Goal: Task Accomplishment & Management: Use online tool/utility

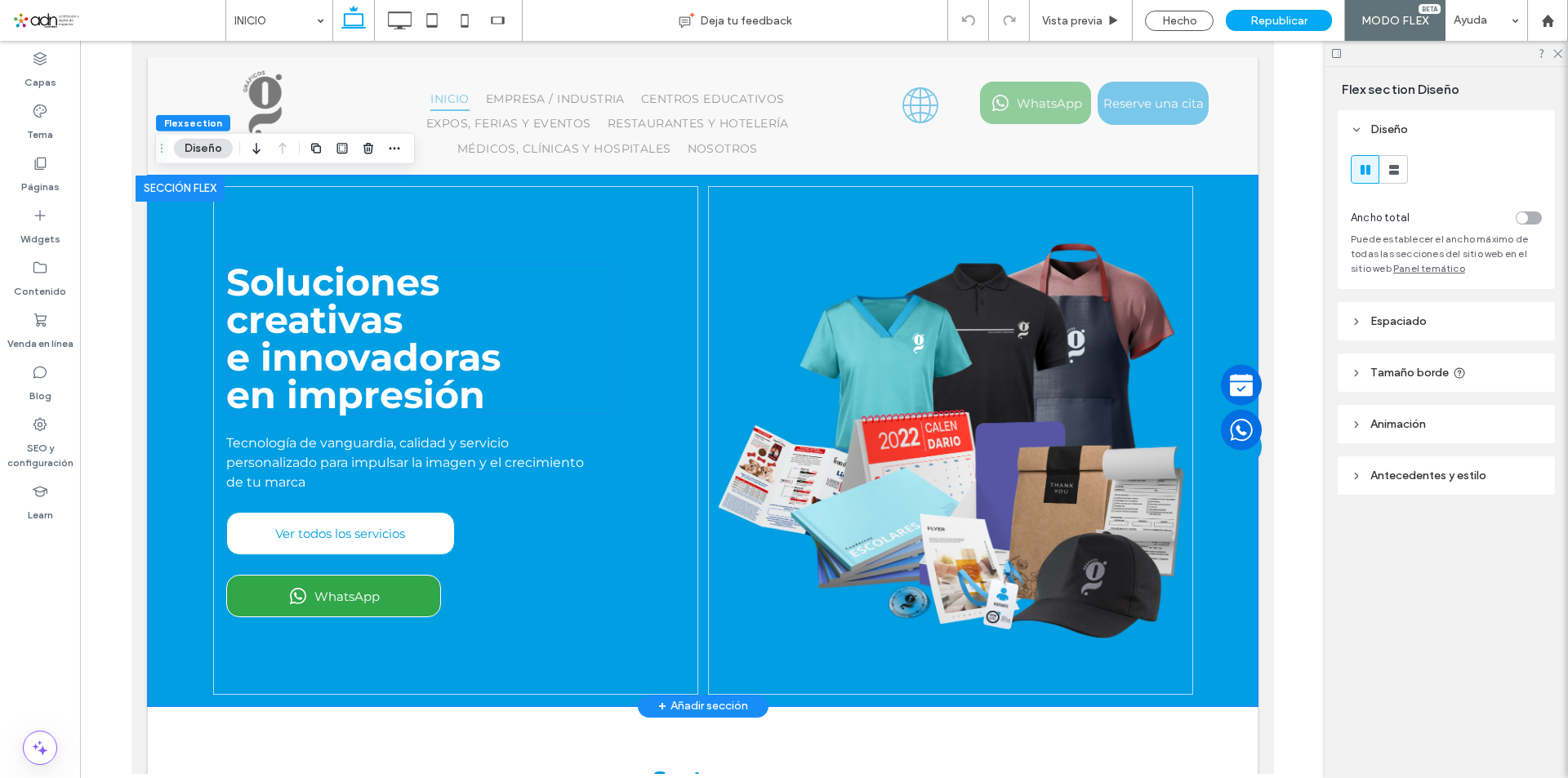
click at [321, 347] on span "e innovadoras" at bounding box center [362, 357] width 274 height 47
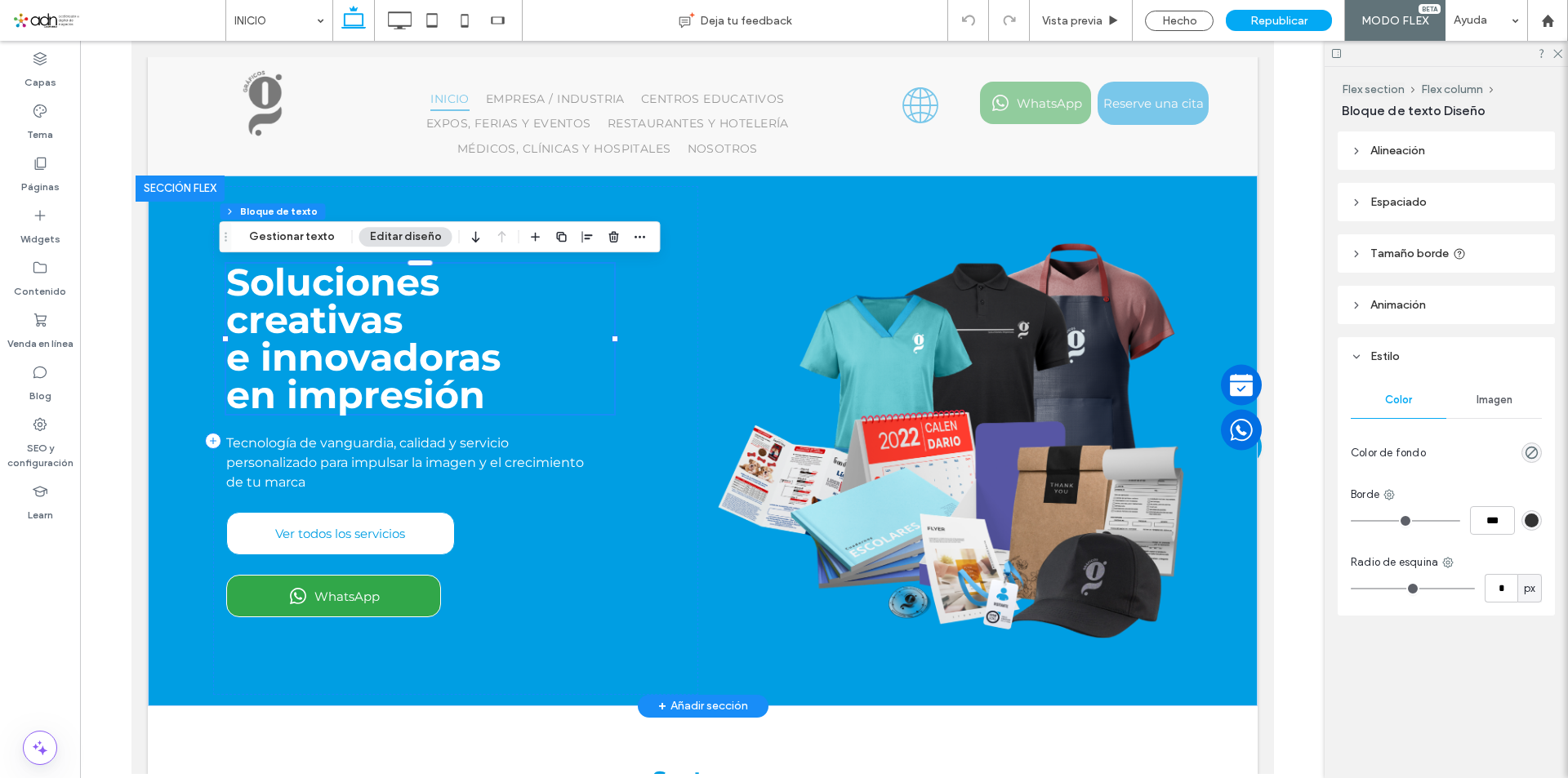
click at [317, 358] on span "e innovadoras" at bounding box center [362, 357] width 274 height 47
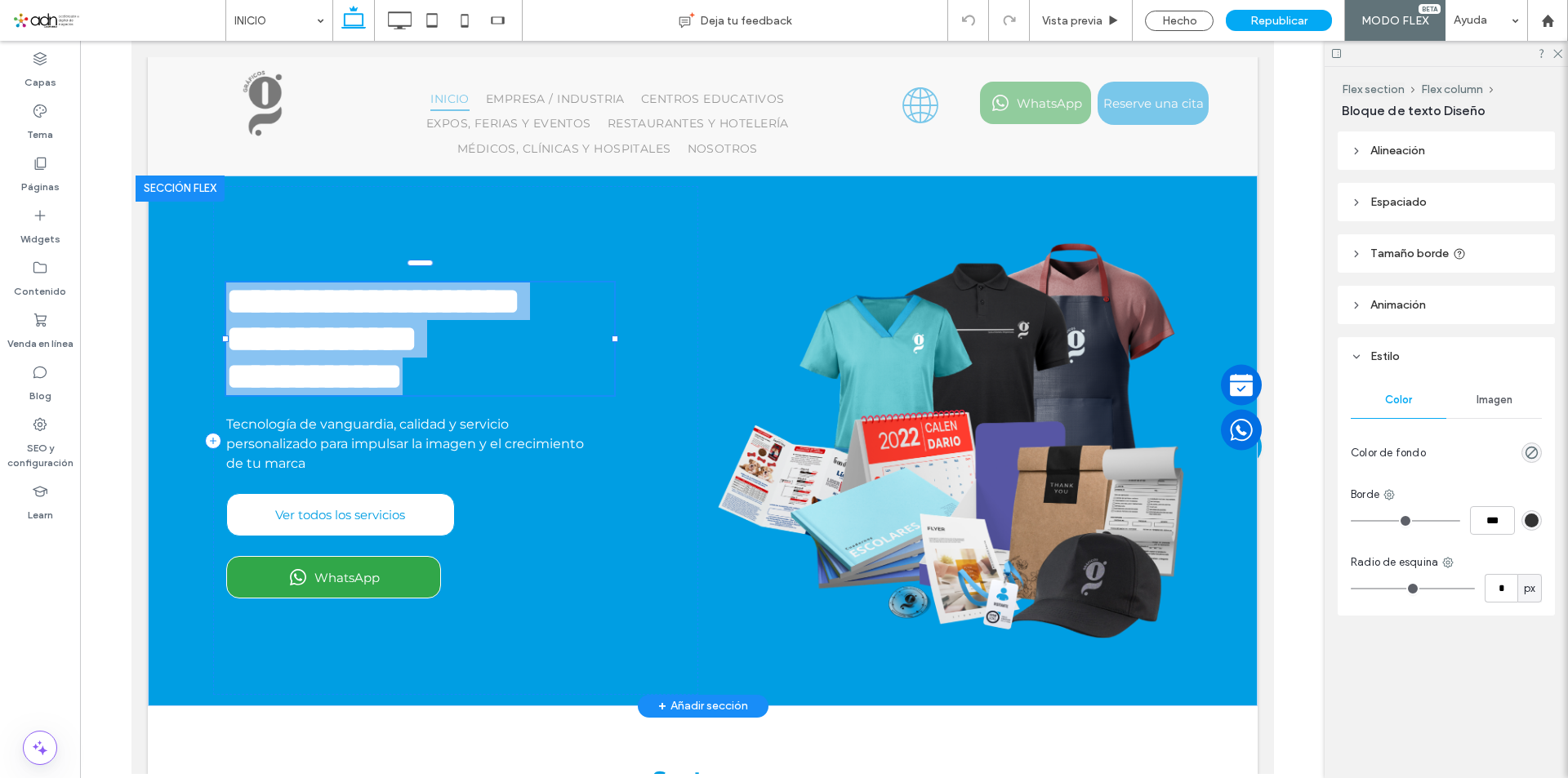
type input "**********"
type input "**"
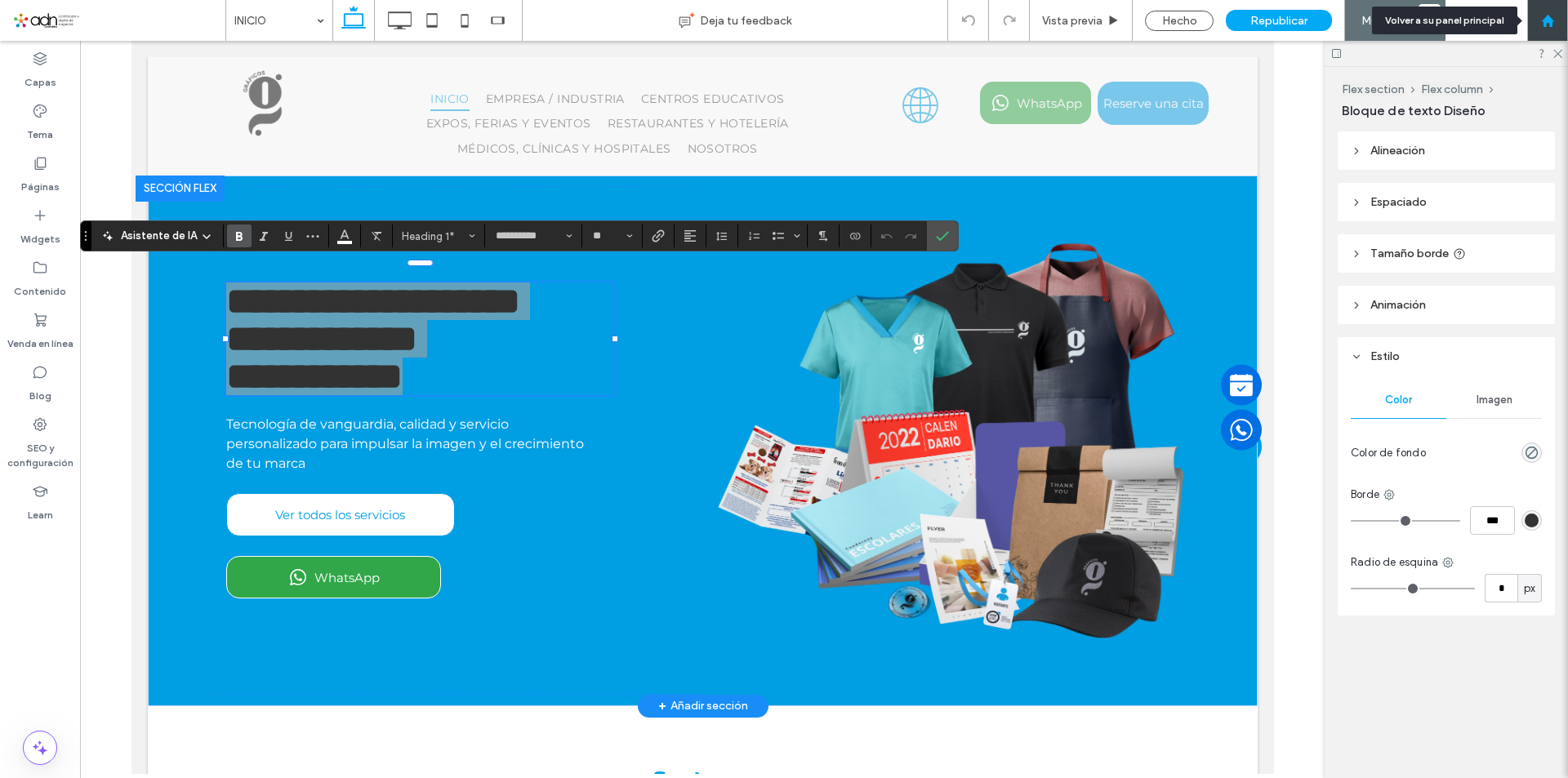
click at [1558, 22] on div at bounding box center [1546, 21] width 39 height 14
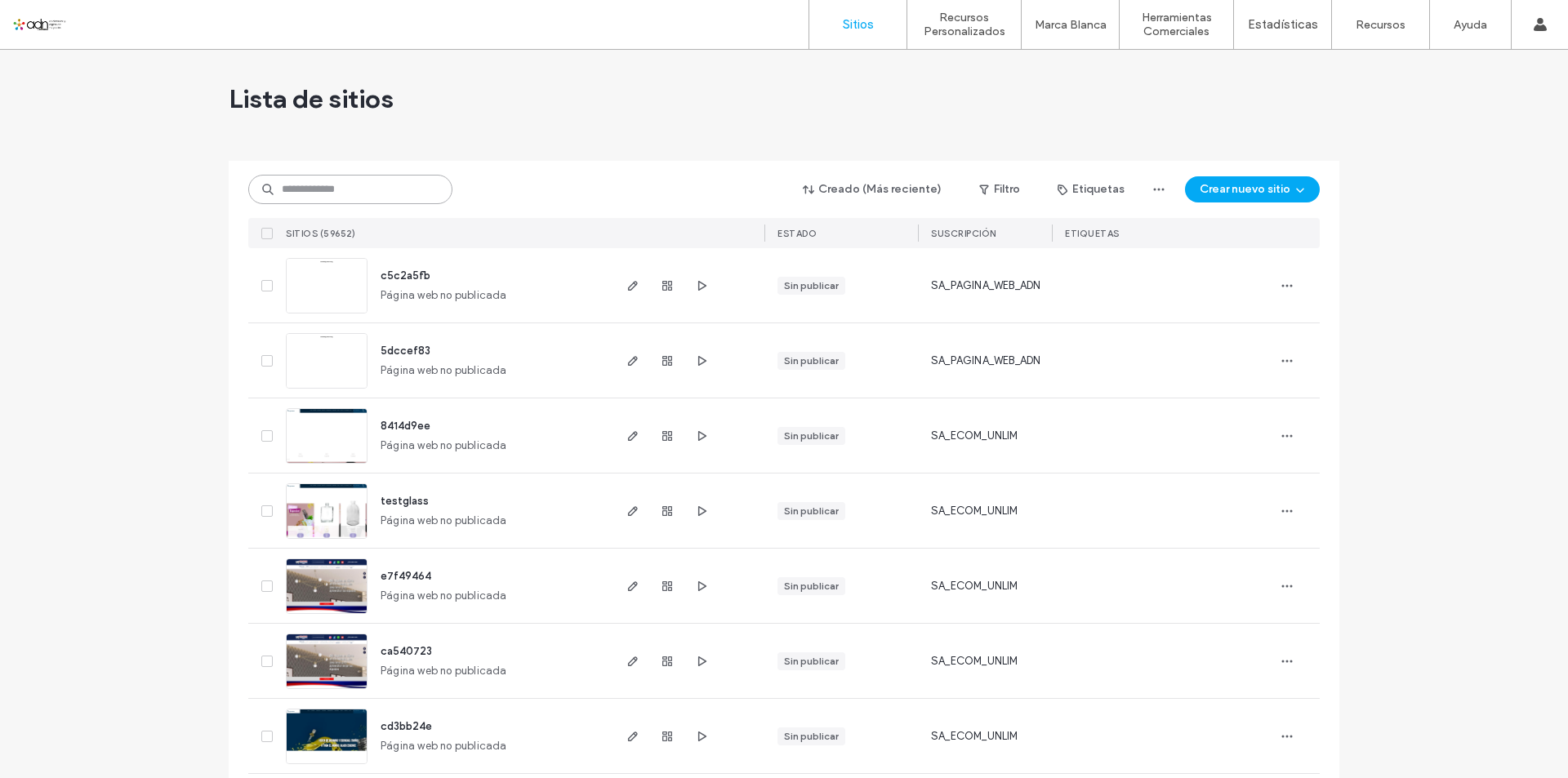
click at [353, 197] on input at bounding box center [350, 190] width 204 height 29
paste input "**********"
type input "**********"
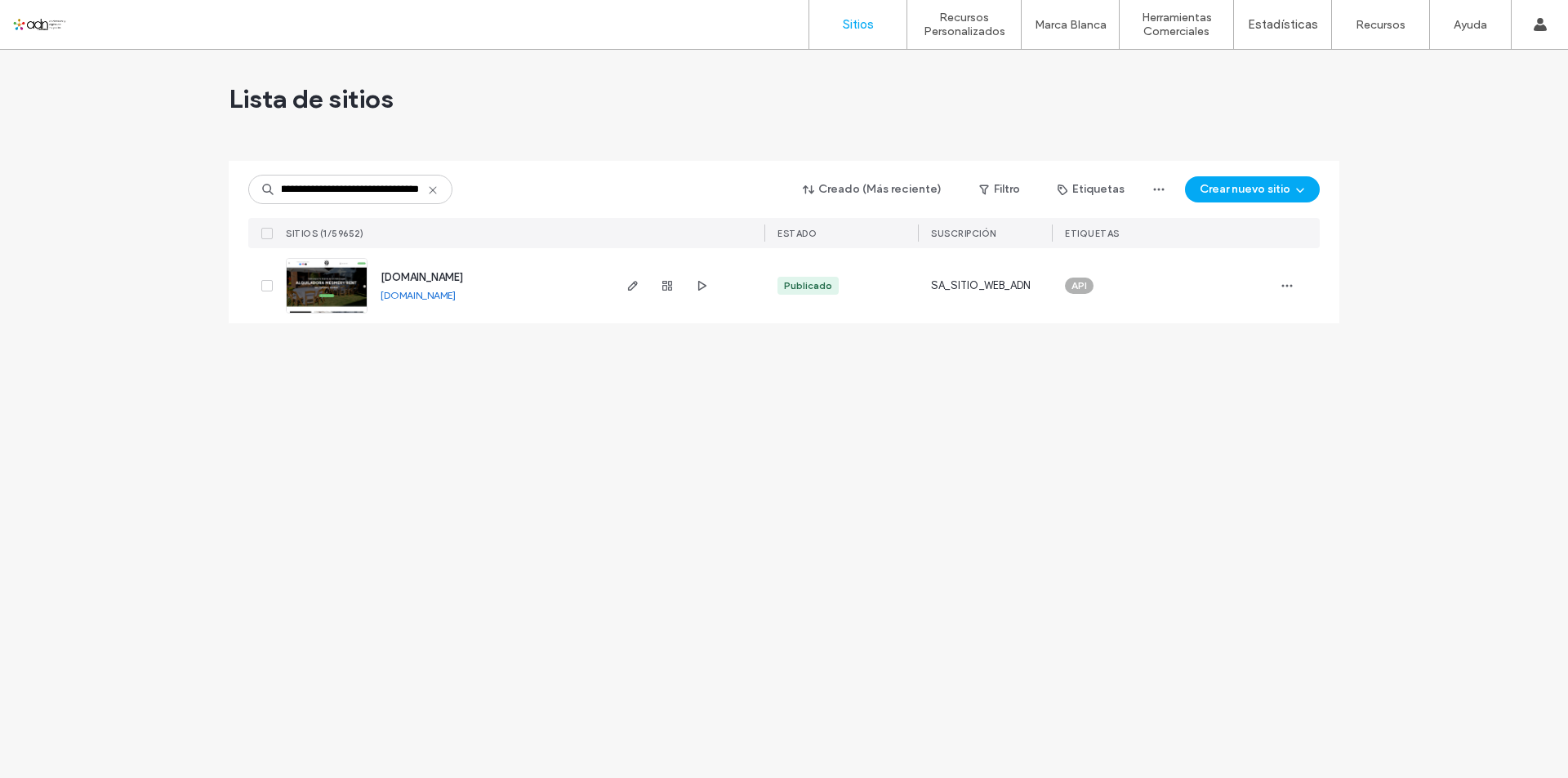
click at [428, 274] on span "[DOMAIN_NAME]" at bounding box center [422, 277] width 83 height 12
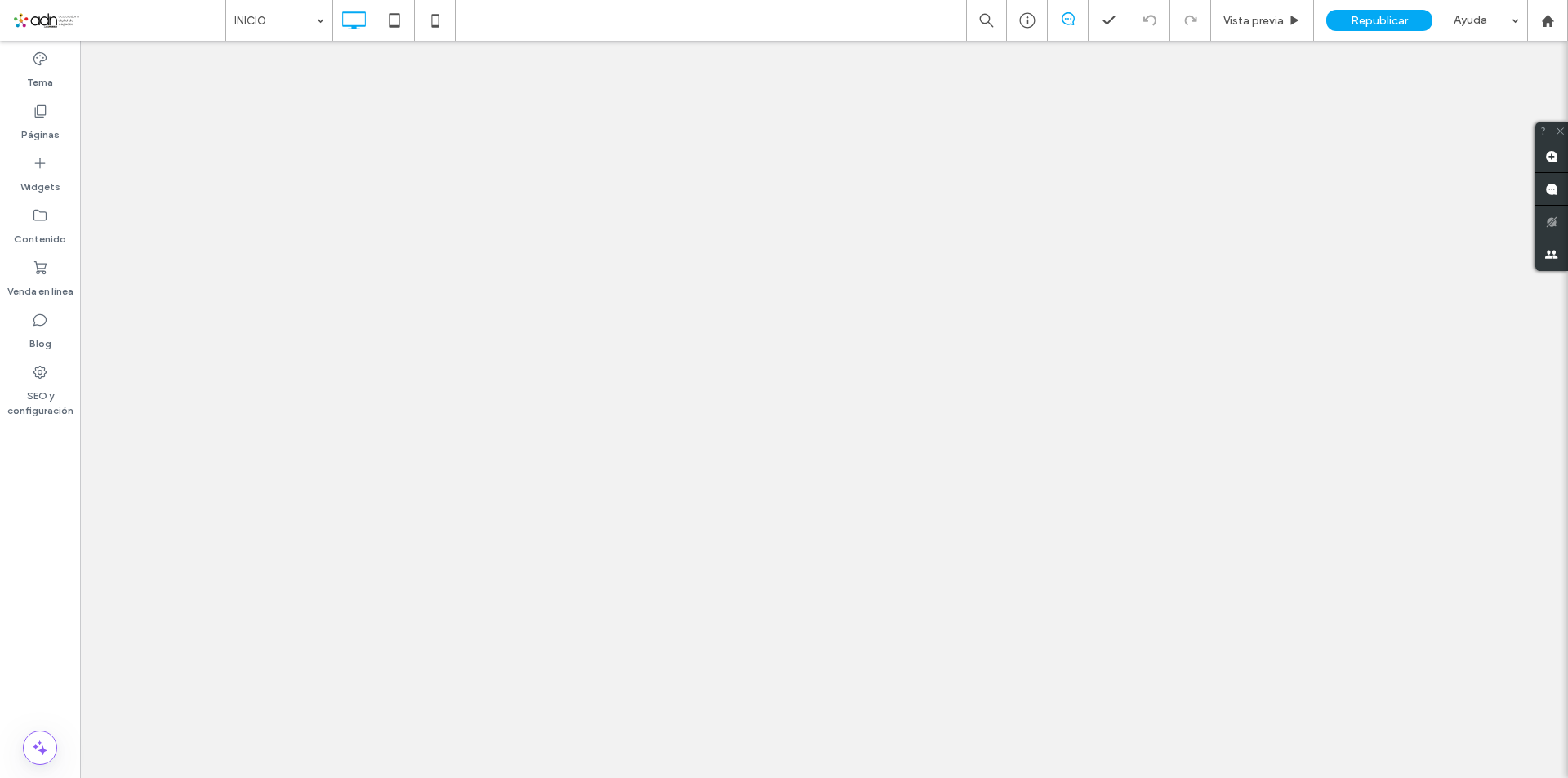
type input "*******"
type input "**"
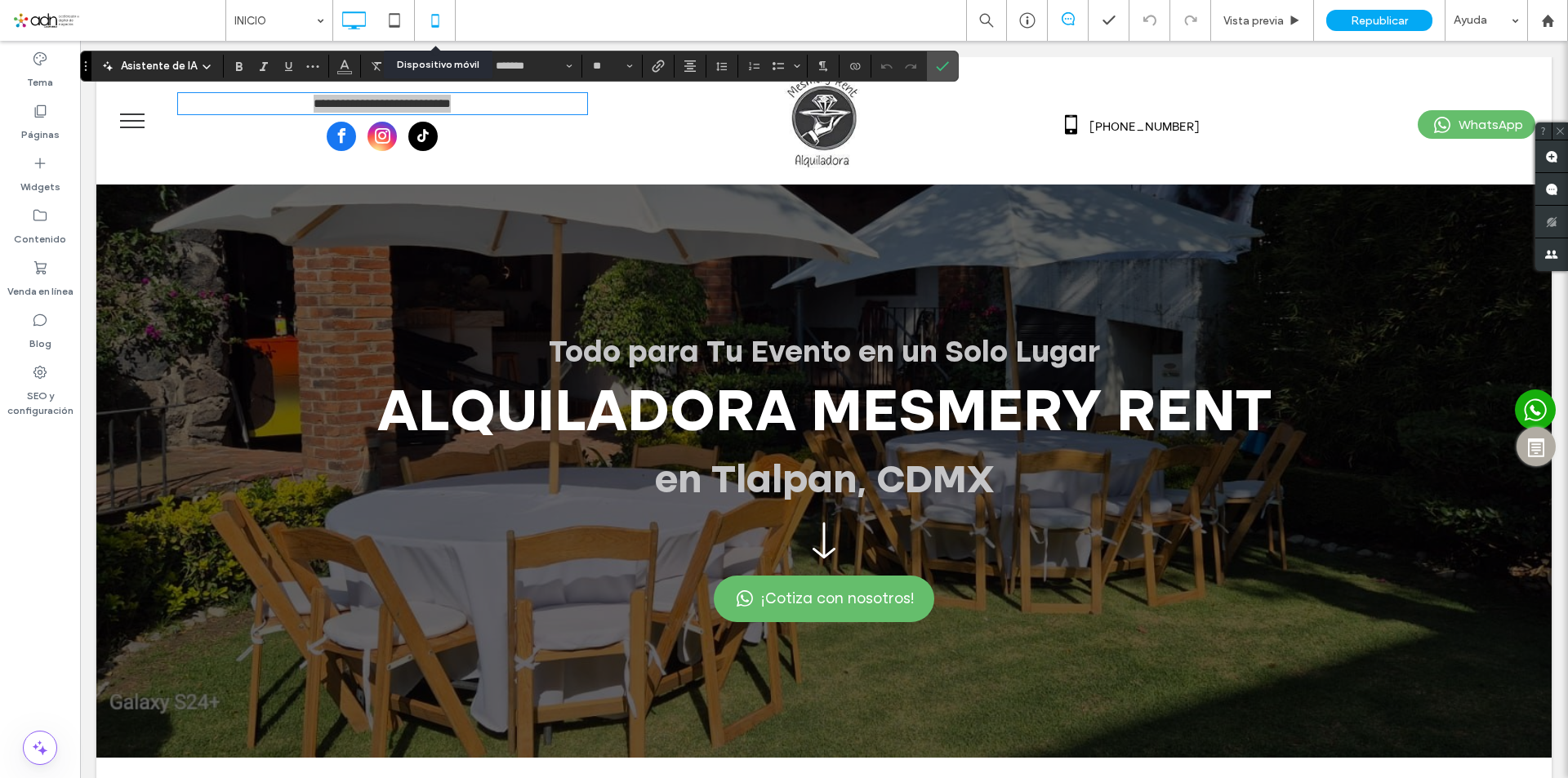
click at [436, 28] on icon at bounding box center [436, 21] width 33 height 33
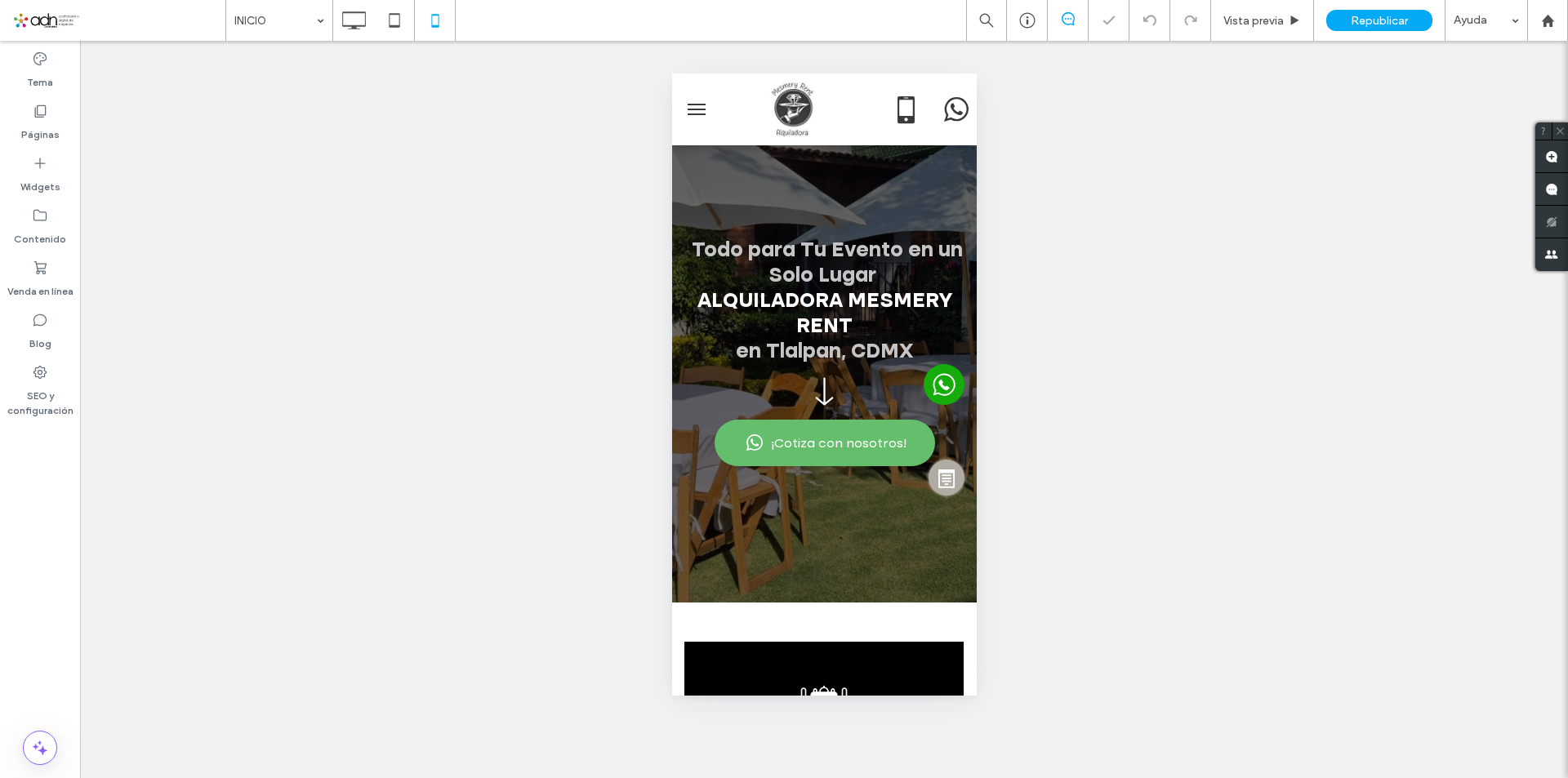
click at [694, 113] on button "menu" at bounding box center [696, 110] width 33 height 33
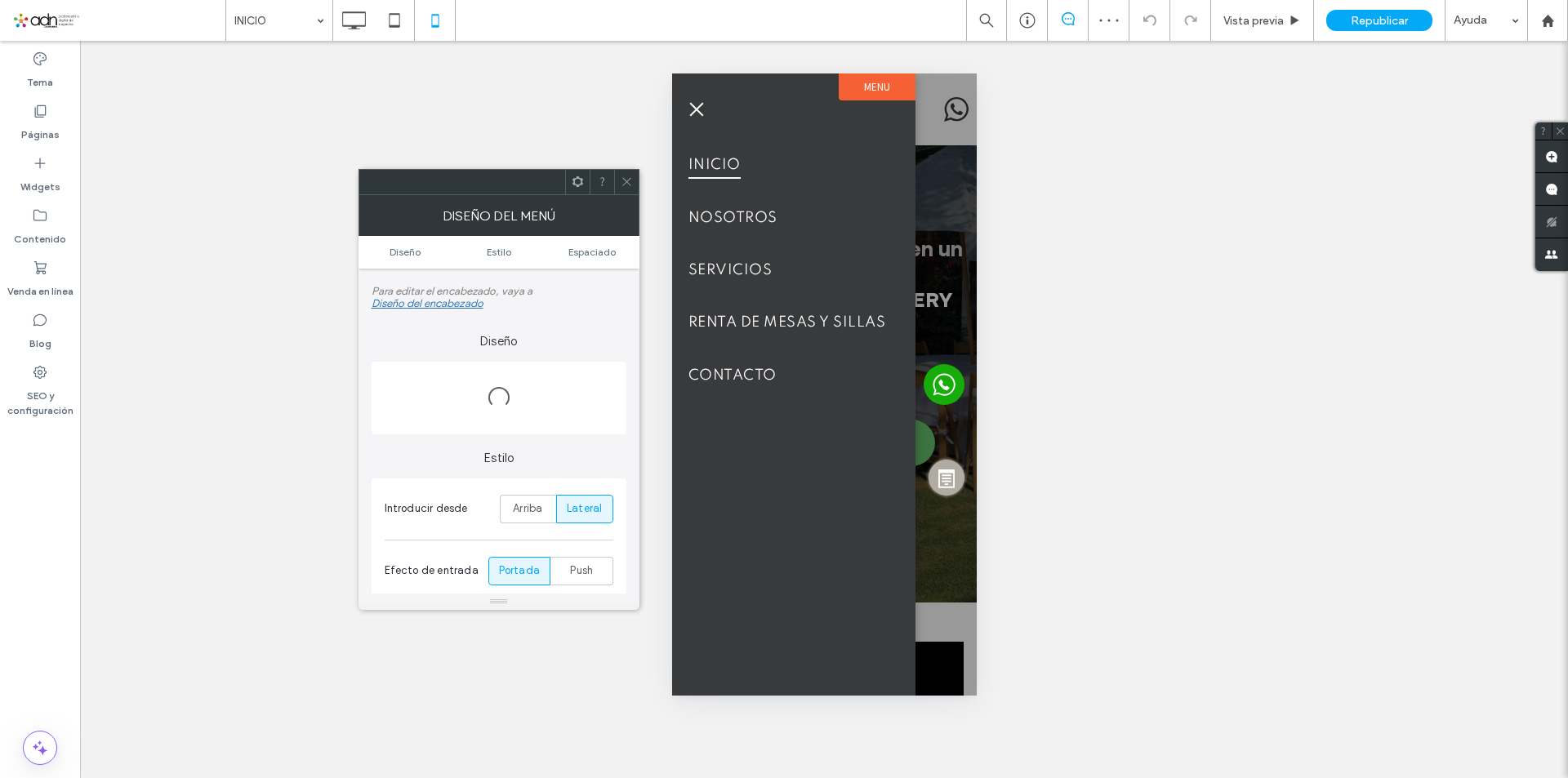
click at [694, 109] on span "menu" at bounding box center [696, 110] width 14 height 14
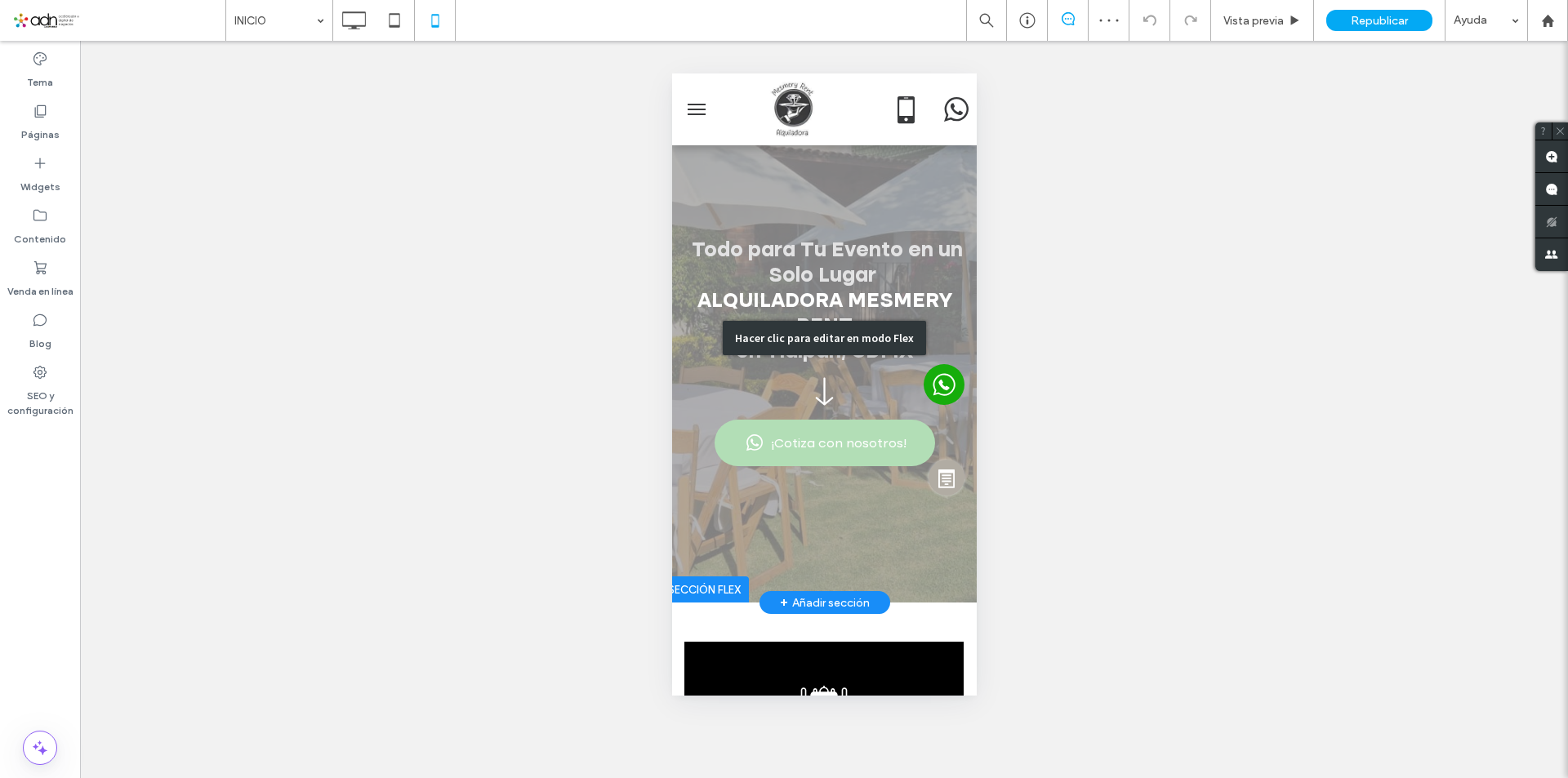
drag, startPoint x: 796, startPoint y: 196, endPoint x: 1472, endPoint y: 360, distance: 695.6
click at [796, 196] on div "Hacer clic para editar en modo Flex" at bounding box center [823, 337] width 304 height 529
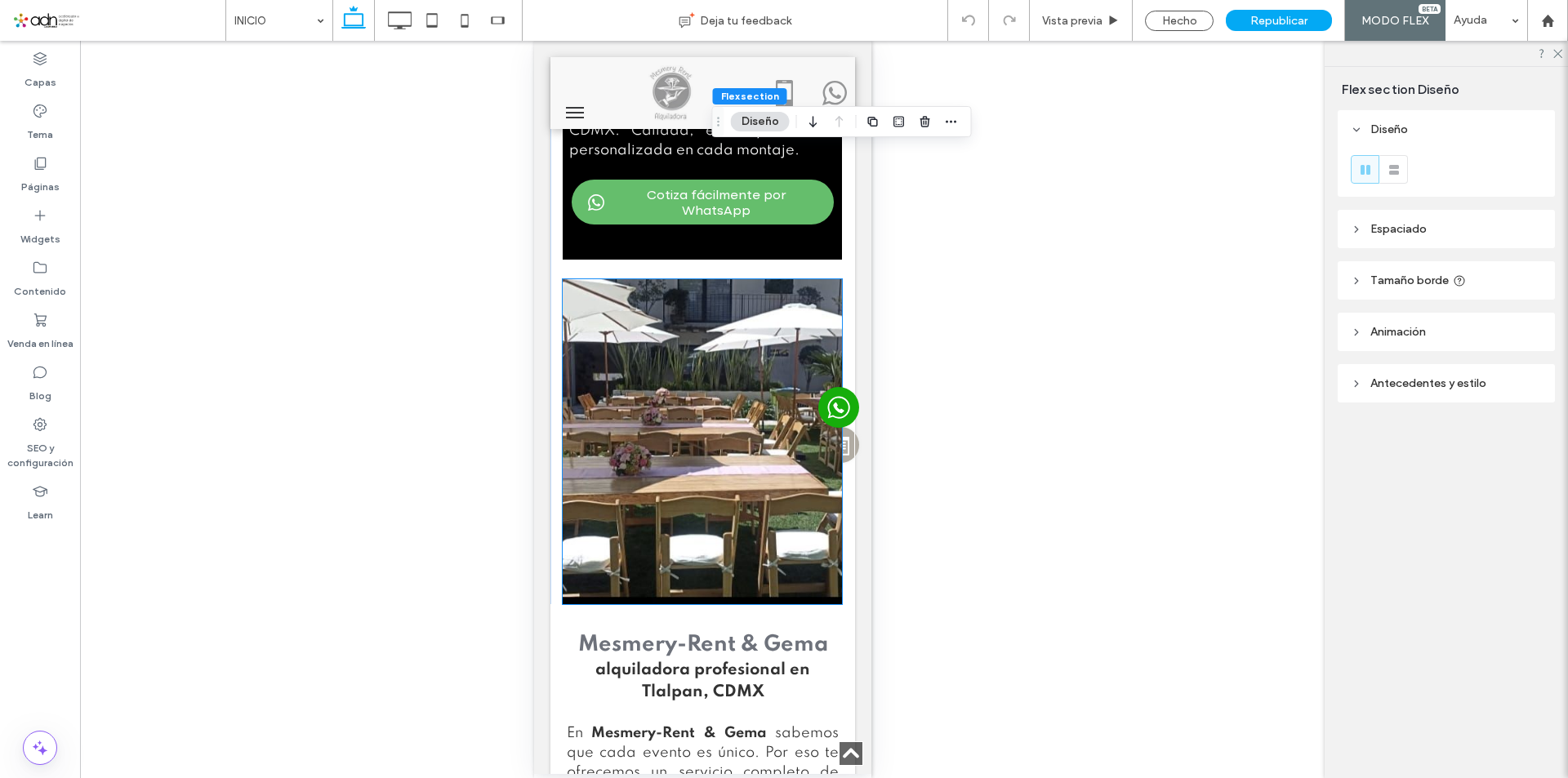
type input "***"
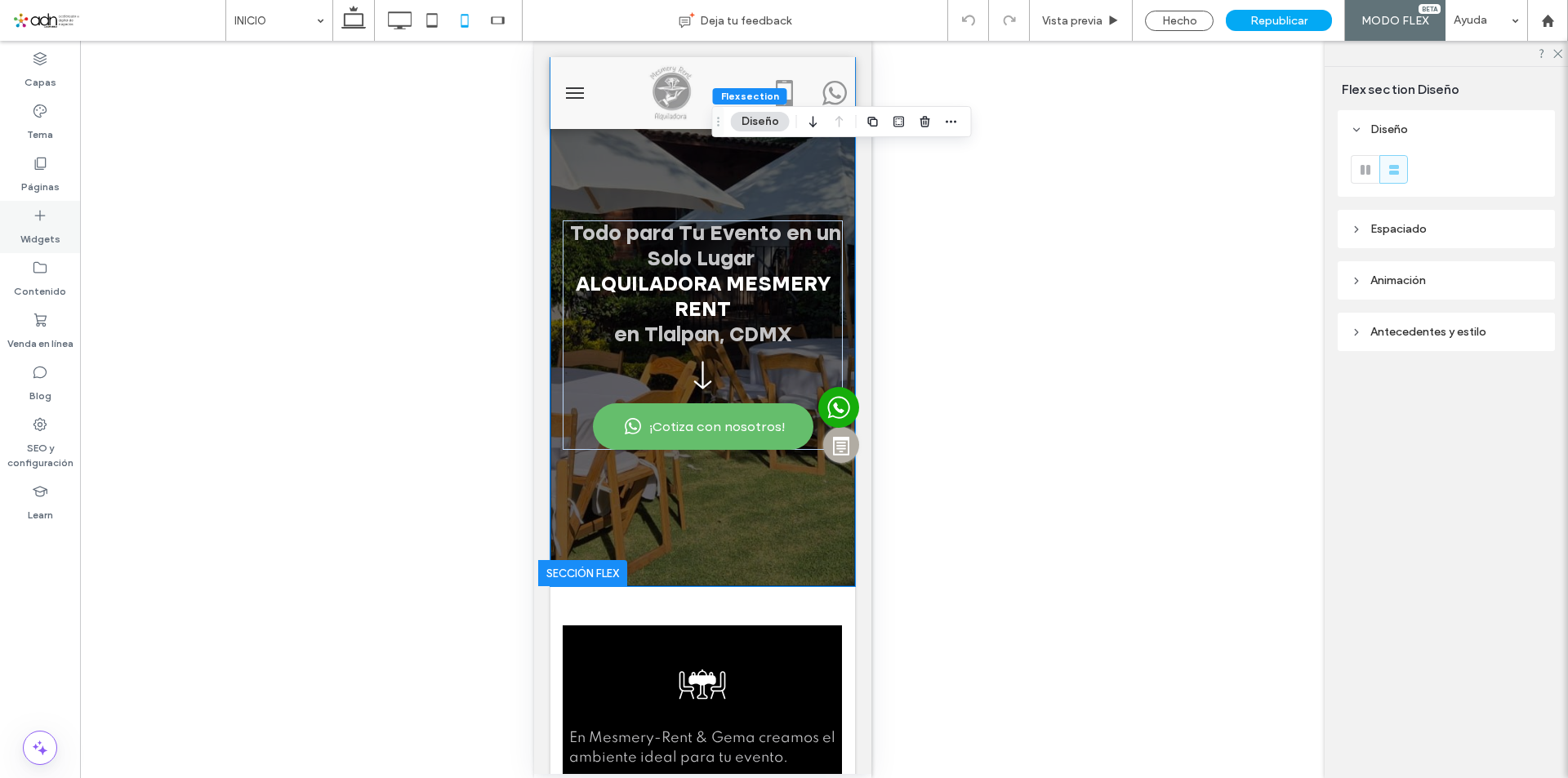
click at [26, 241] on label "Widgets" at bounding box center [41, 235] width 40 height 23
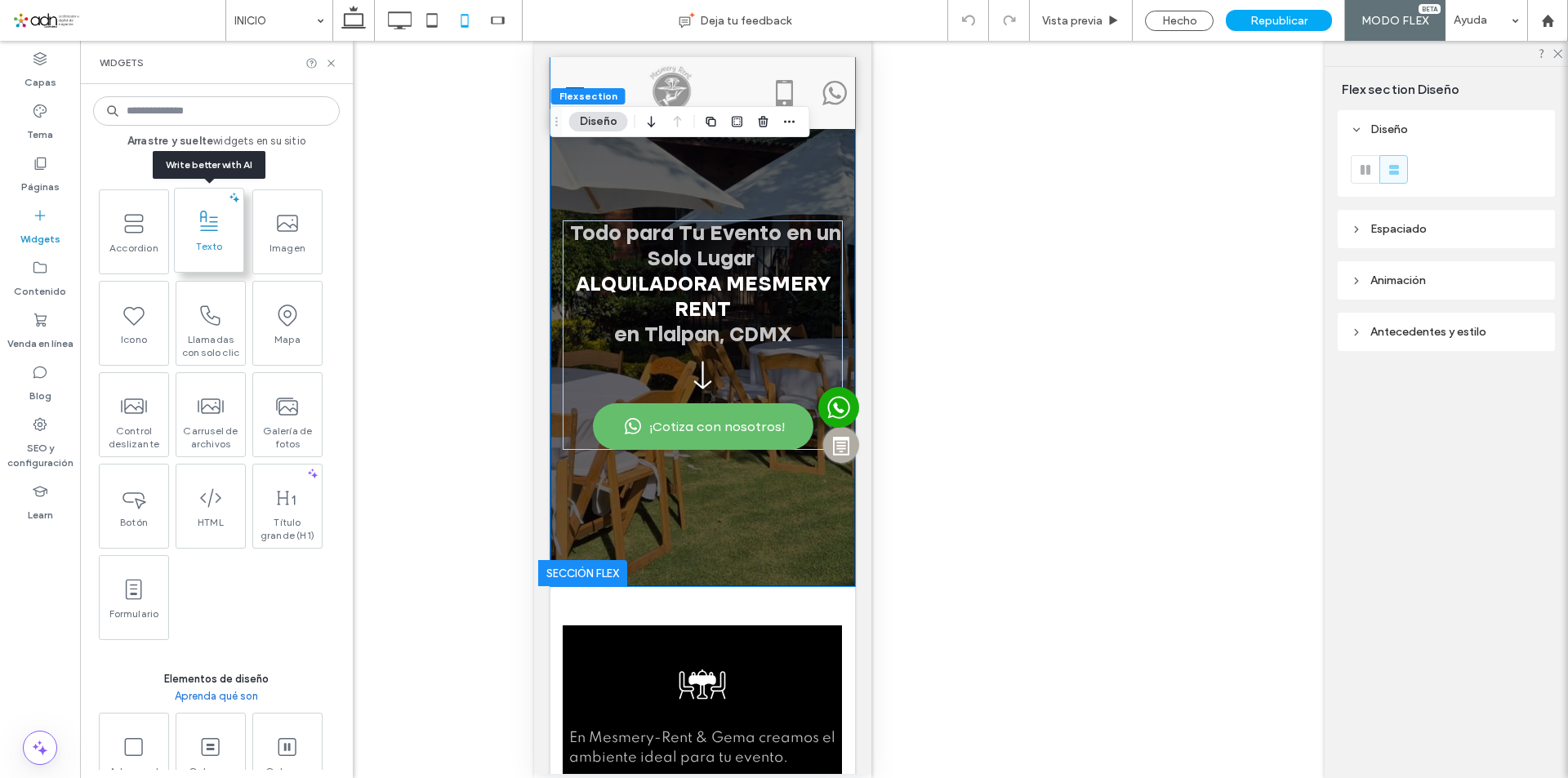
click at [221, 226] on icon at bounding box center [209, 222] width 26 height 26
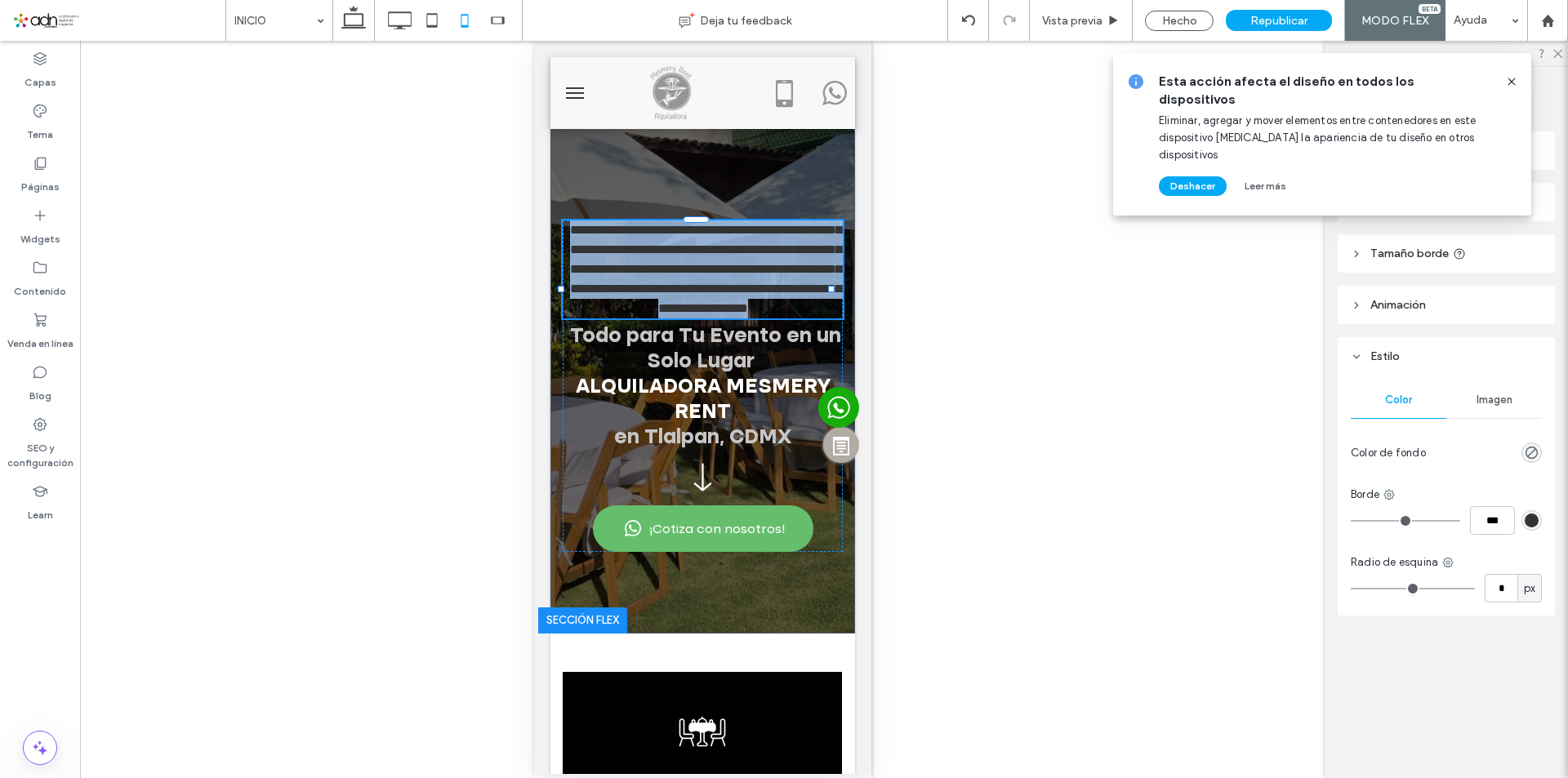
type input "*******"
type input "**"
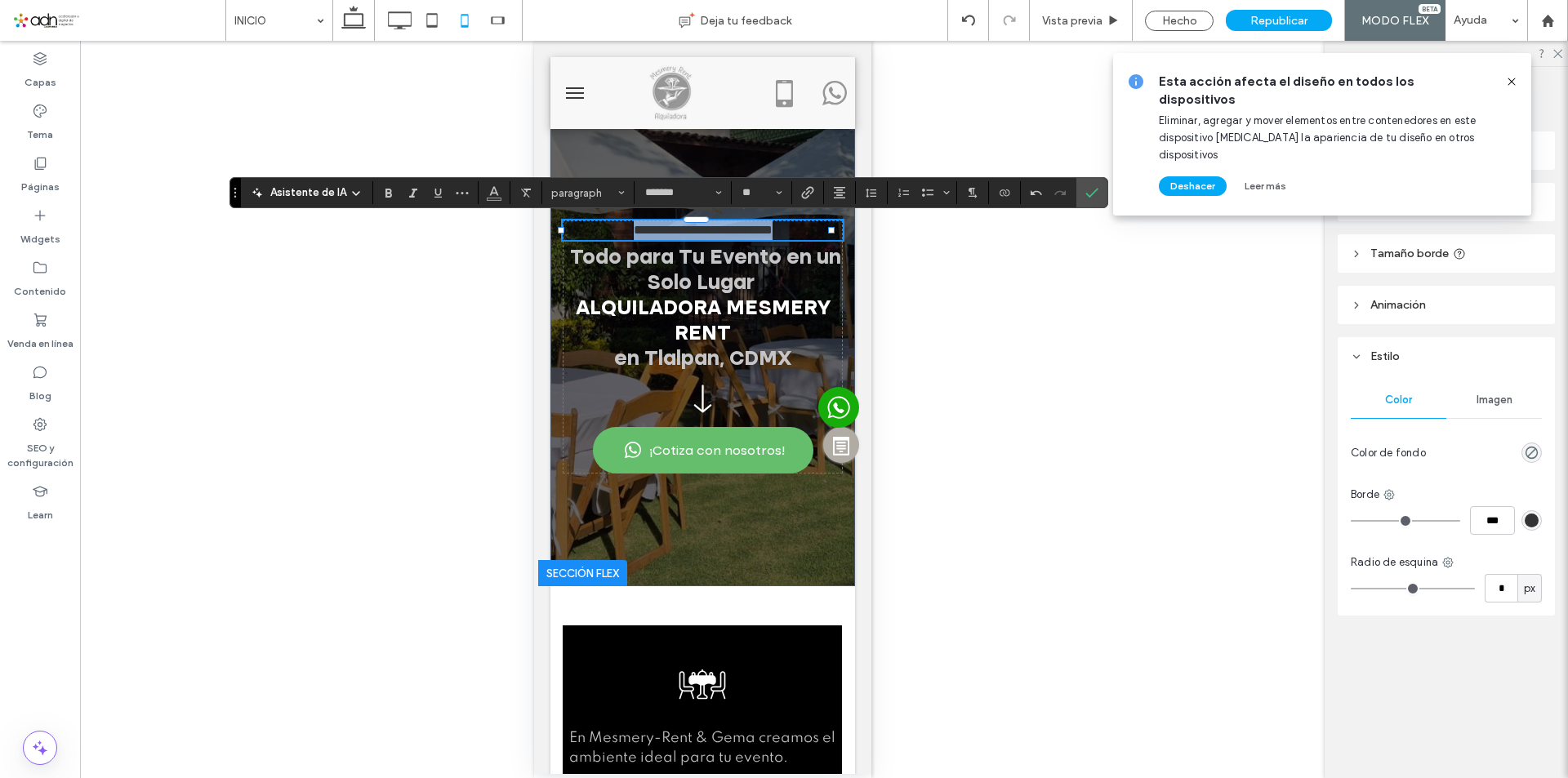
drag, startPoint x: 798, startPoint y: 229, endPoint x: 532, endPoint y: 236, distance: 266.1
click at [487, 195] on icon "Color" at bounding box center [493, 191] width 13 height 13
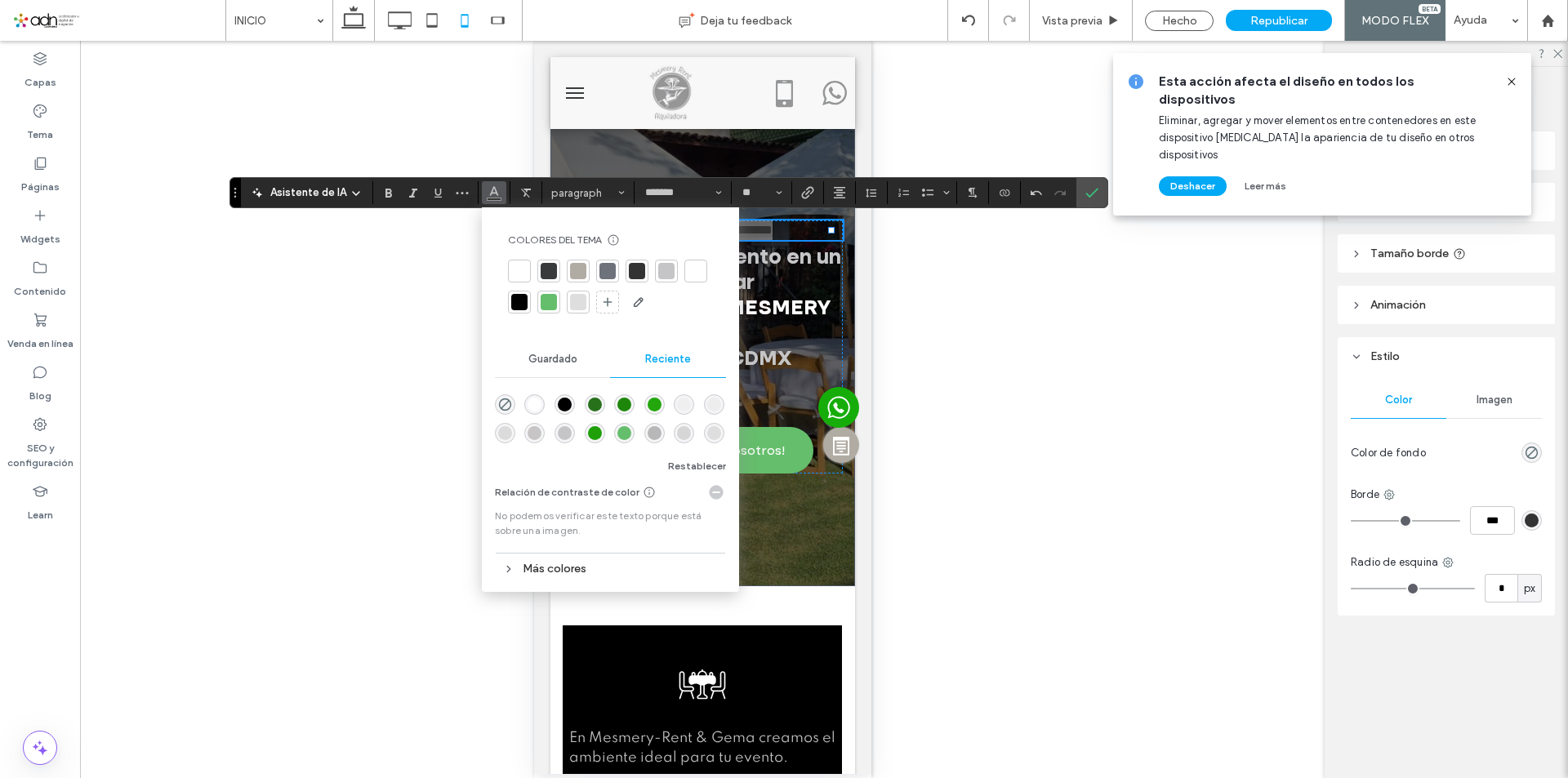
click at [511, 269] on div at bounding box center [519, 271] width 16 height 16
click at [1092, 185] on span "Confirmar" at bounding box center [1091, 192] width 13 height 28
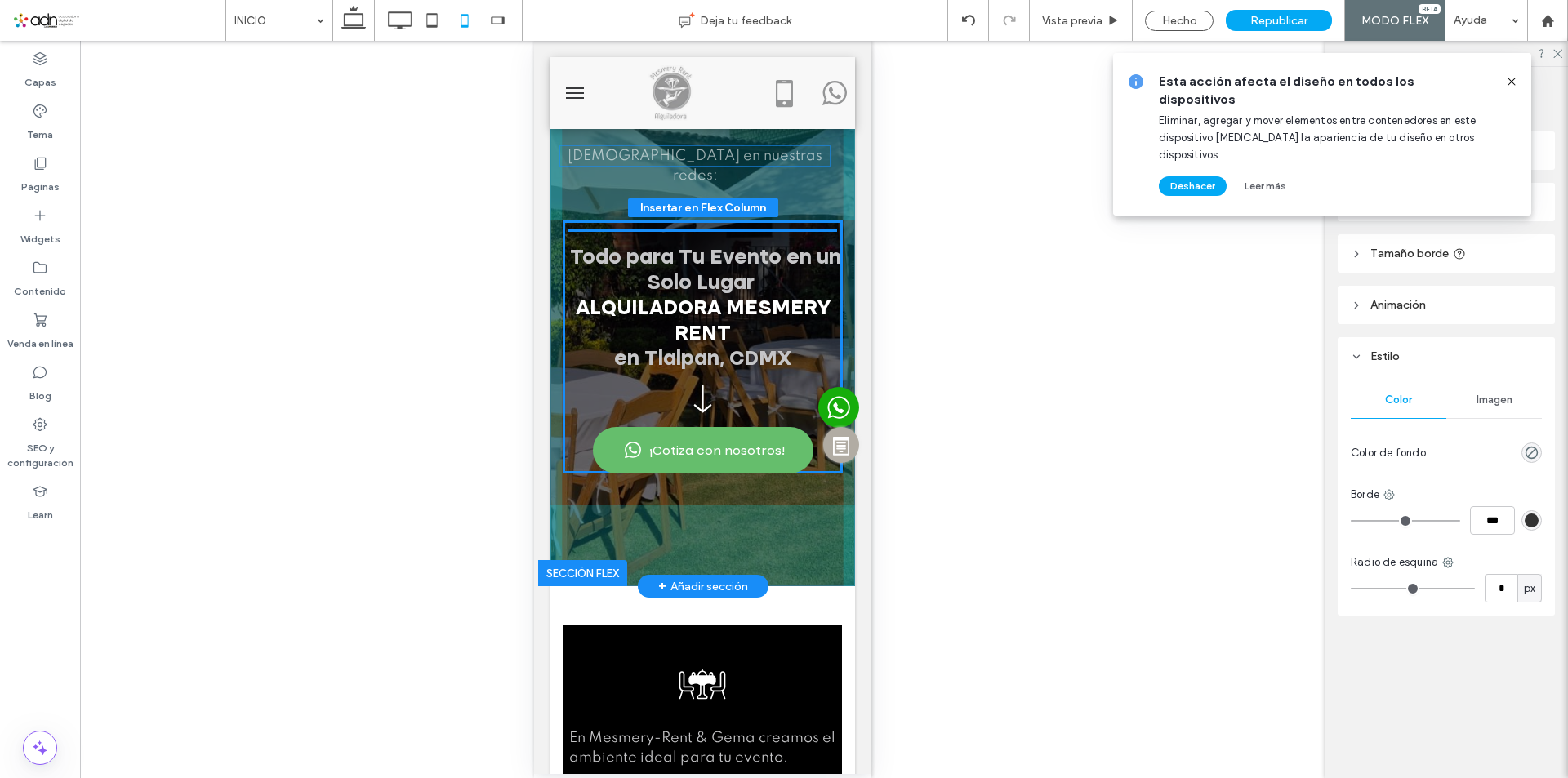
drag, startPoint x: 656, startPoint y: 229, endPoint x: 655, endPoint y: 154, distance: 75.0
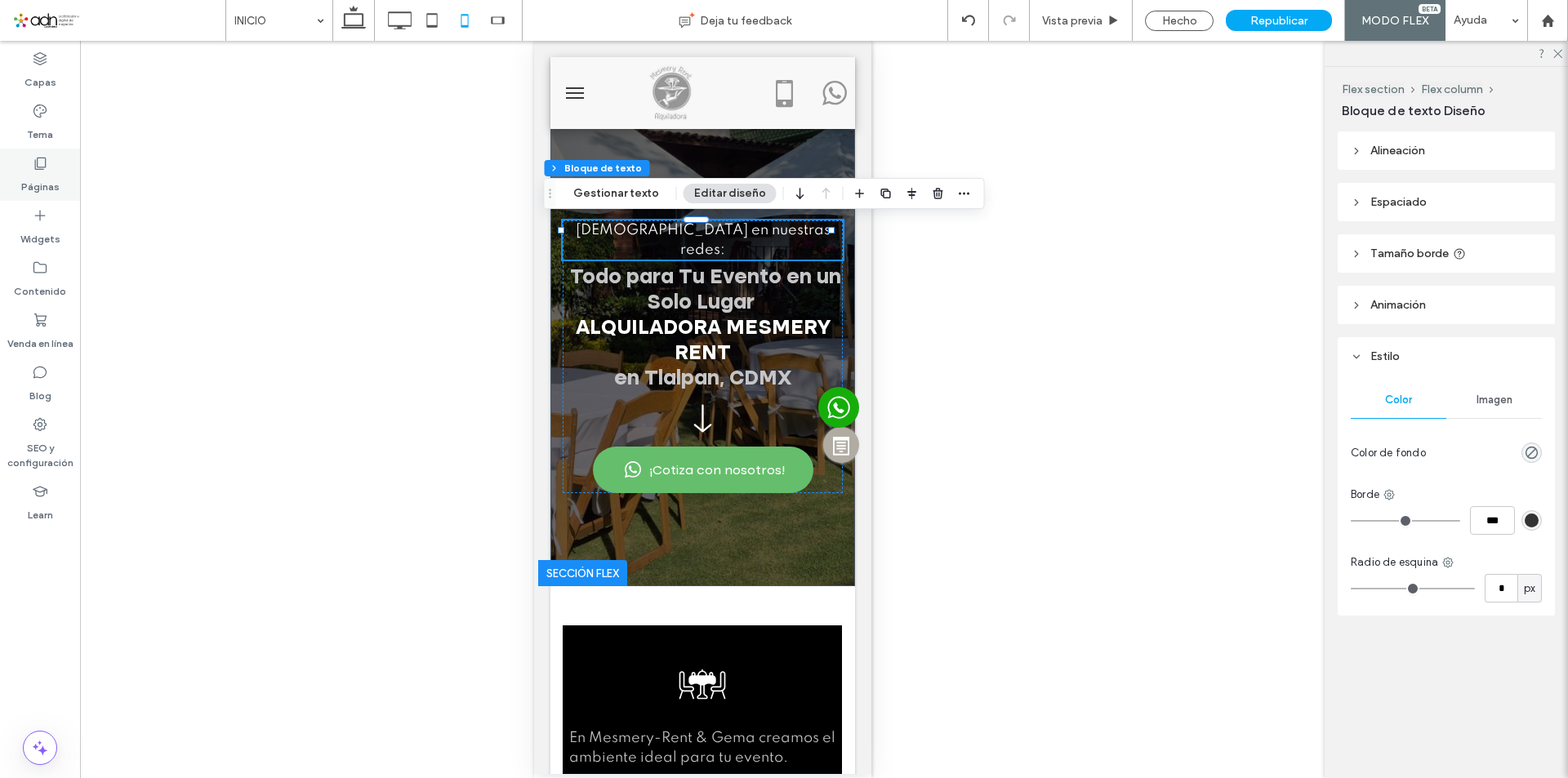
click at [38, 184] on label "Páginas" at bounding box center [41, 183] width 38 height 23
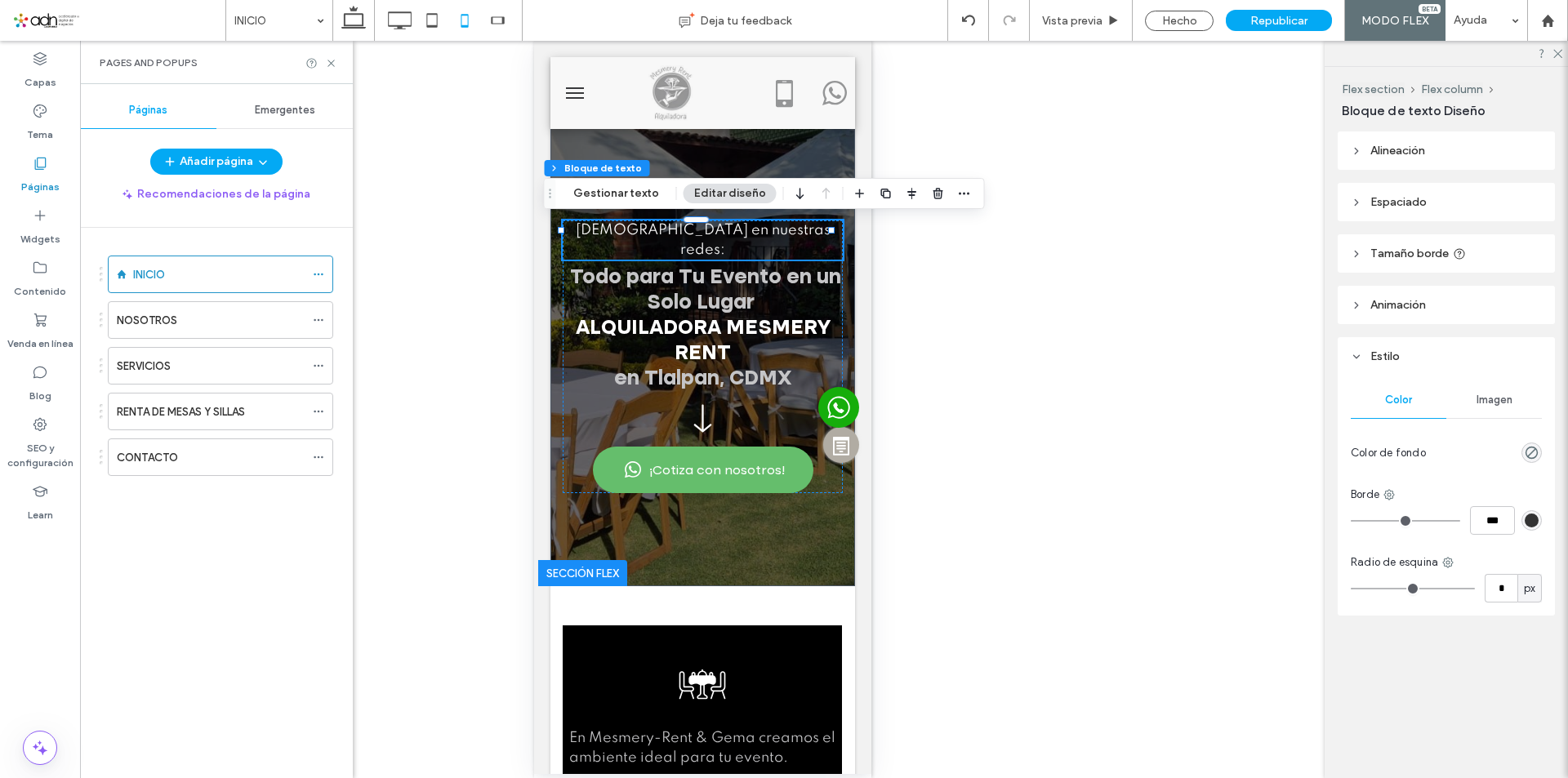
click at [16, 242] on div "Widgets" at bounding box center [40, 227] width 80 height 53
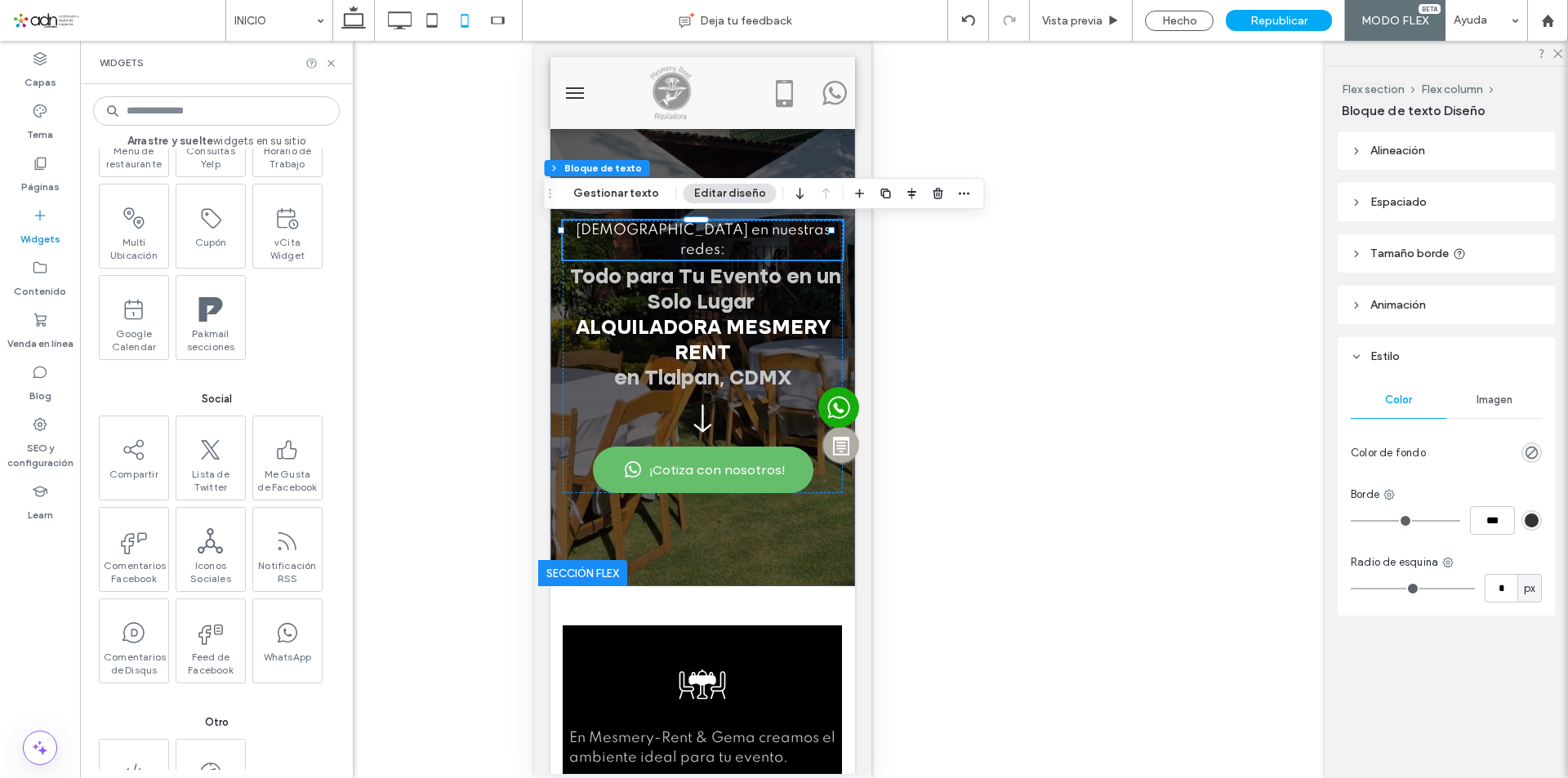
scroll to position [3181, 0]
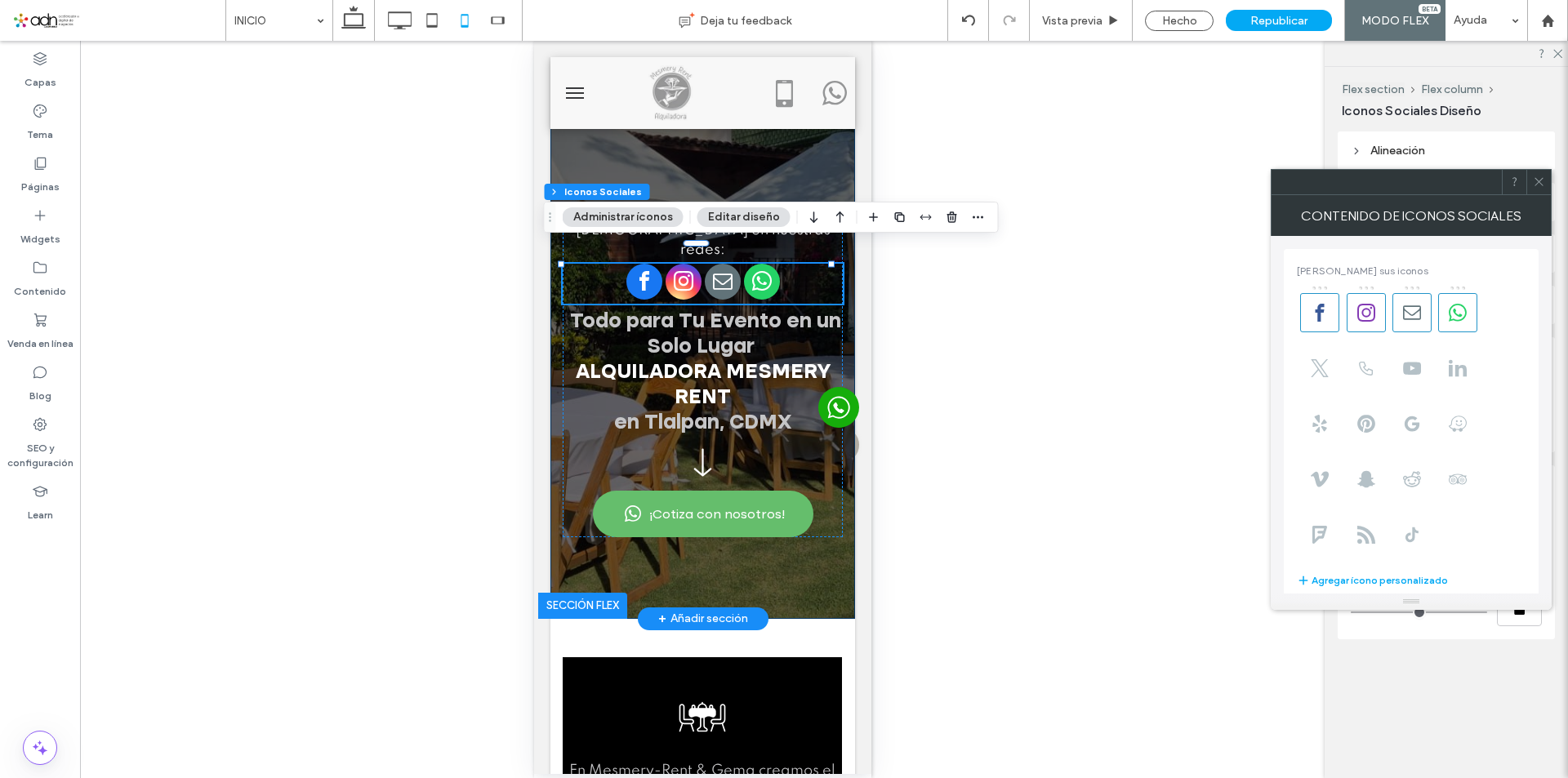
click at [689, 161] on div "ALQUILADORA MESMERY-RENT & GEMA Todo para Tu Evento en un Solo Lugar Alquilador…" at bounding box center [701, 337] width 304 height 562
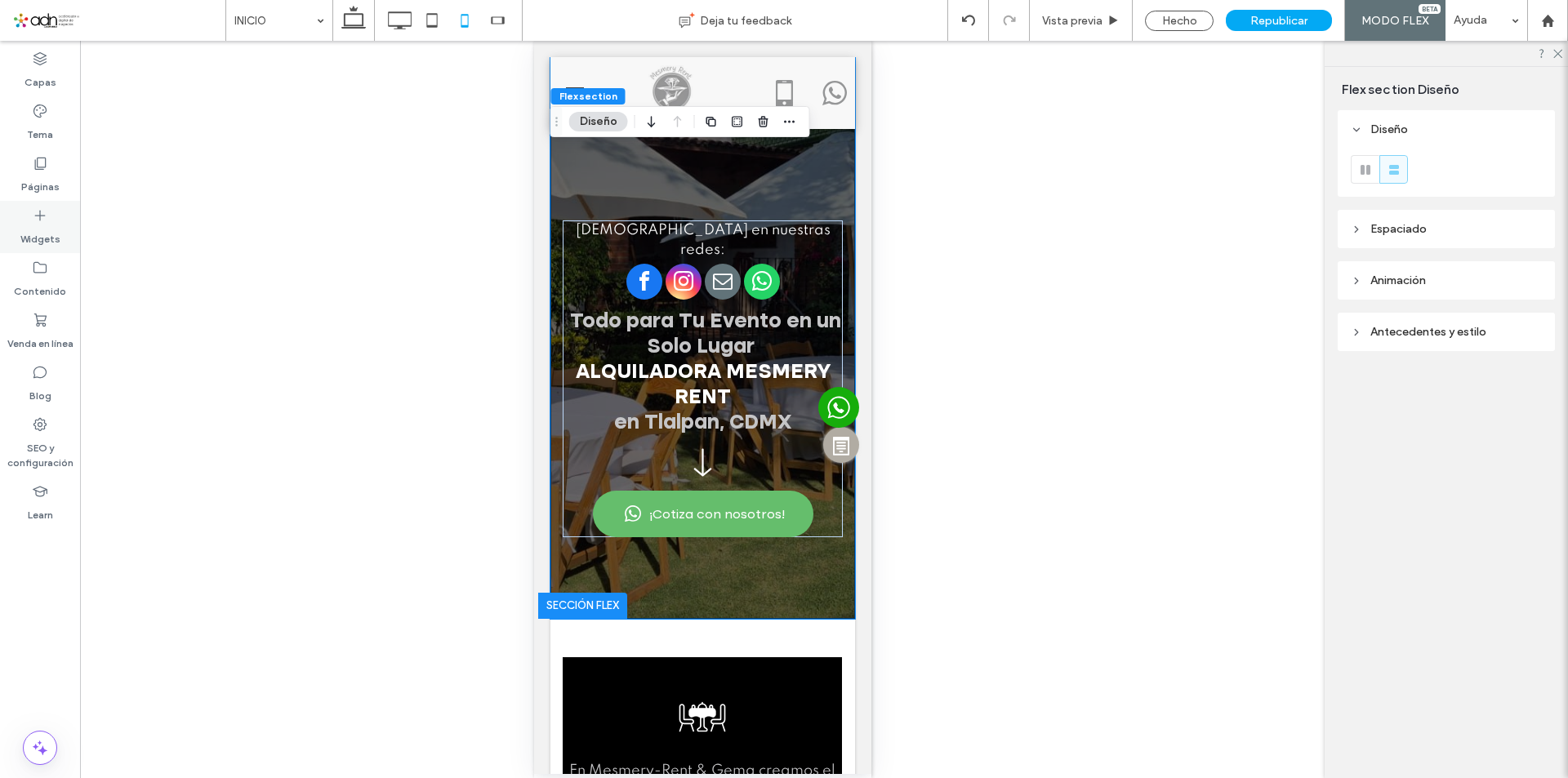
click at [49, 229] on label "Widgets" at bounding box center [41, 235] width 40 height 23
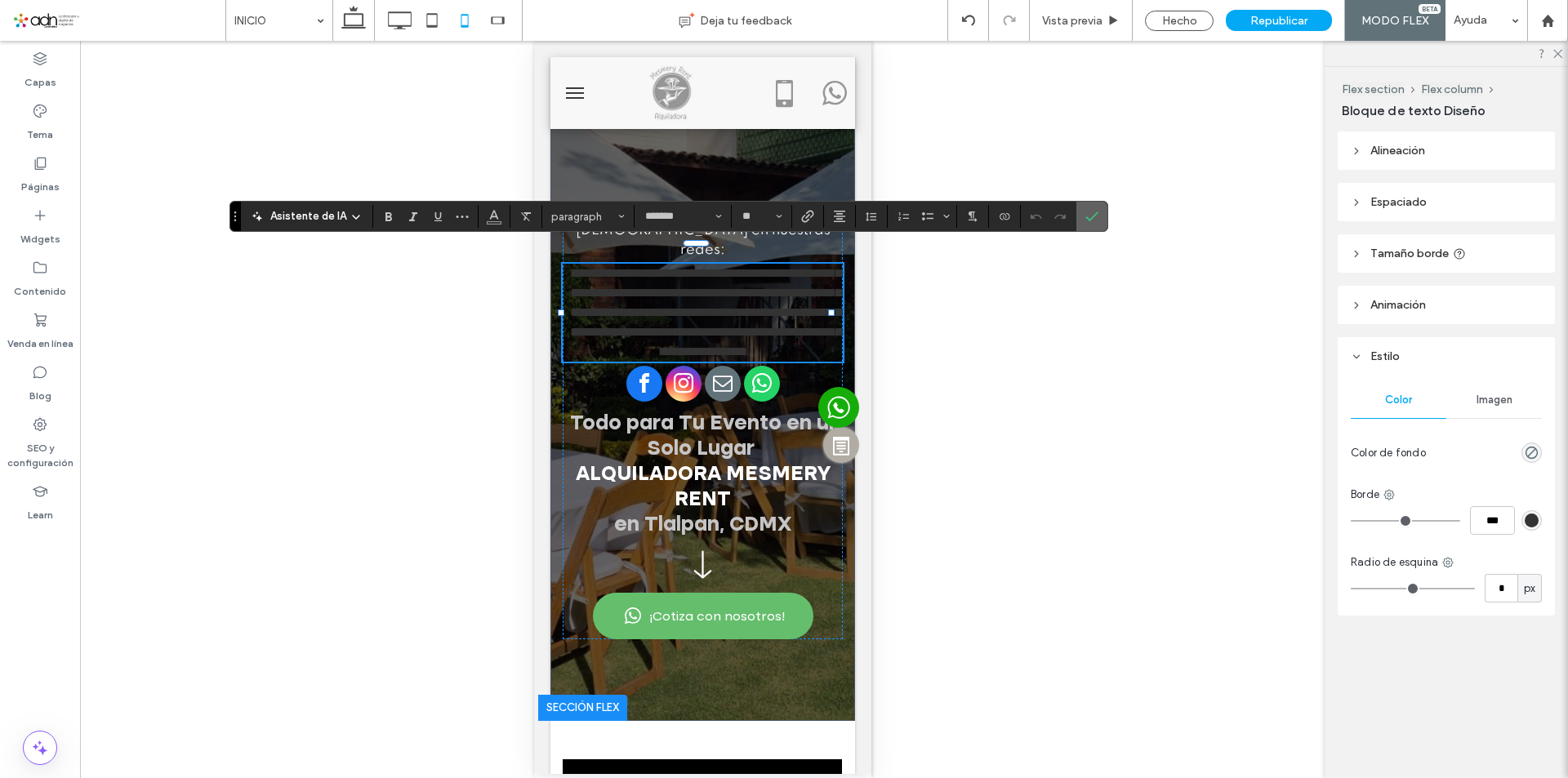
click at [1091, 216] on icon "Confirmar" at bounding box center [1091, 216] width 13 height 13
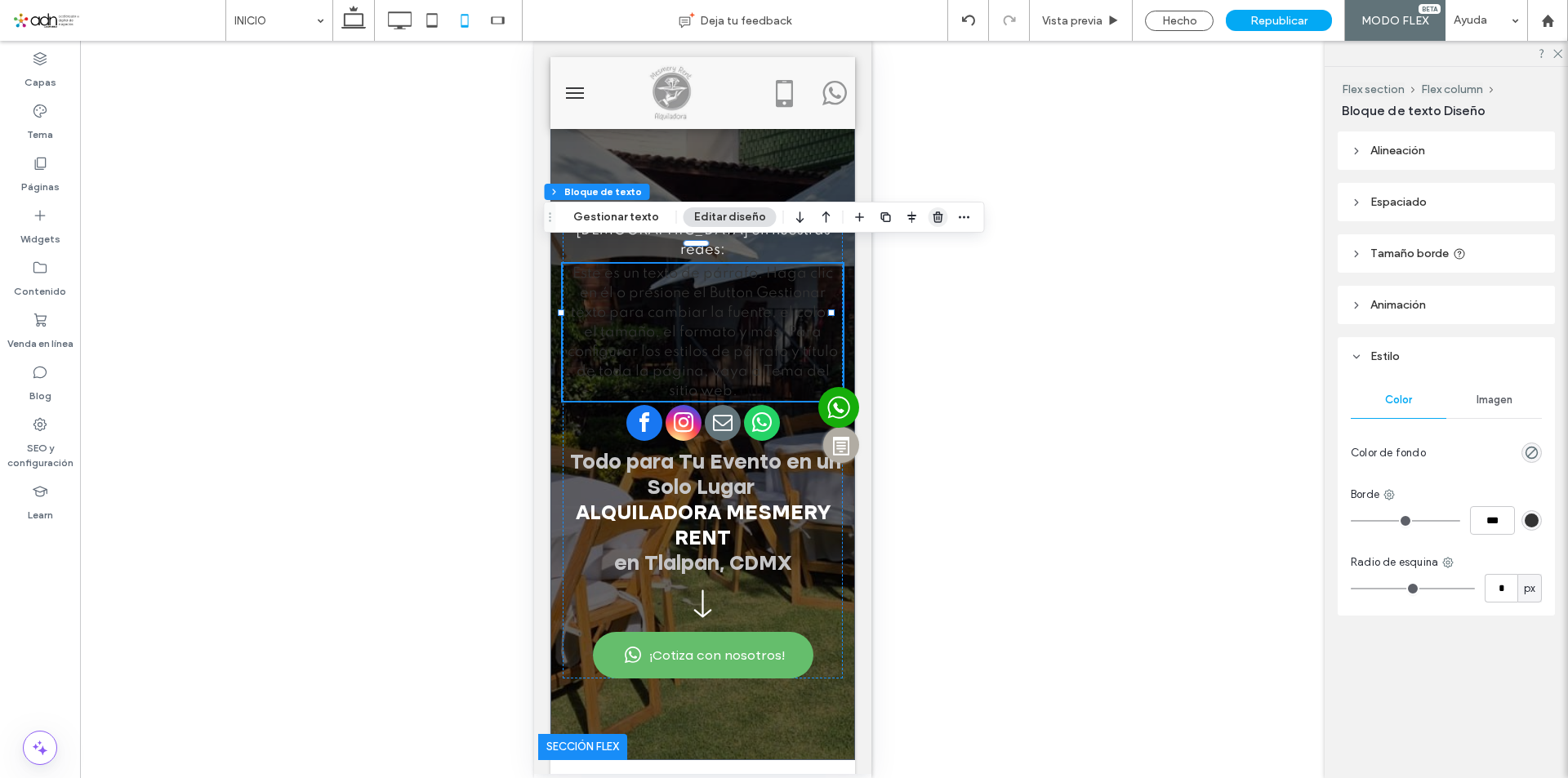
drag, startPoint x: 931, startPoint y: 215, endPoint x: 171, endPoint y: 319, distance: 767.1
click at [932, 215] on use "button" at bounding box center [937, 216] width 9 height 10
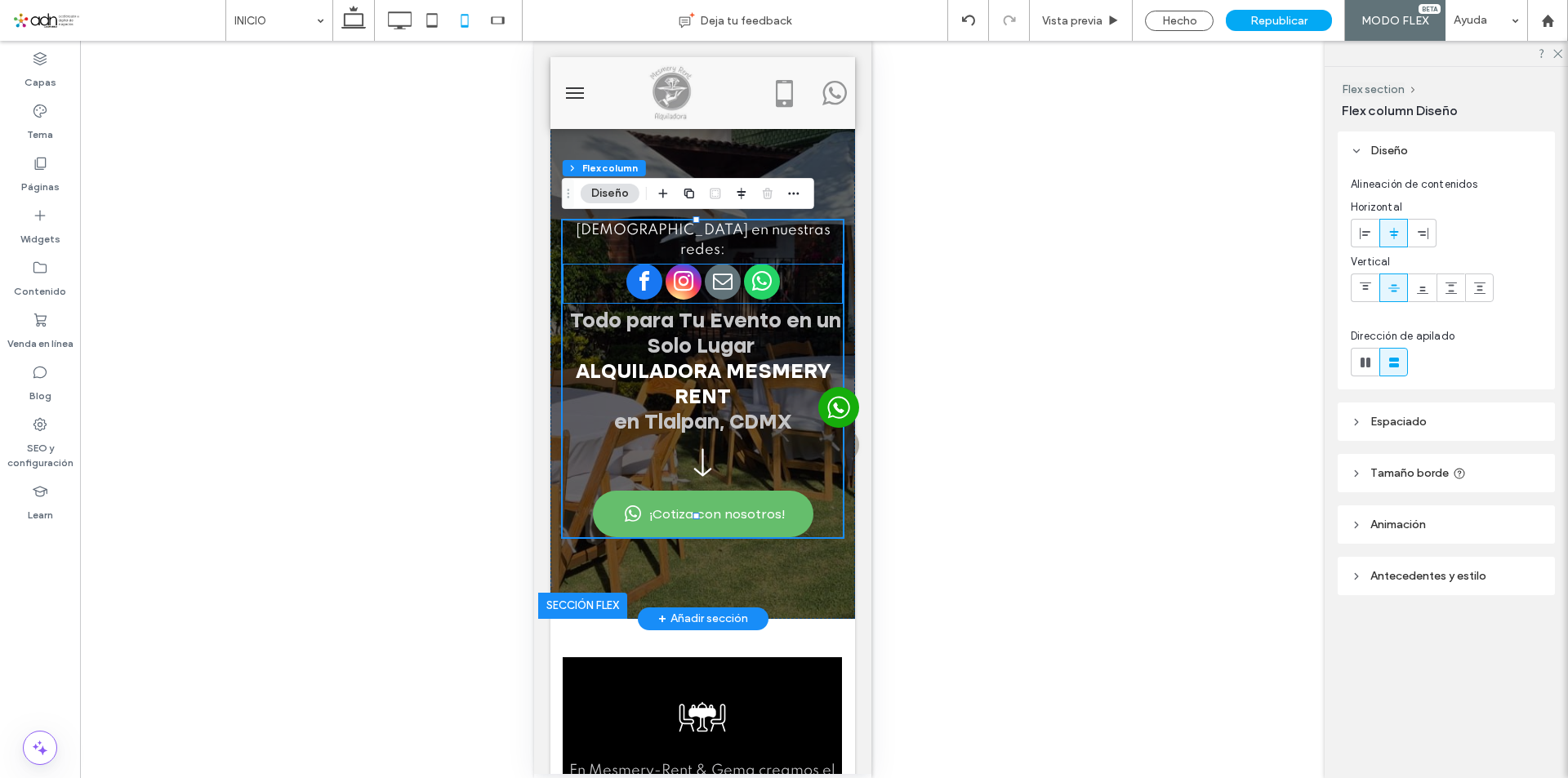
click at [672, 270] on span "instagram" at bounding box center [683, 282] width 36 height 36
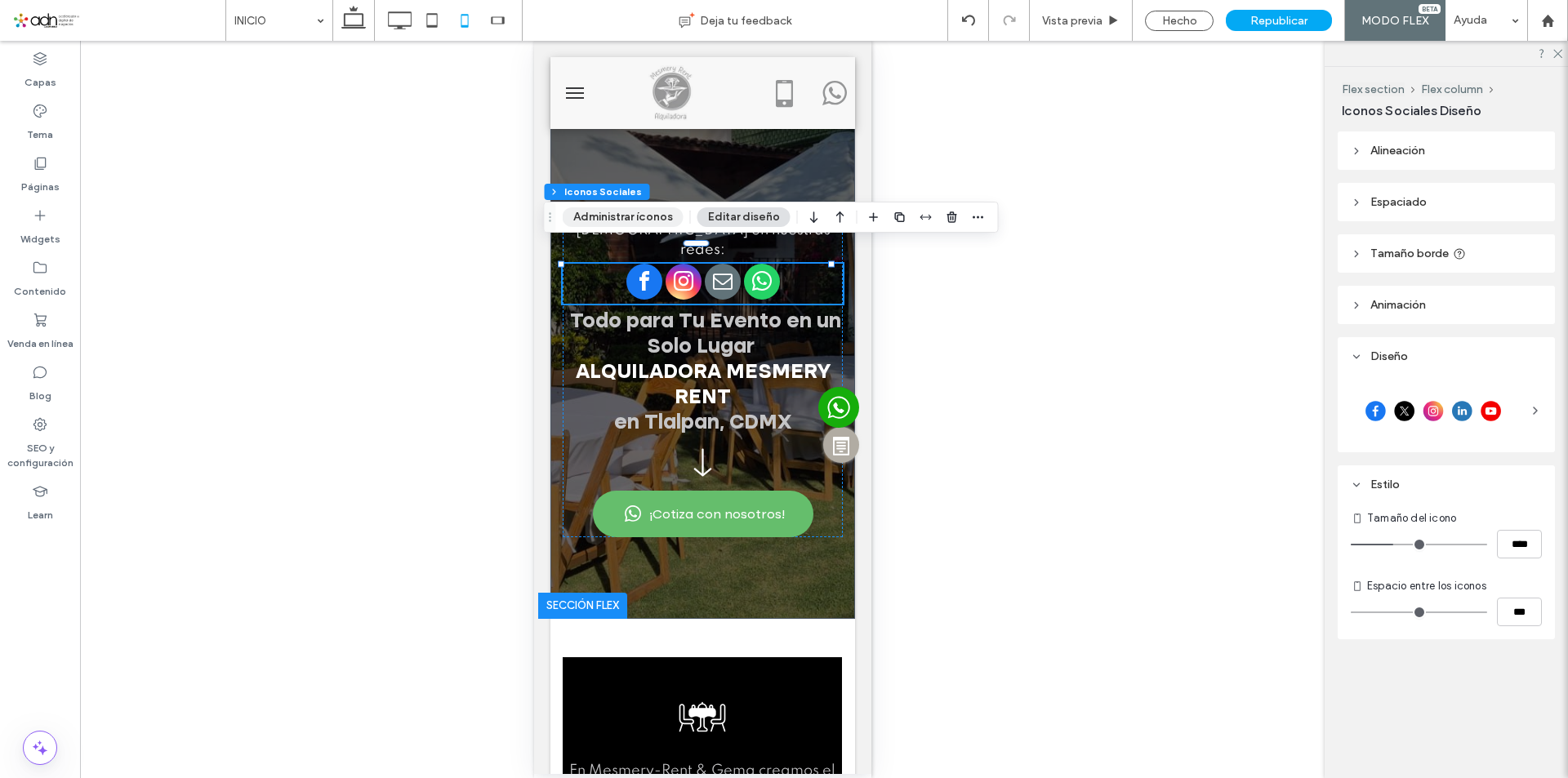
click at [645, 216] on button "Administrar íconos" at bounding box center [623, 216] width 121 height 20
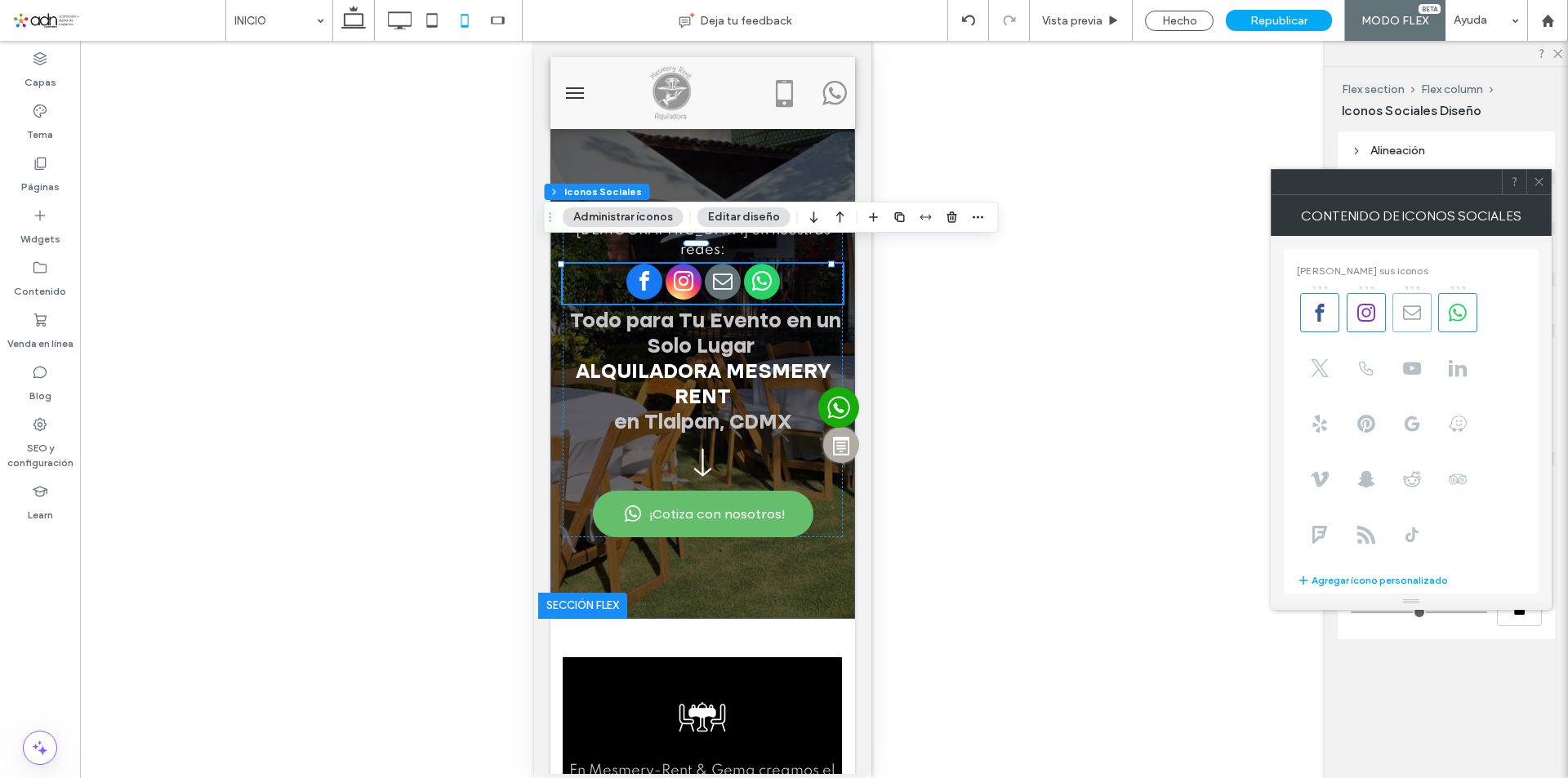
click at [1416, 323] on span at bounding box center [1411, 312] width 39 height 39
click at [1459, 320] on use at bounding box center [1457, 312] width 18 height 18
click at [1414, 540] on use at bounding box center [1411, 534] width 13 height 15
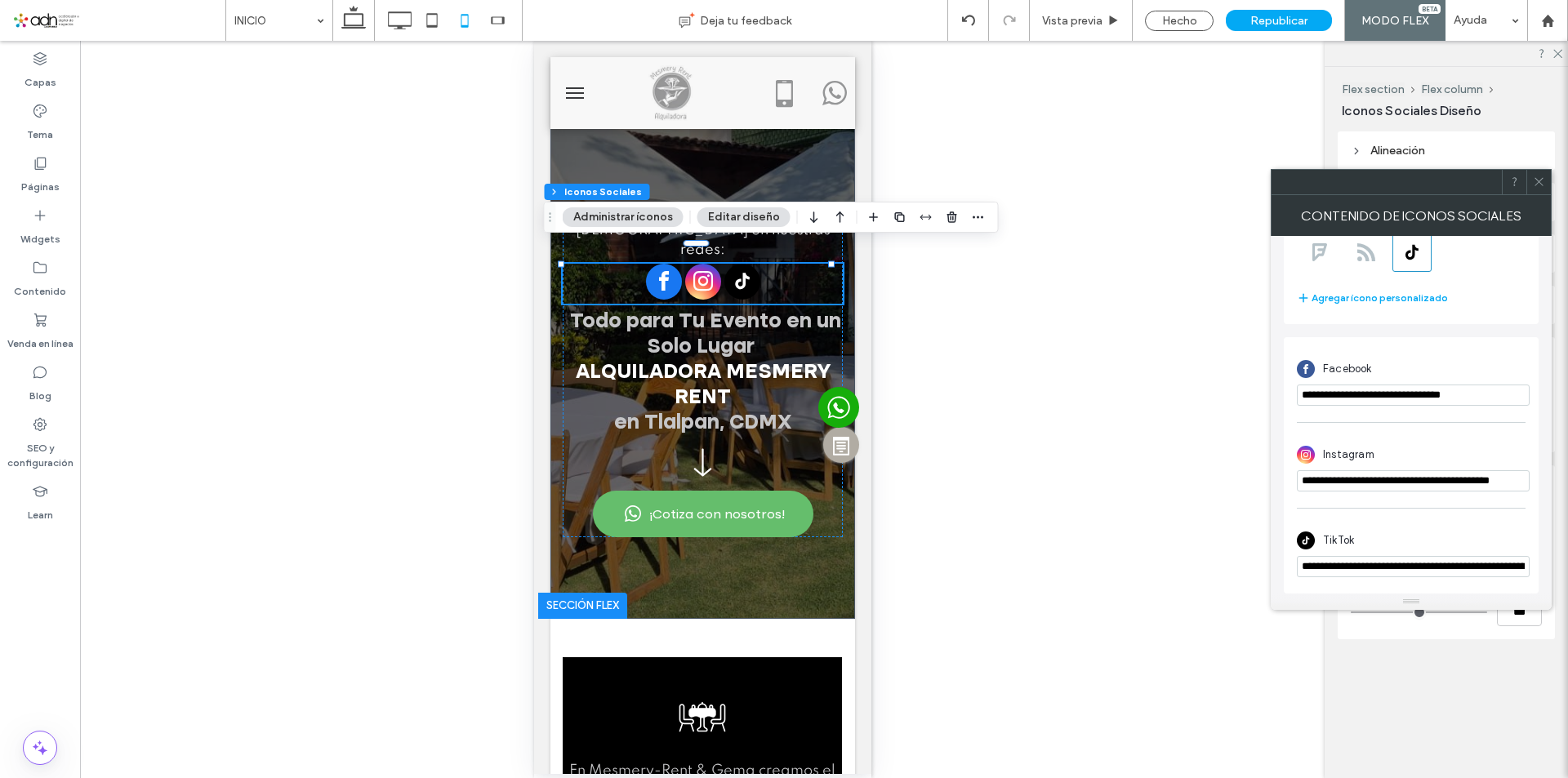
scroll to position [285, 0]
click at [1543, 189] on span at bounding box center [1539, 182] width 12 height 24
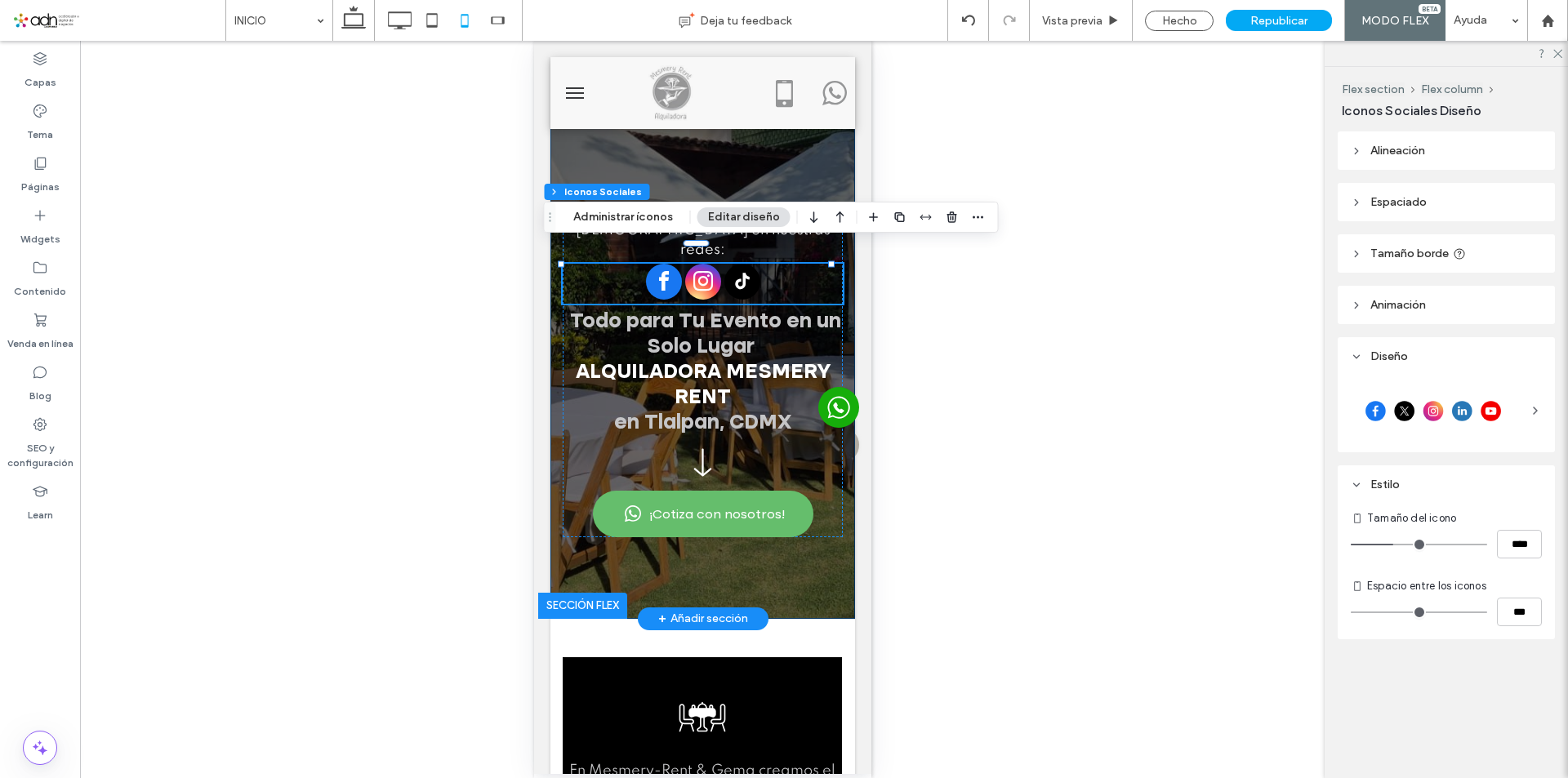
click at [680, 186] on div "ALQUILADORA MESMERY-RENT & GEMA Todo para Tu Evento en un Solo Lugar Alquilador…" at bounding box center [701, 337] width 304 height 562
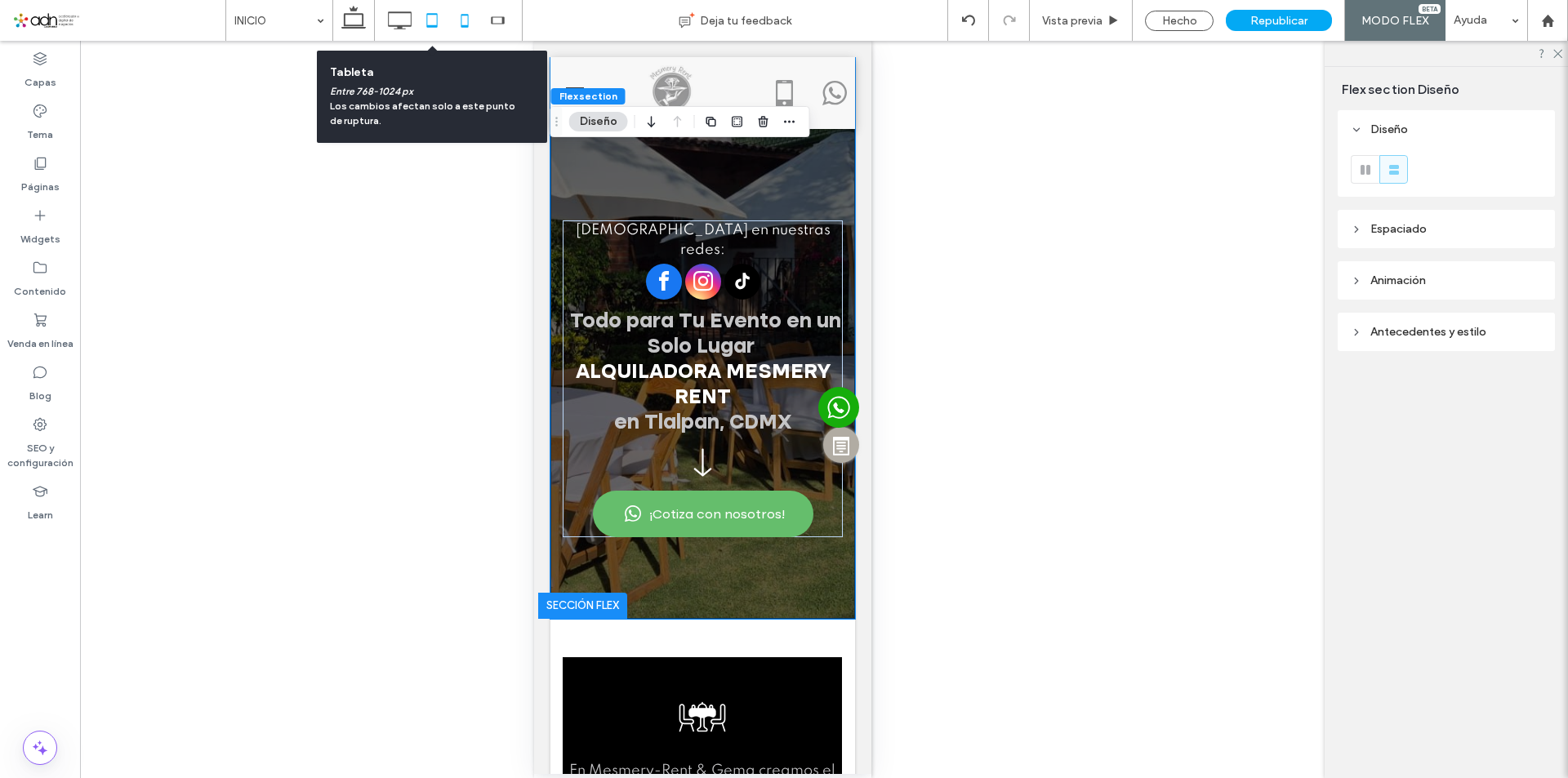
click at [437, 29] on icon at bounding box center [432, 21] width 33 height 33
type input "***"
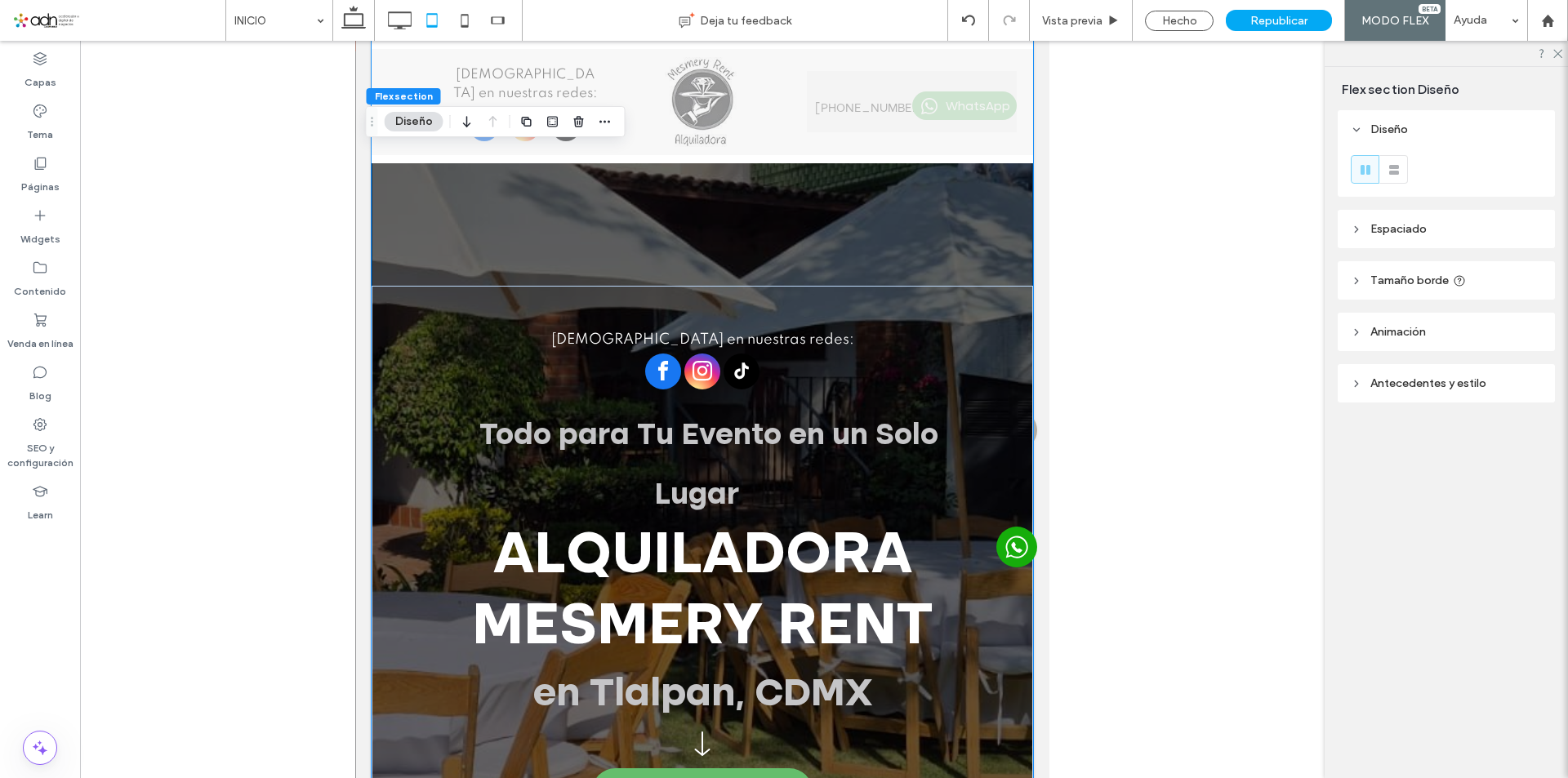
scroll to position [0, 0]
click at [407, 25] on use at bounding box center [400, 20] width 23 height 18
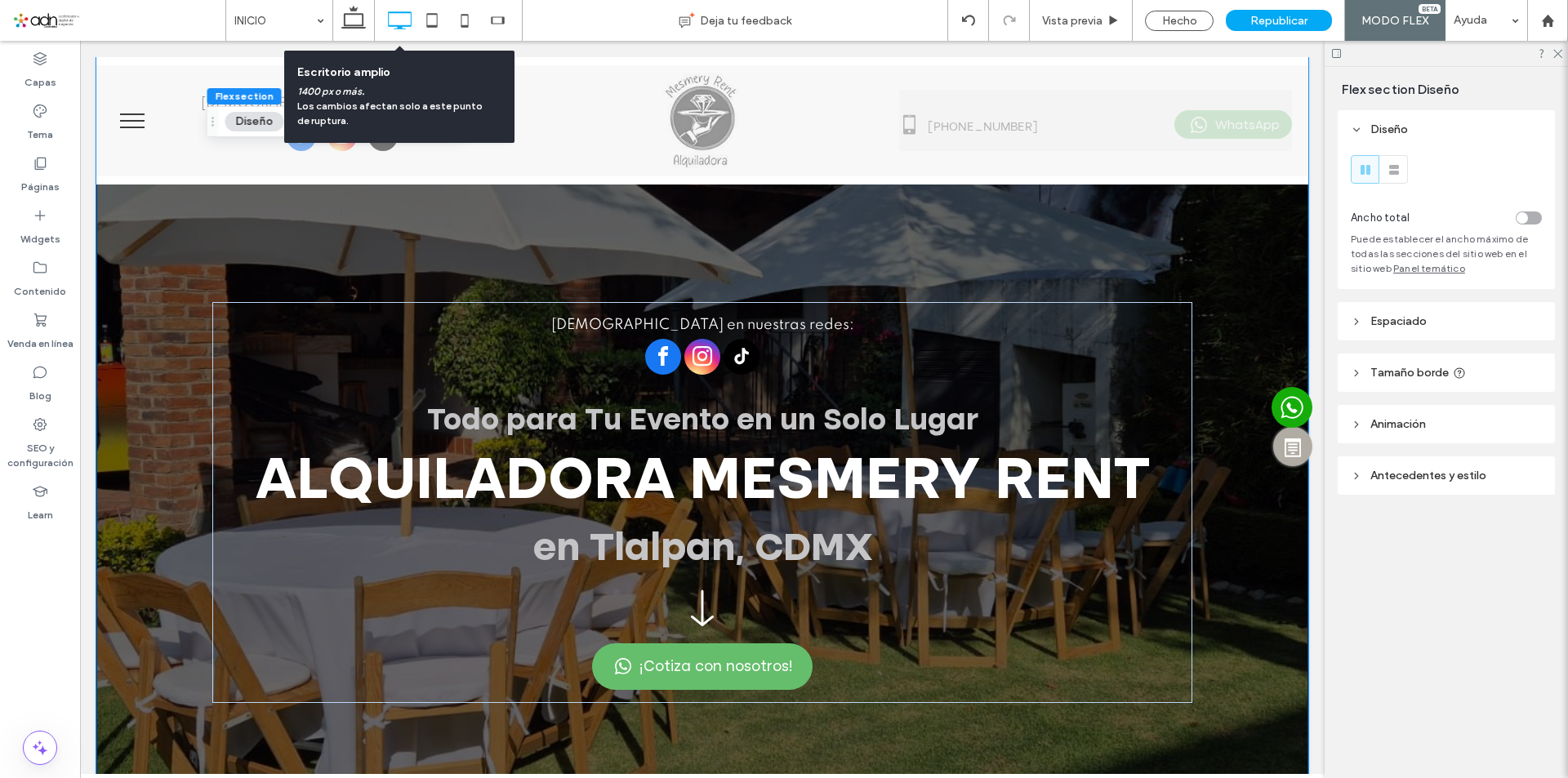
type input "***"
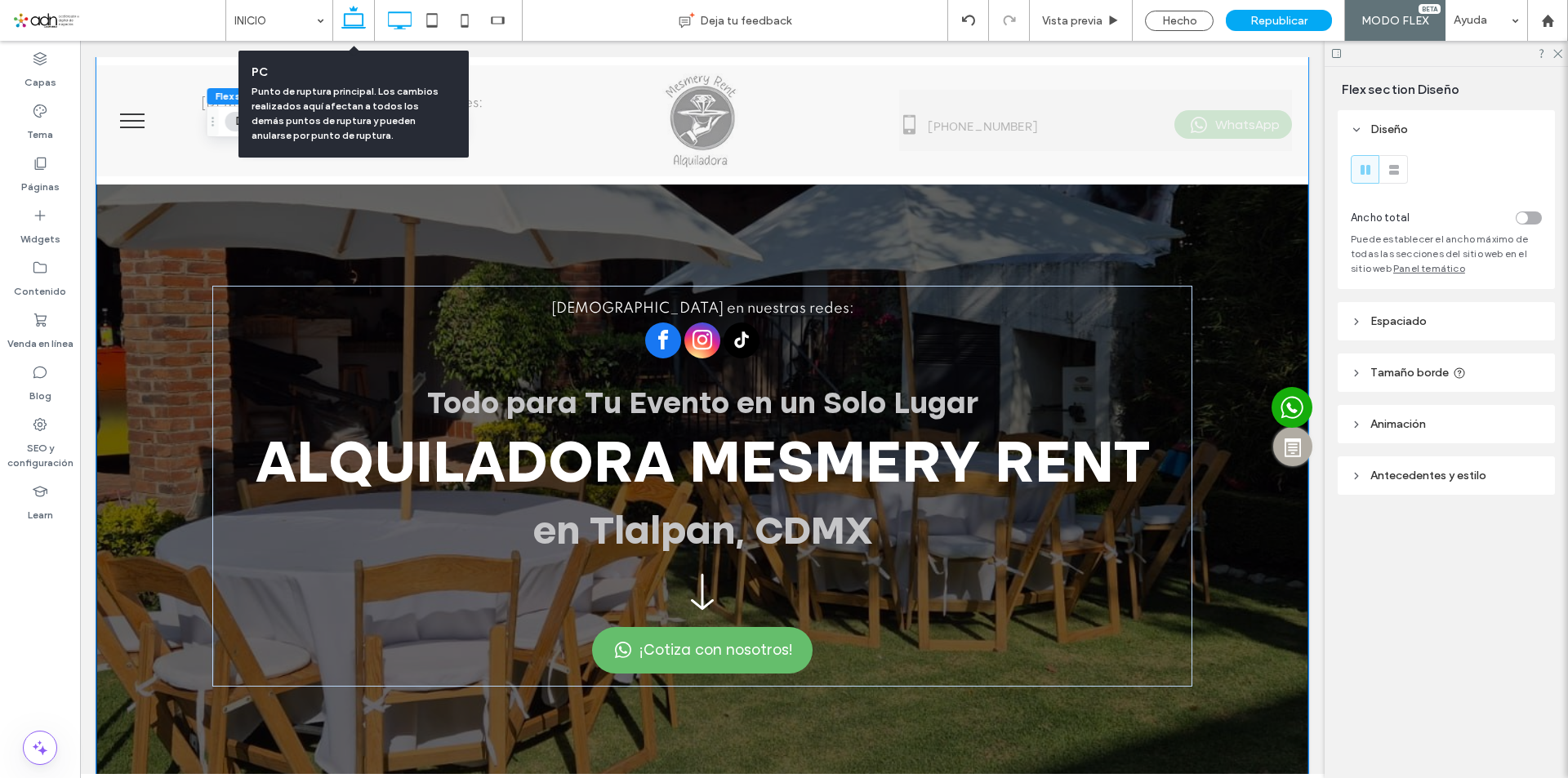
click at [359, 24] on icon at bounding box center [354, 21] width 33 height 33
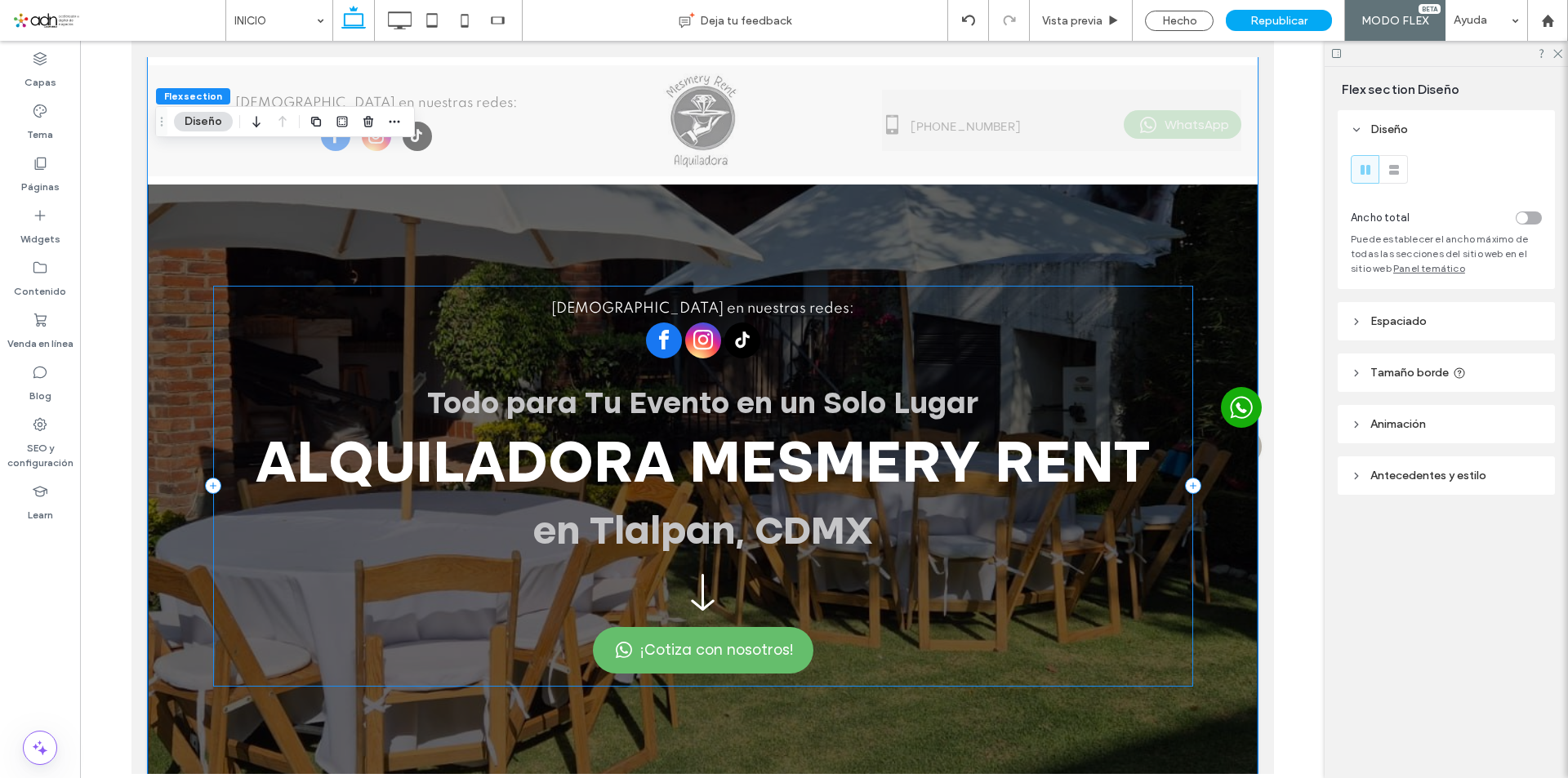
scroll to position [0, 0]
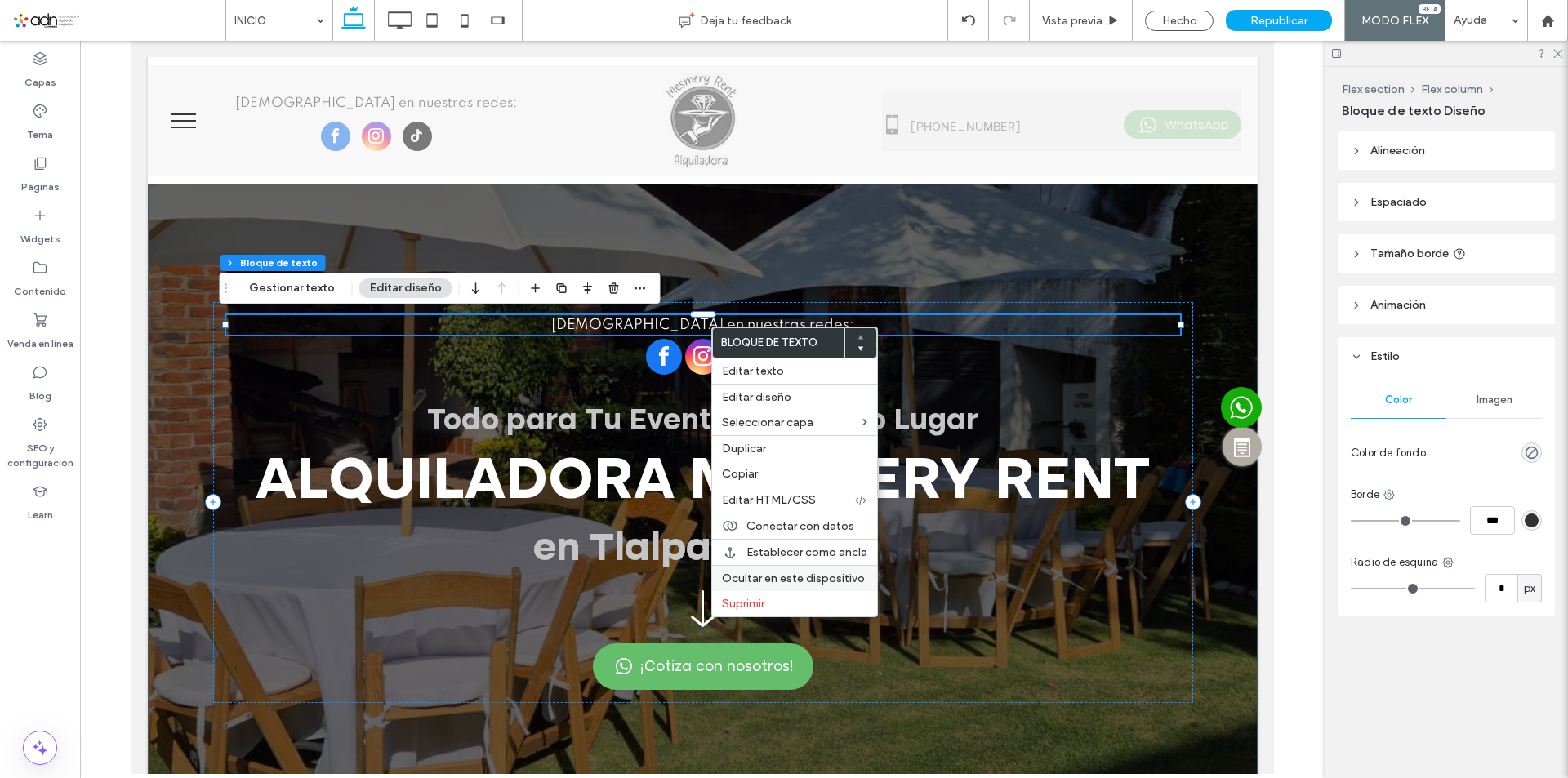
click at [823, 583] on span "Ocultar en este dispositivo" at bounding box center [793, 579] width 143 height 14
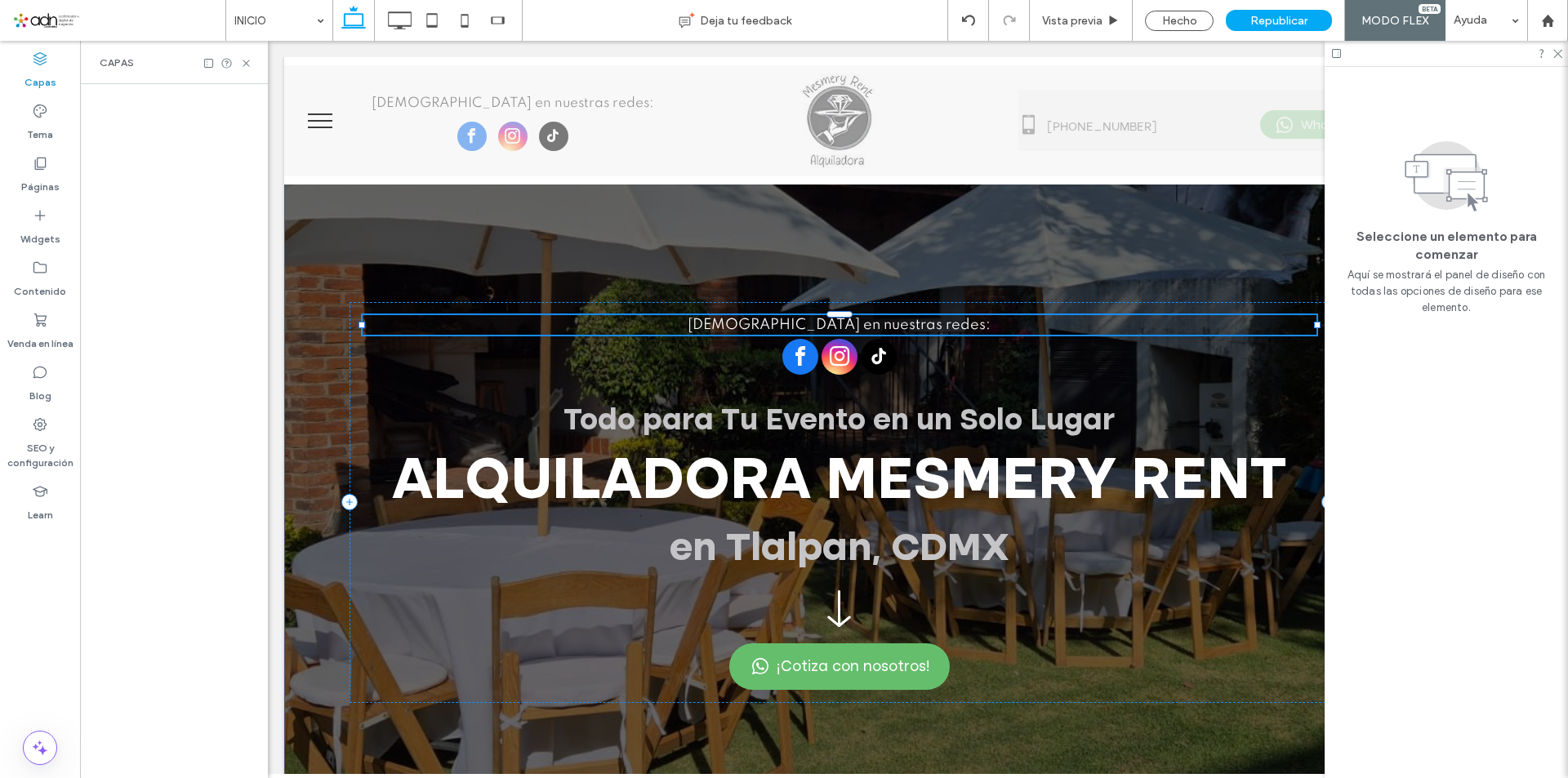
scroll to position [0, 85]
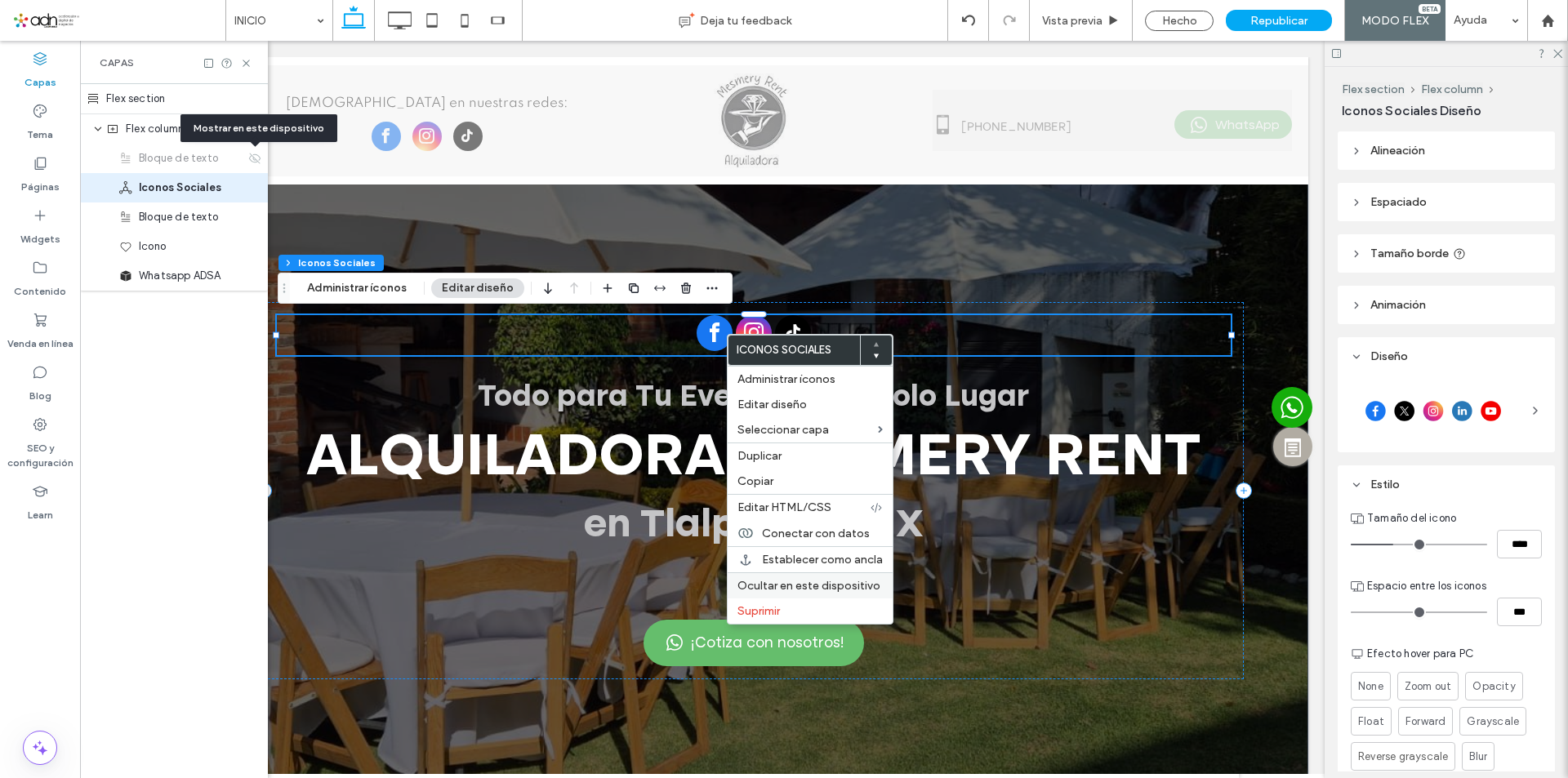
click at [822, 590] on span "Ocultar en este dispositivo" at bounding box center [809, 586] width 143 height 14
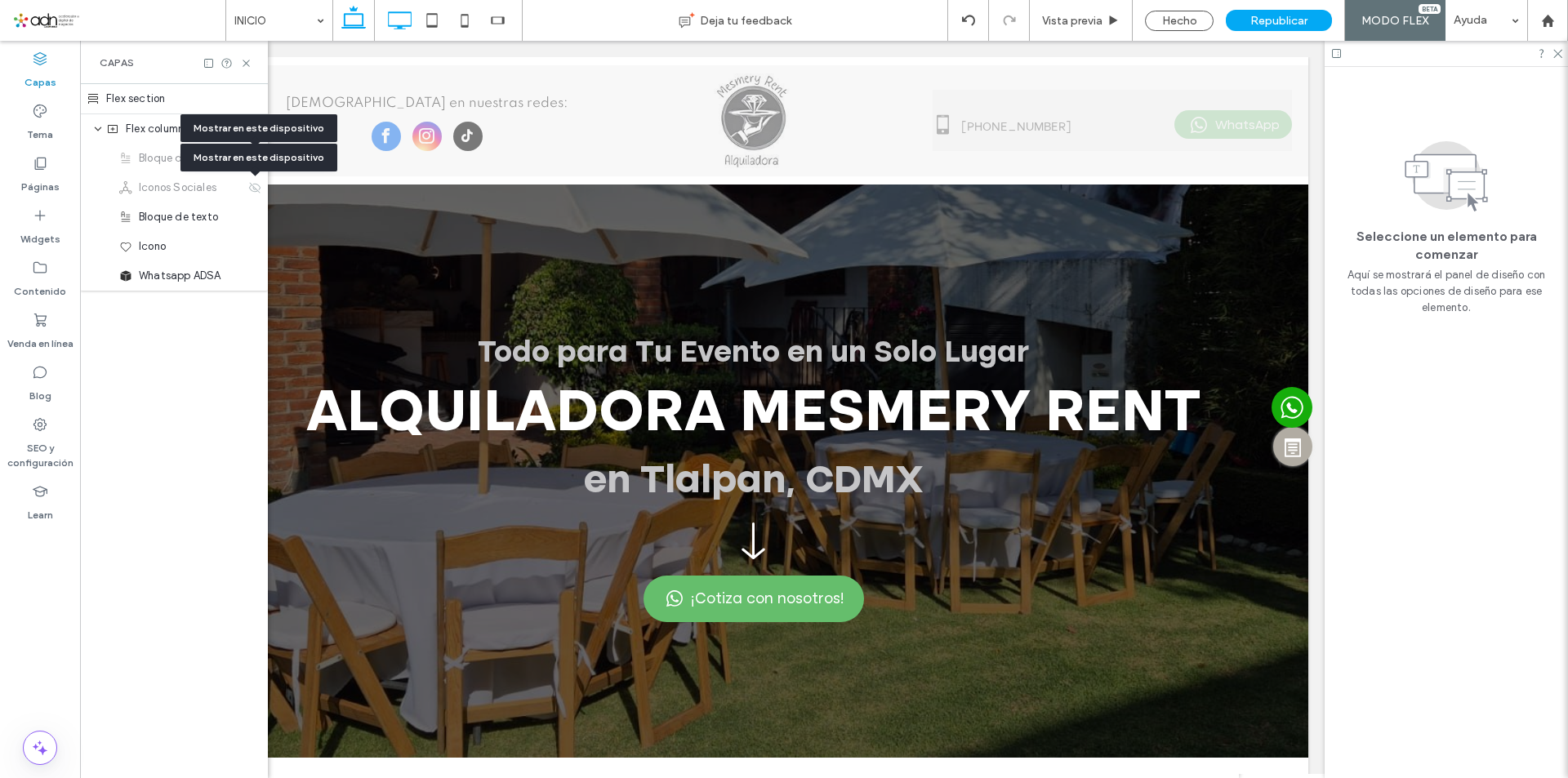
click at [402, 15] on icon at bounding box center [399, 21] width 33 height 33
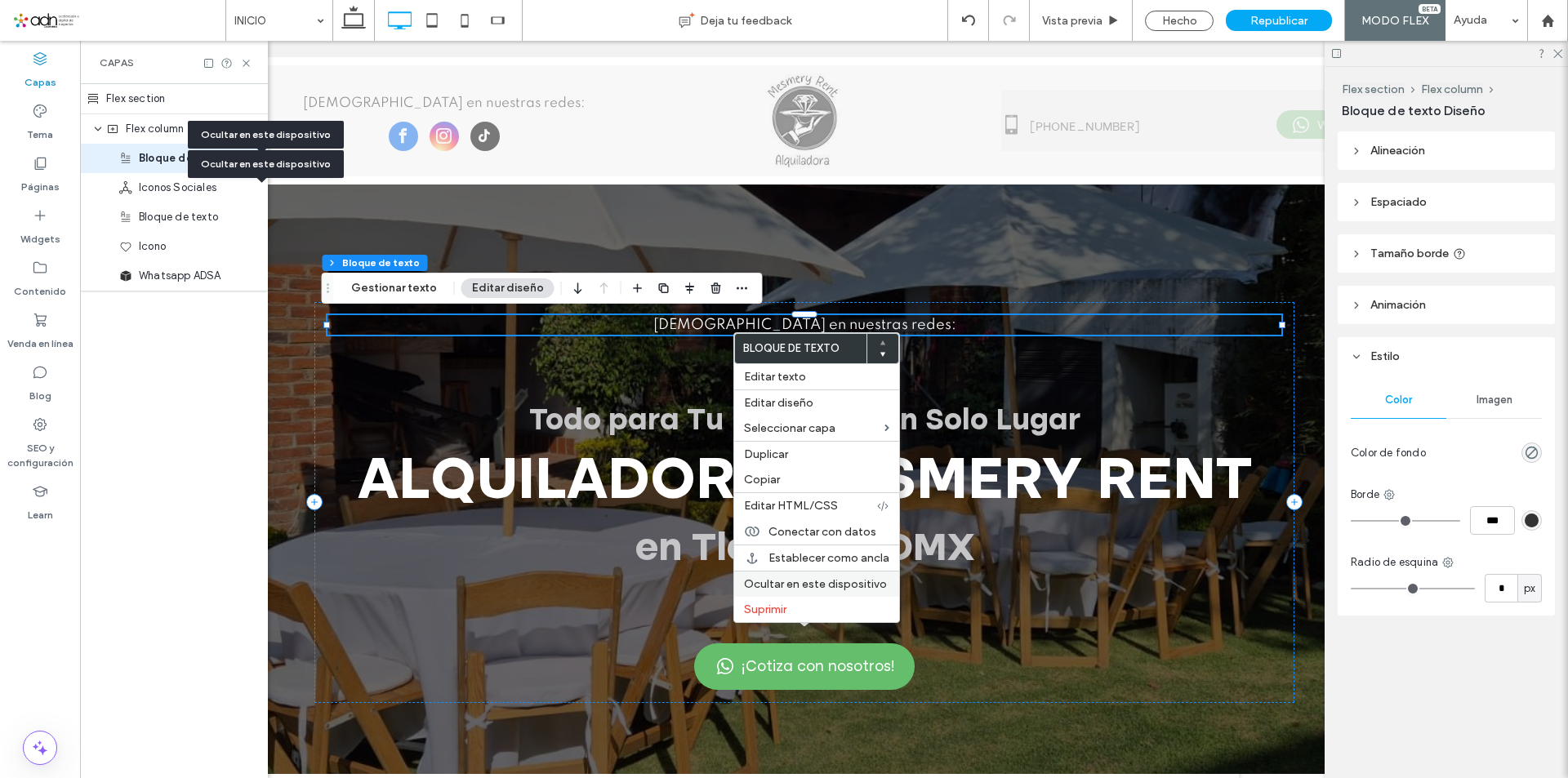
click at [838, 585] on span "Ocultar en este dispositivo" at bounding box center [815, 584] width 143 height 14
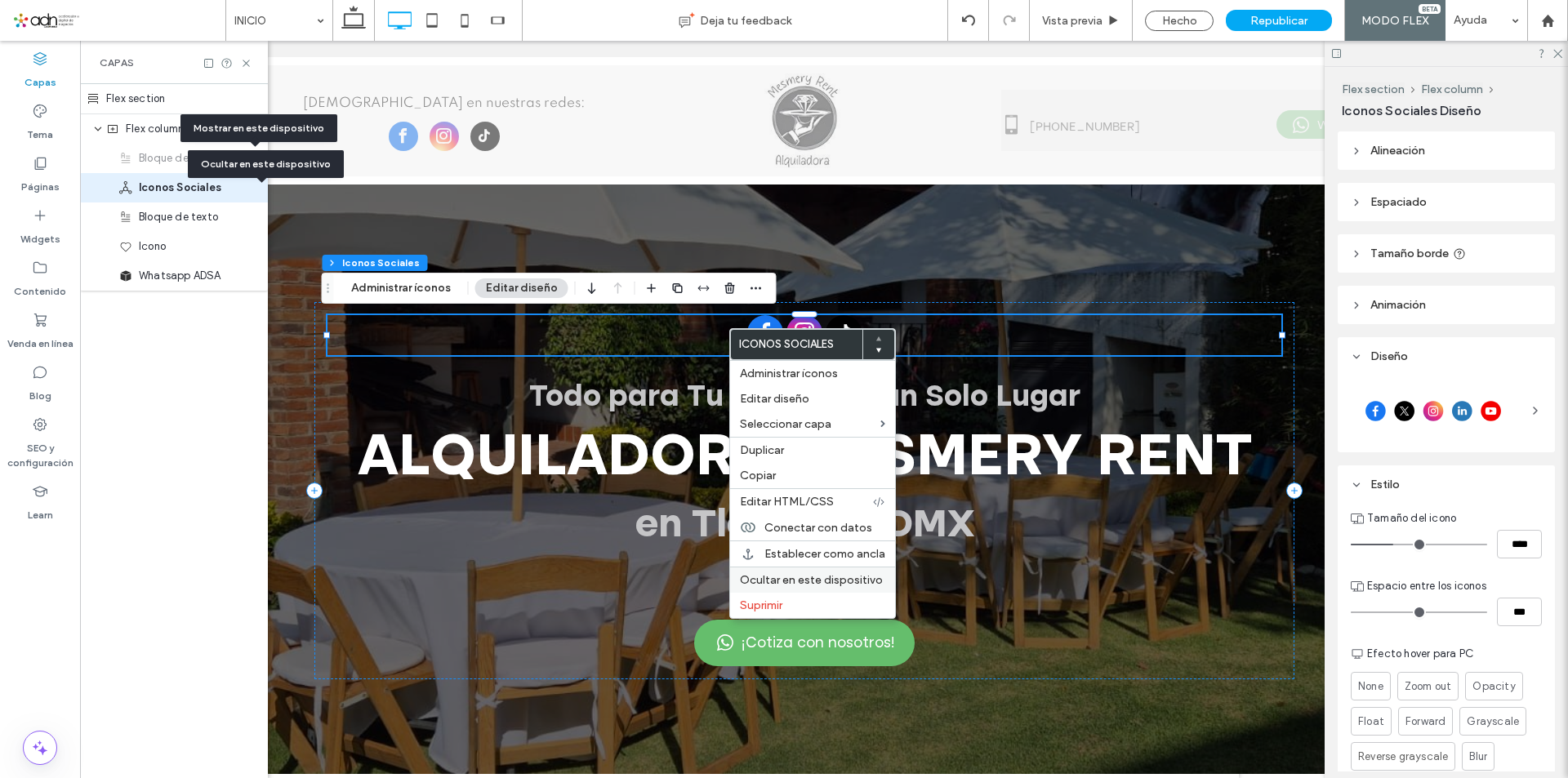
click at [827, 580] on span "Ocultar en este dispositivo" at bounding box center [812, 580] width 143 height 14
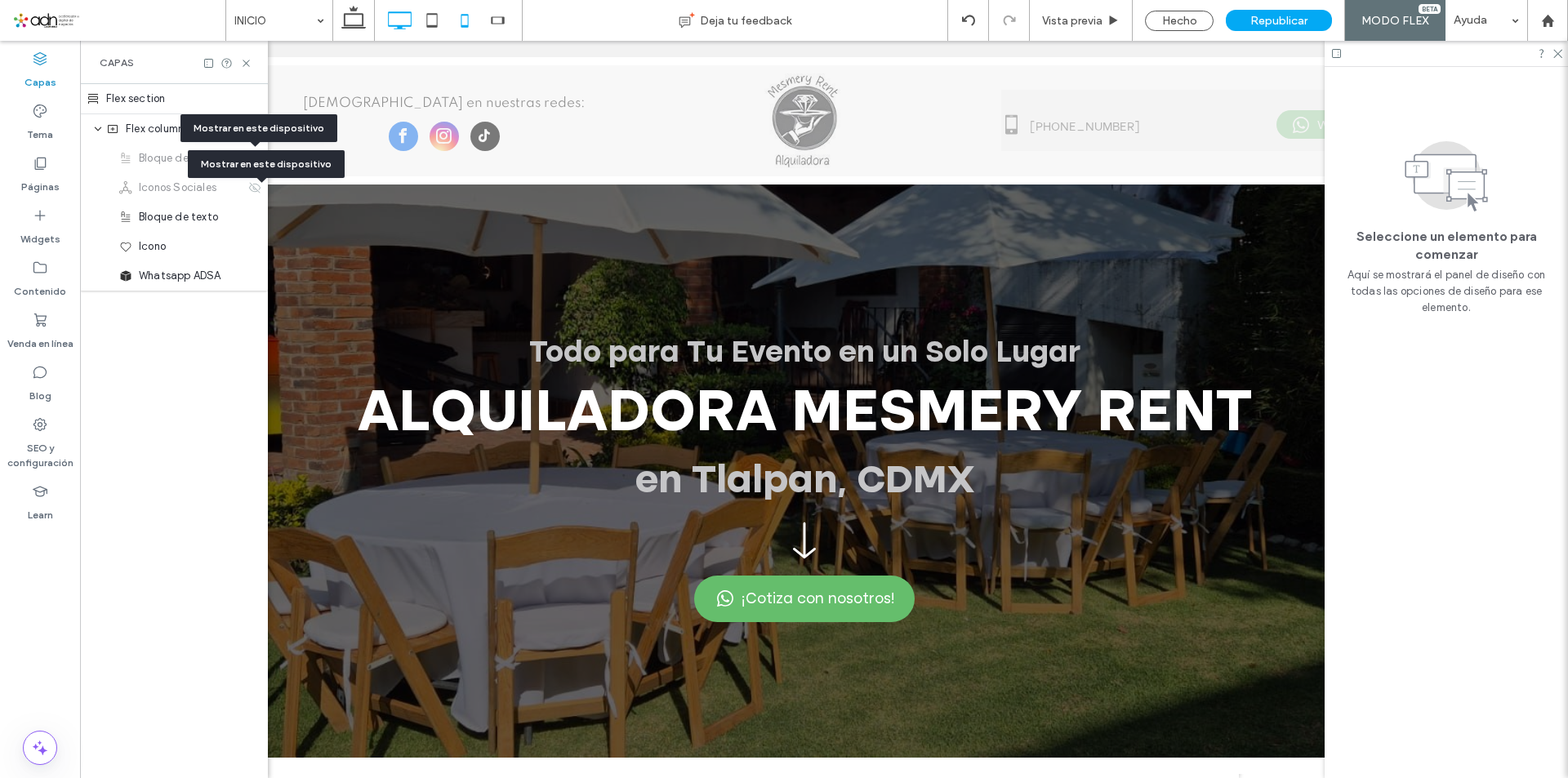
click at [436, 21] on icon at bounding box center [432, 21] width 33 height 33
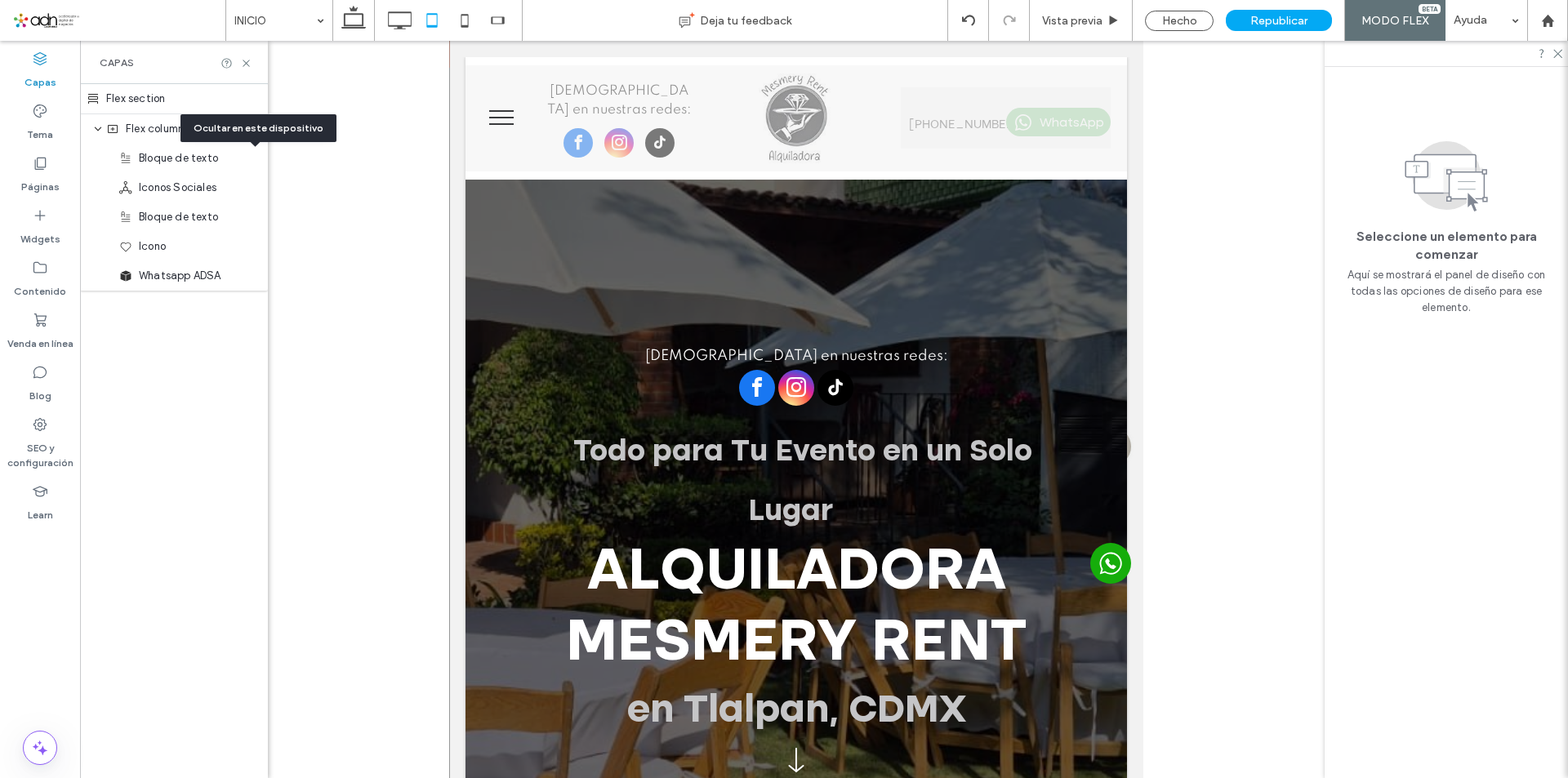
scroll to position [0, 0]
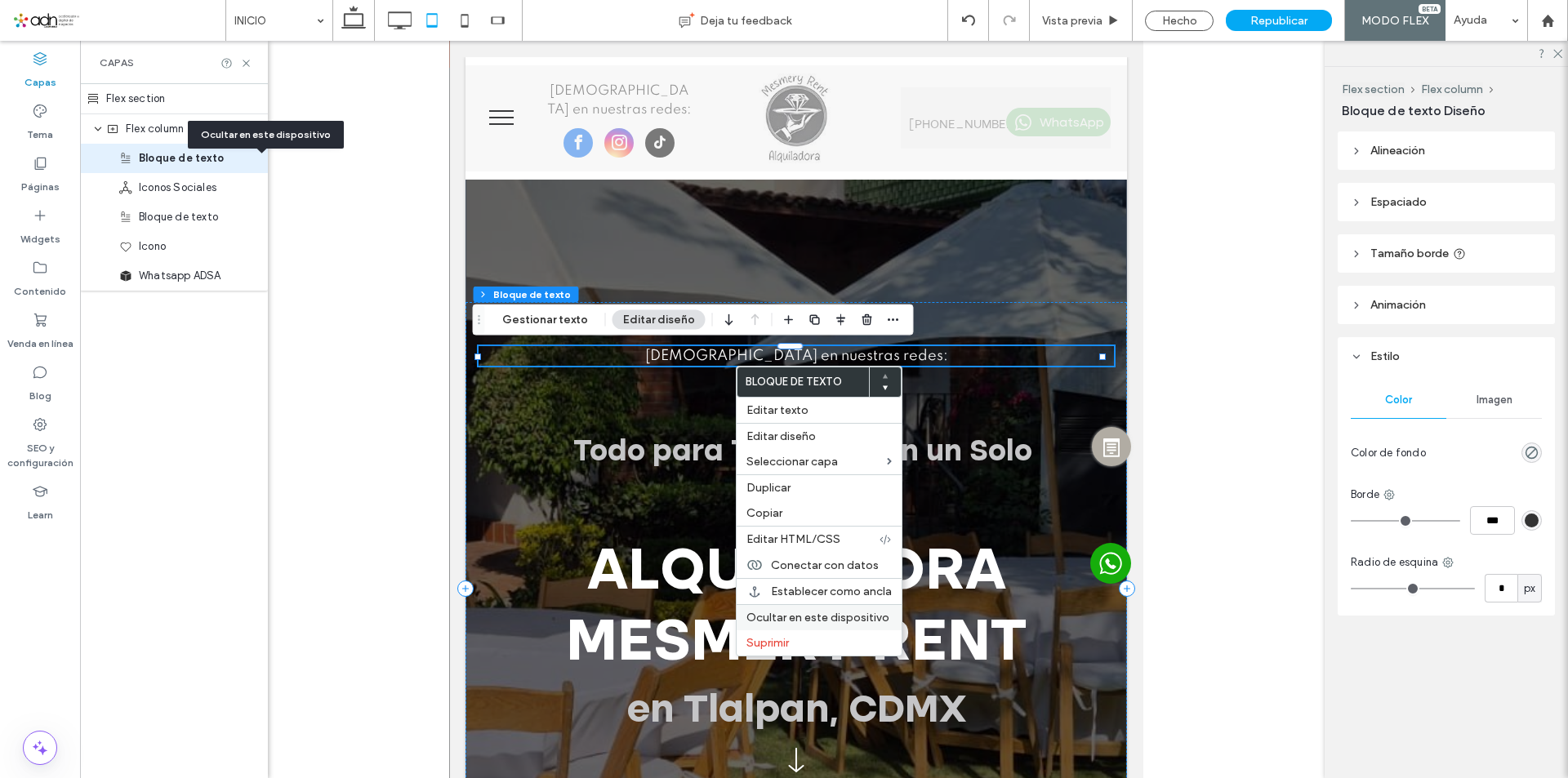
click at [804, 618] on span "Ocultar en este dispositivo" at bounding box center [818, 618] width 143 height 14
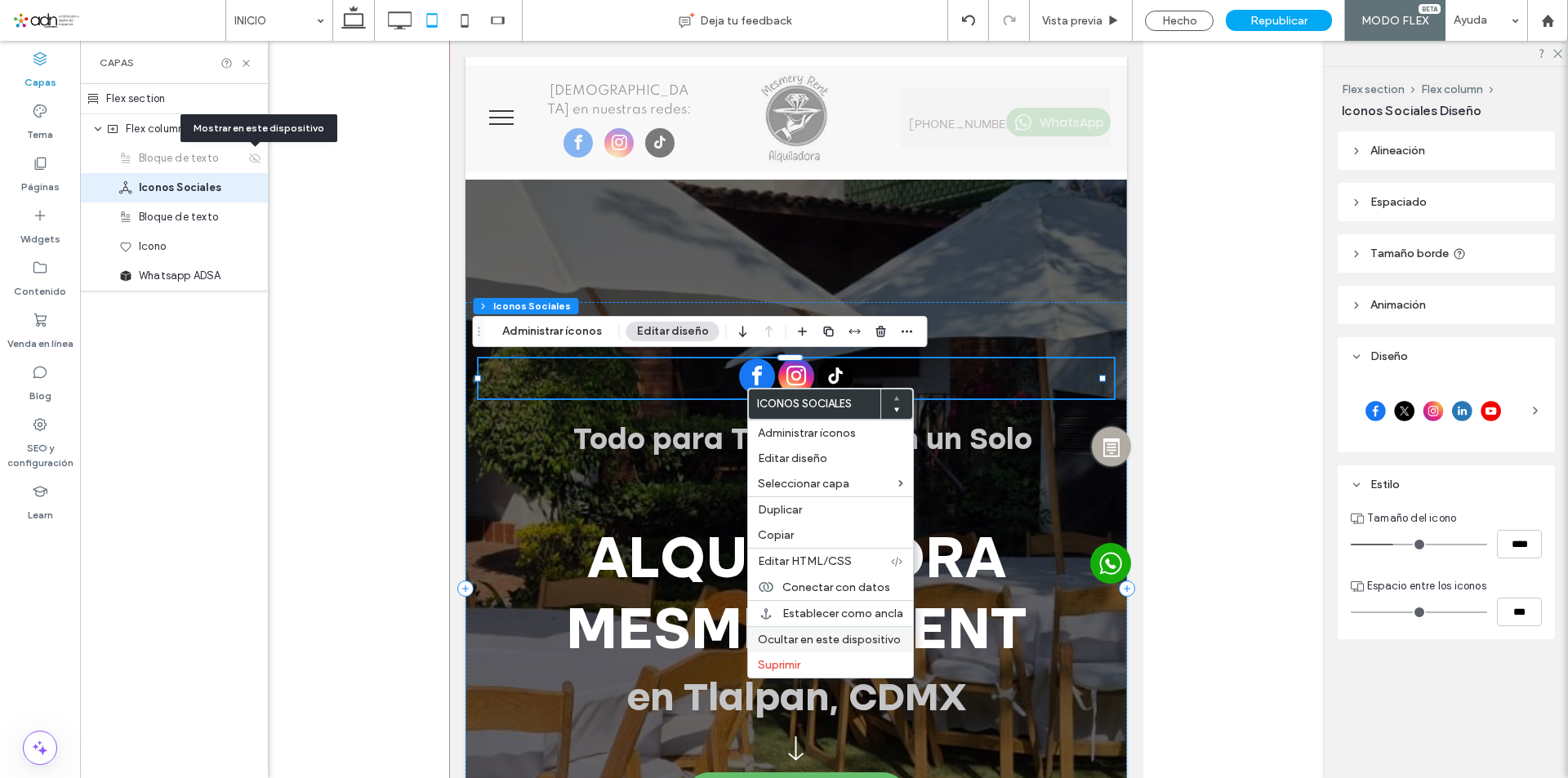
click at [825, 643] on span "Ocultar en este dispositivo" at bounding box center [830, 640] width 143 height 14
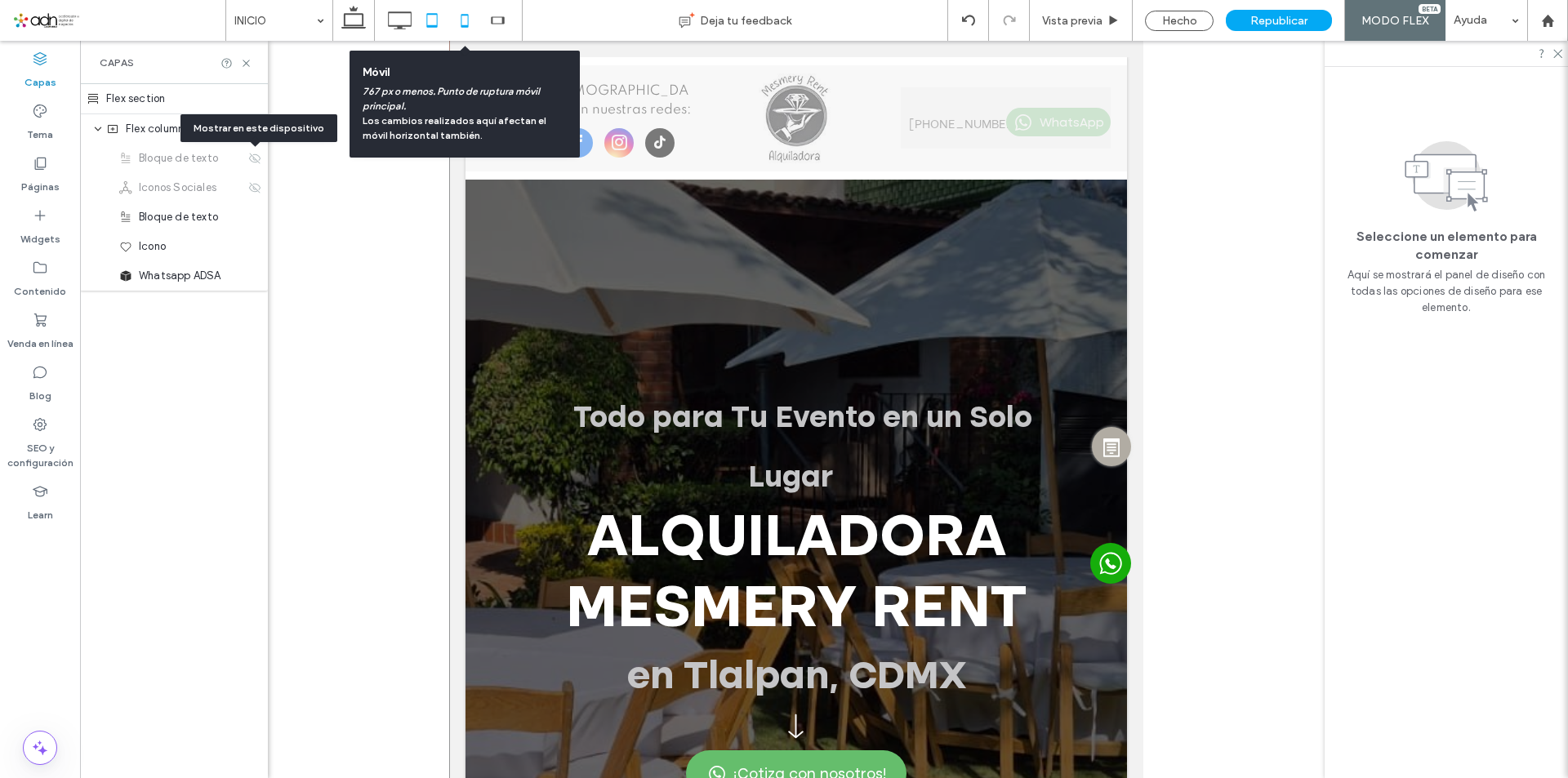
click at [462, 26] on use at bounding box center [465, 20] width 8 height 13
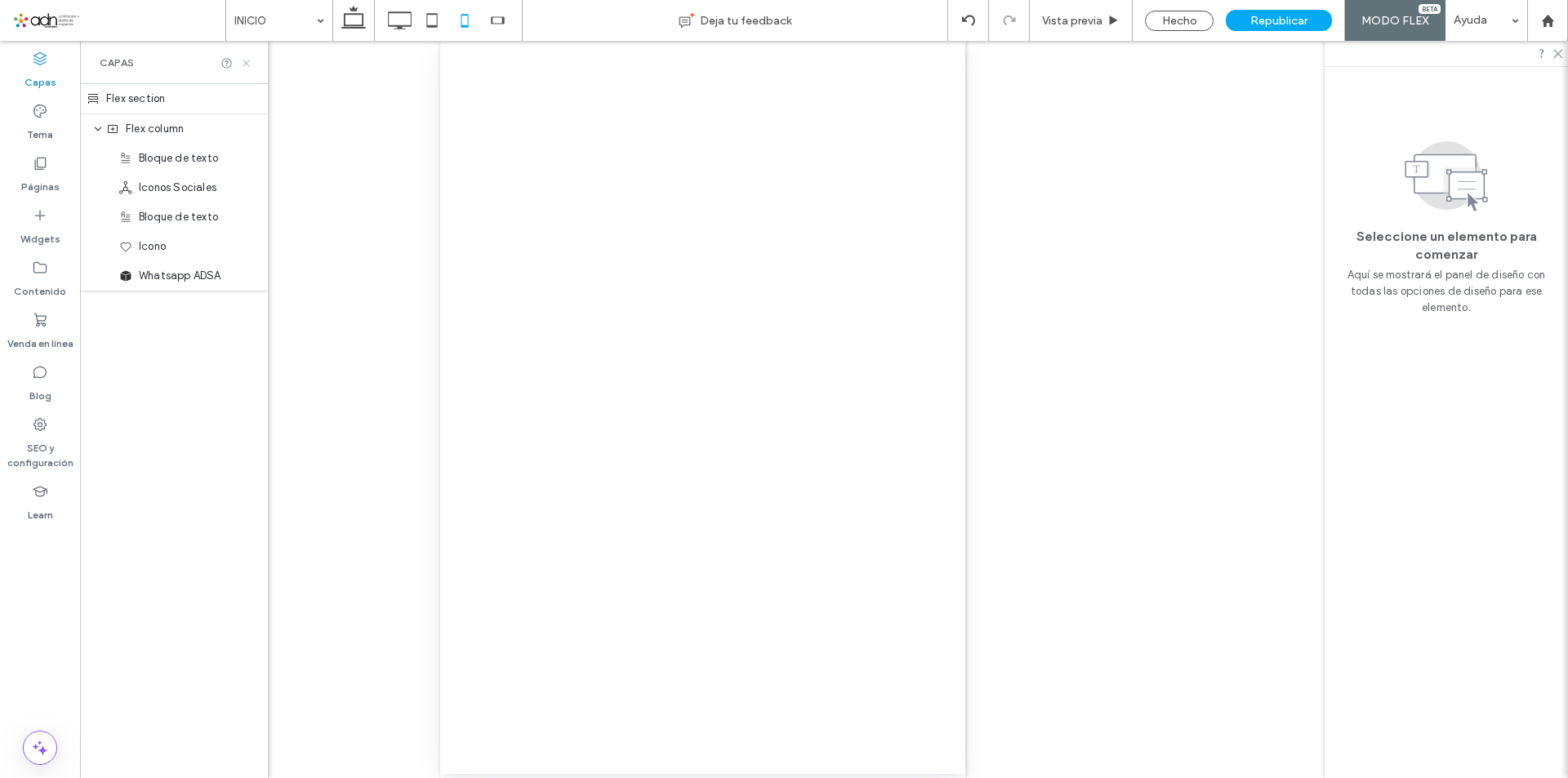
click at [243, 65] on icon at bounding box center [246, 63] width 12 height 12
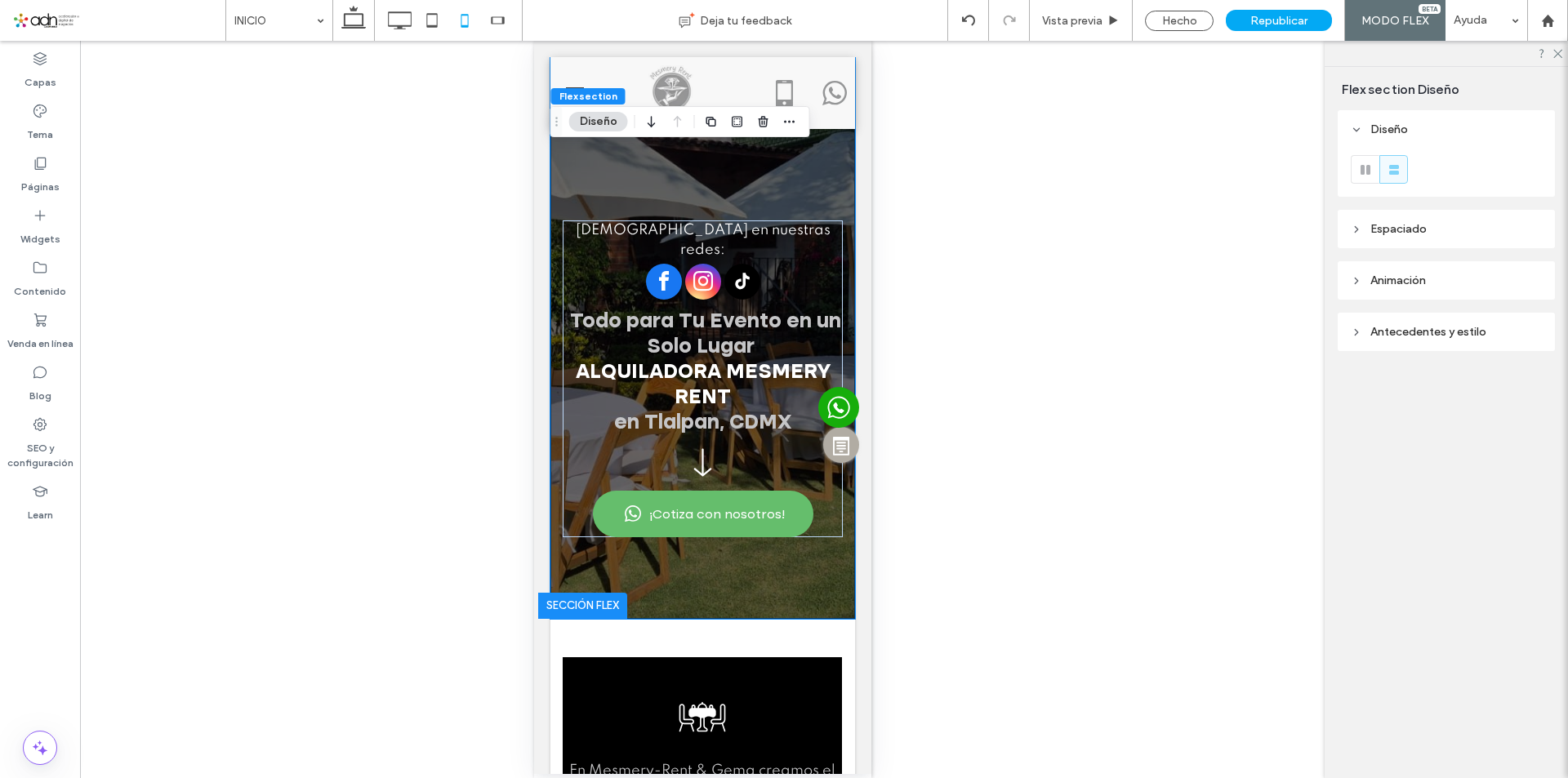
click at [1068, 524] on div "Hacer visible? Sí" at bounding box center [702, 409] width 1245 height 737
click at [1091, 29] on div "Vista previa" at bounding box center [1081, 20] width 103 height 41
click at [1078, 30] on div "Vista previa" at bounding box center [1081, 20] width 103 height 41
click at [1078, 23] on span "Vista previa" at bounding box center [1072, 21] width 60 height 14
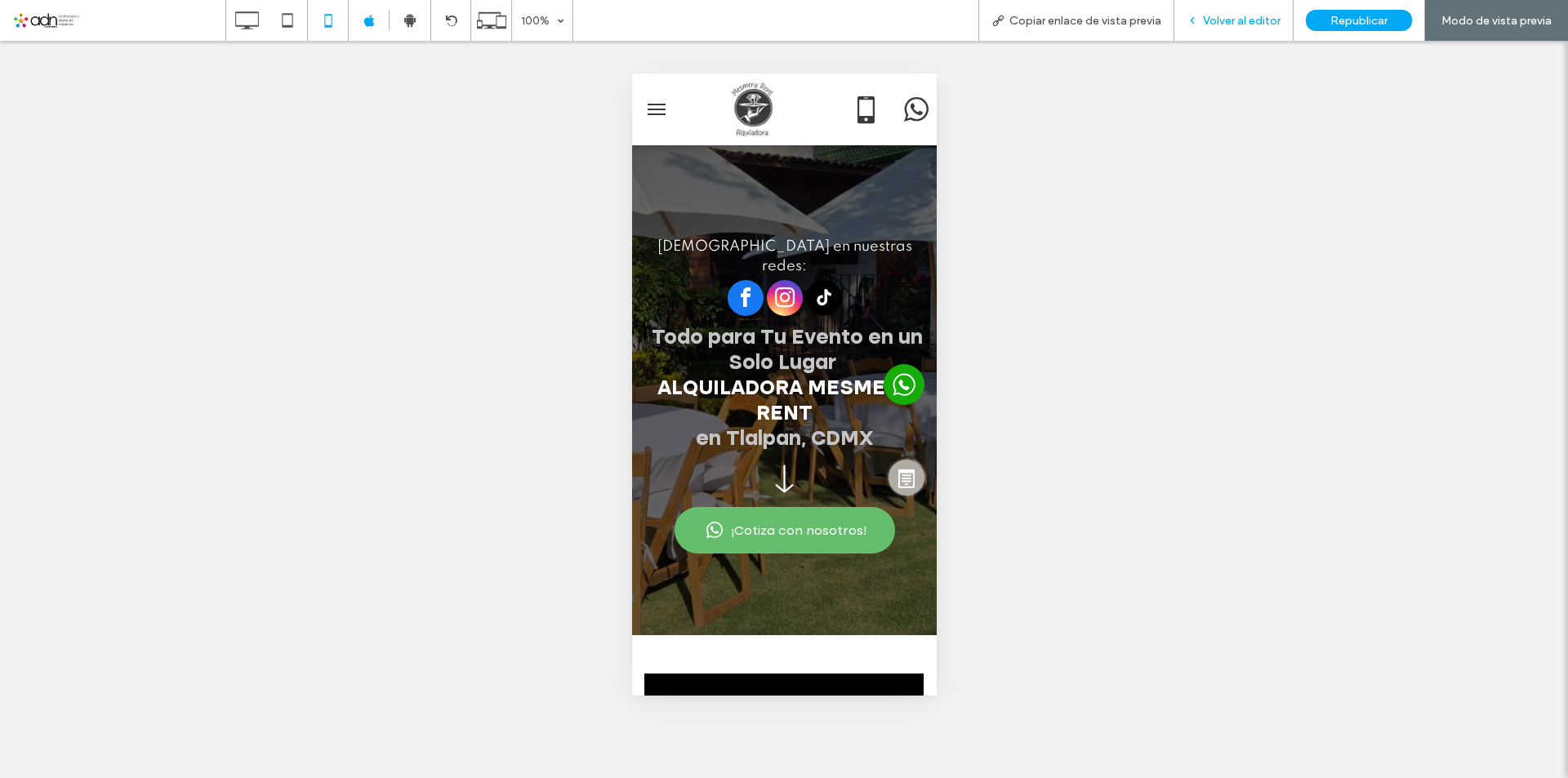
click at [1252, 16] on span "Volver al editor" at bounding box center [1242, 21] width 78 height 14
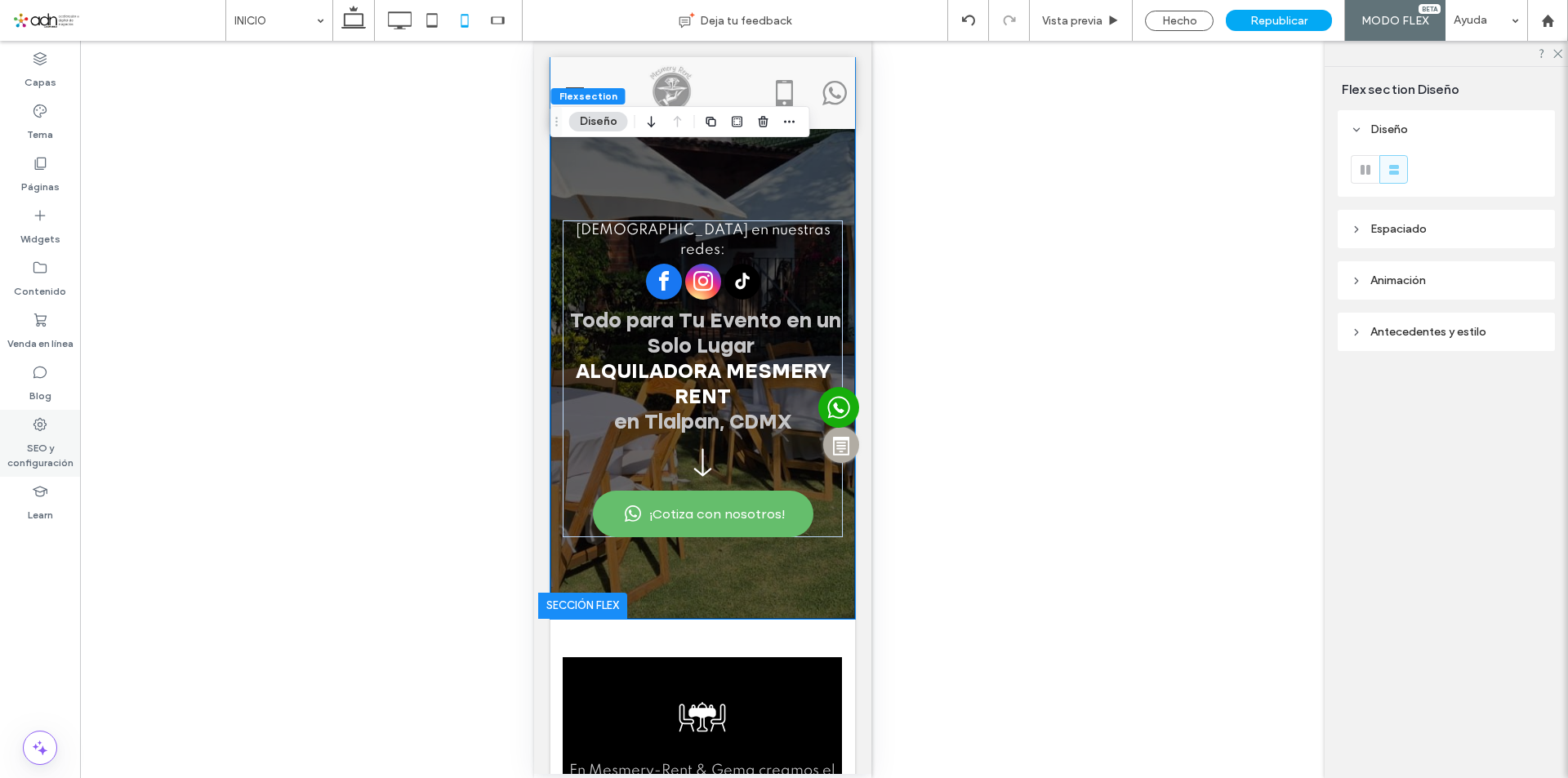
click at [41, 449] on label "SEO y configuración" at bounding box center [40, 452] width 80 height 38
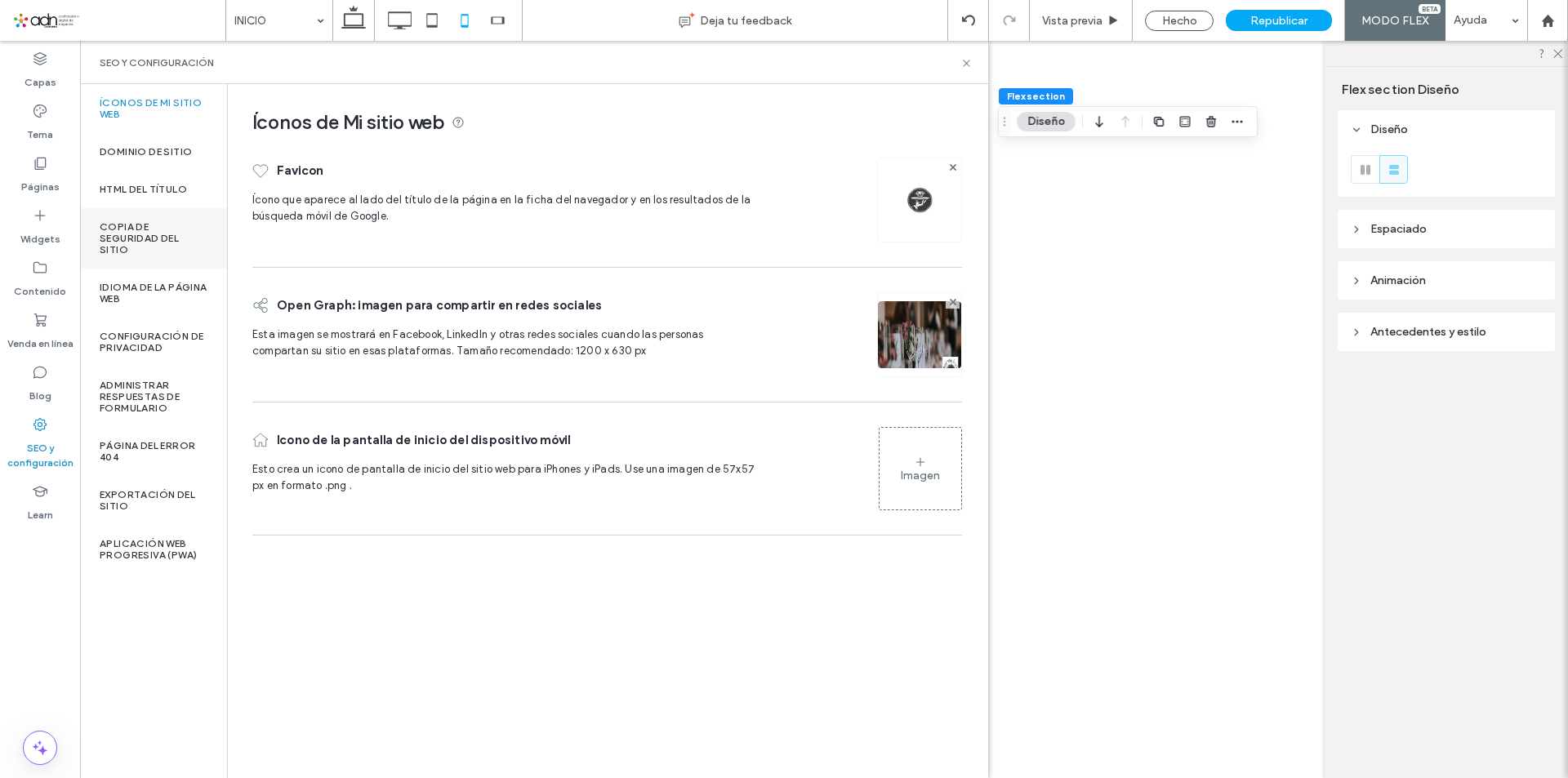
click at [139, 255] on div "Copia de seguridad del sitio" at bounding box center [154, 238] width 147 height 60
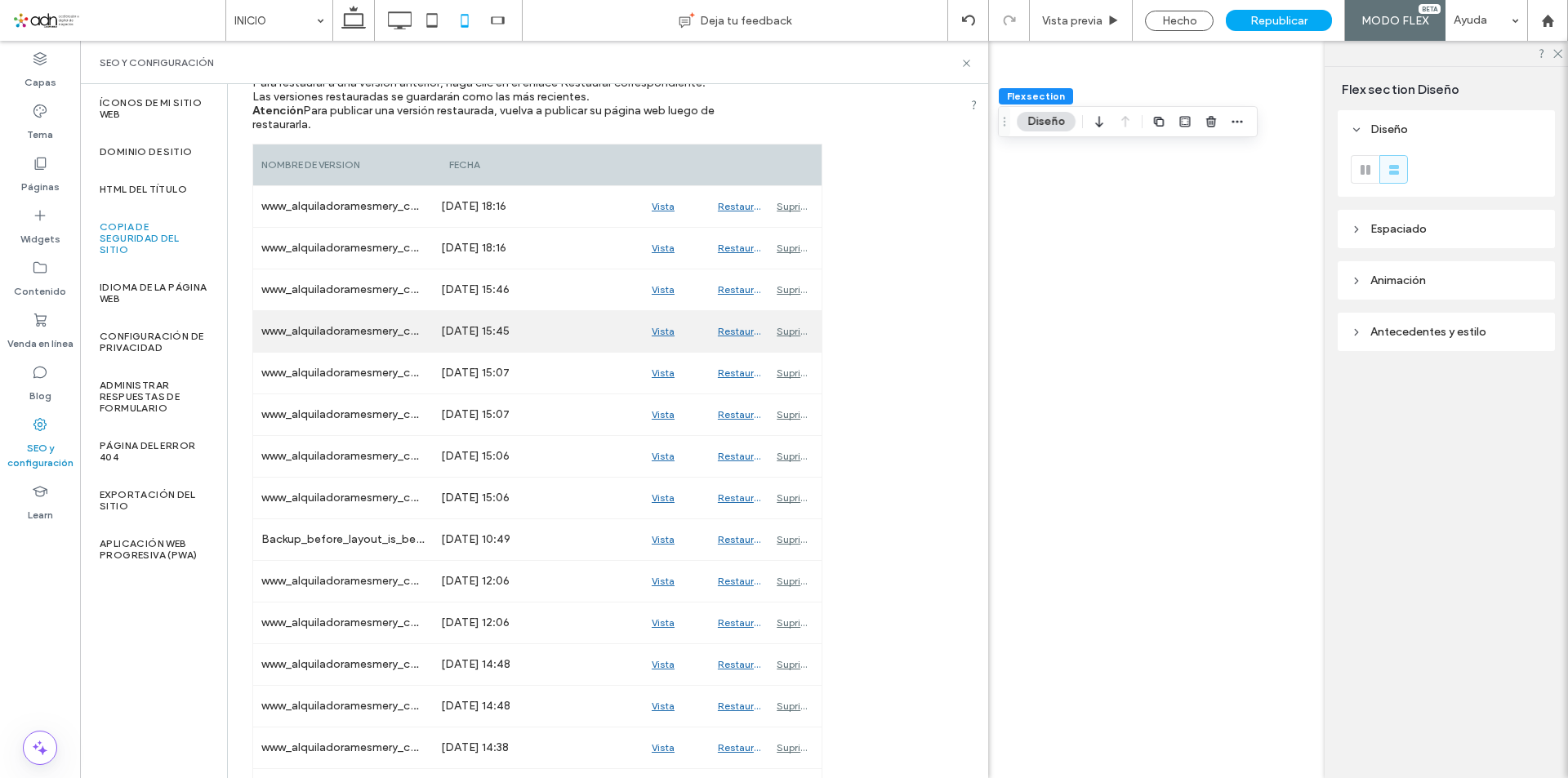
scroll to position [245, 0]
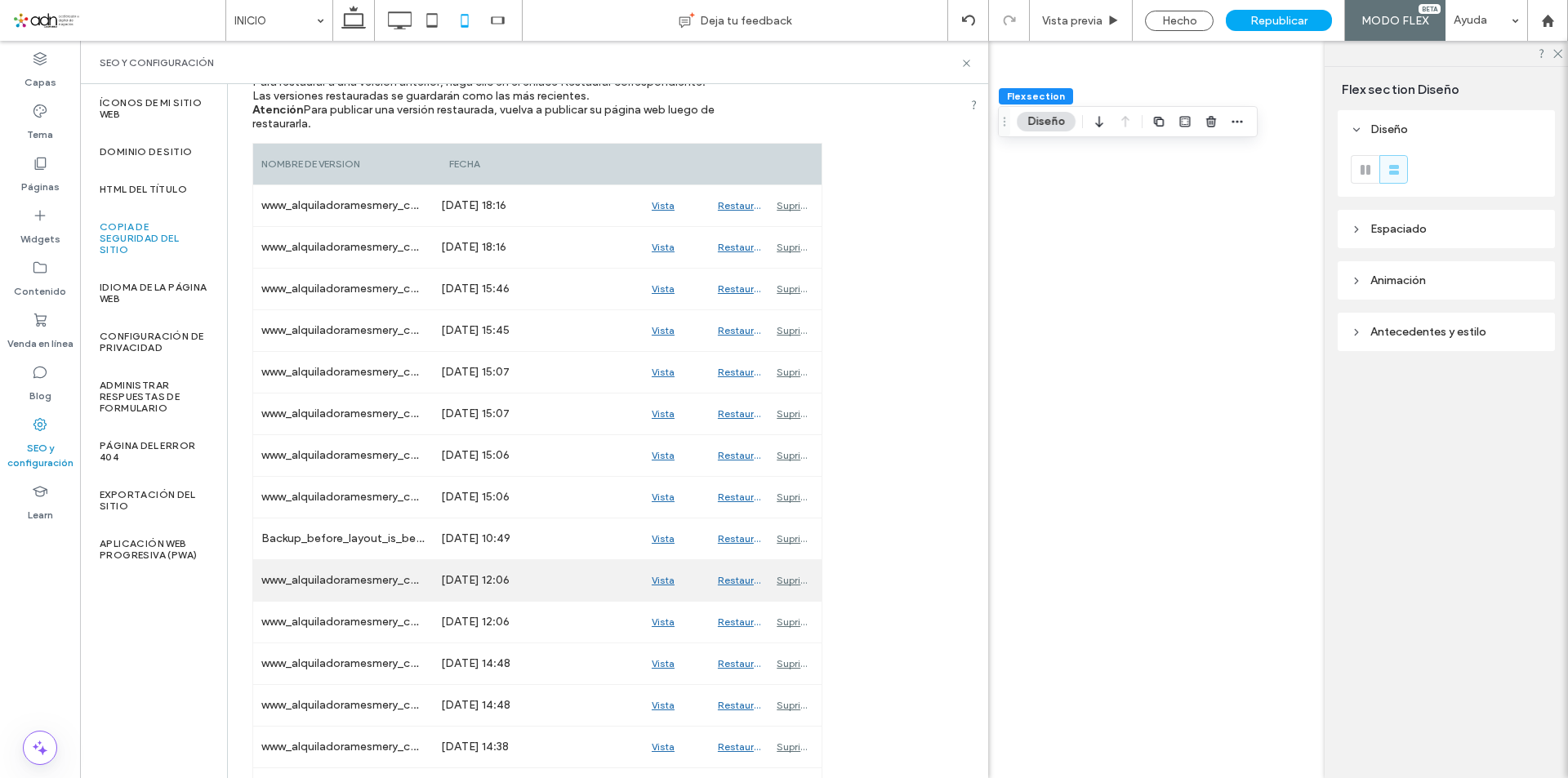
click at [662, 580] on div "Vista previa" at bounding box center [676, 580] width 66 height 41
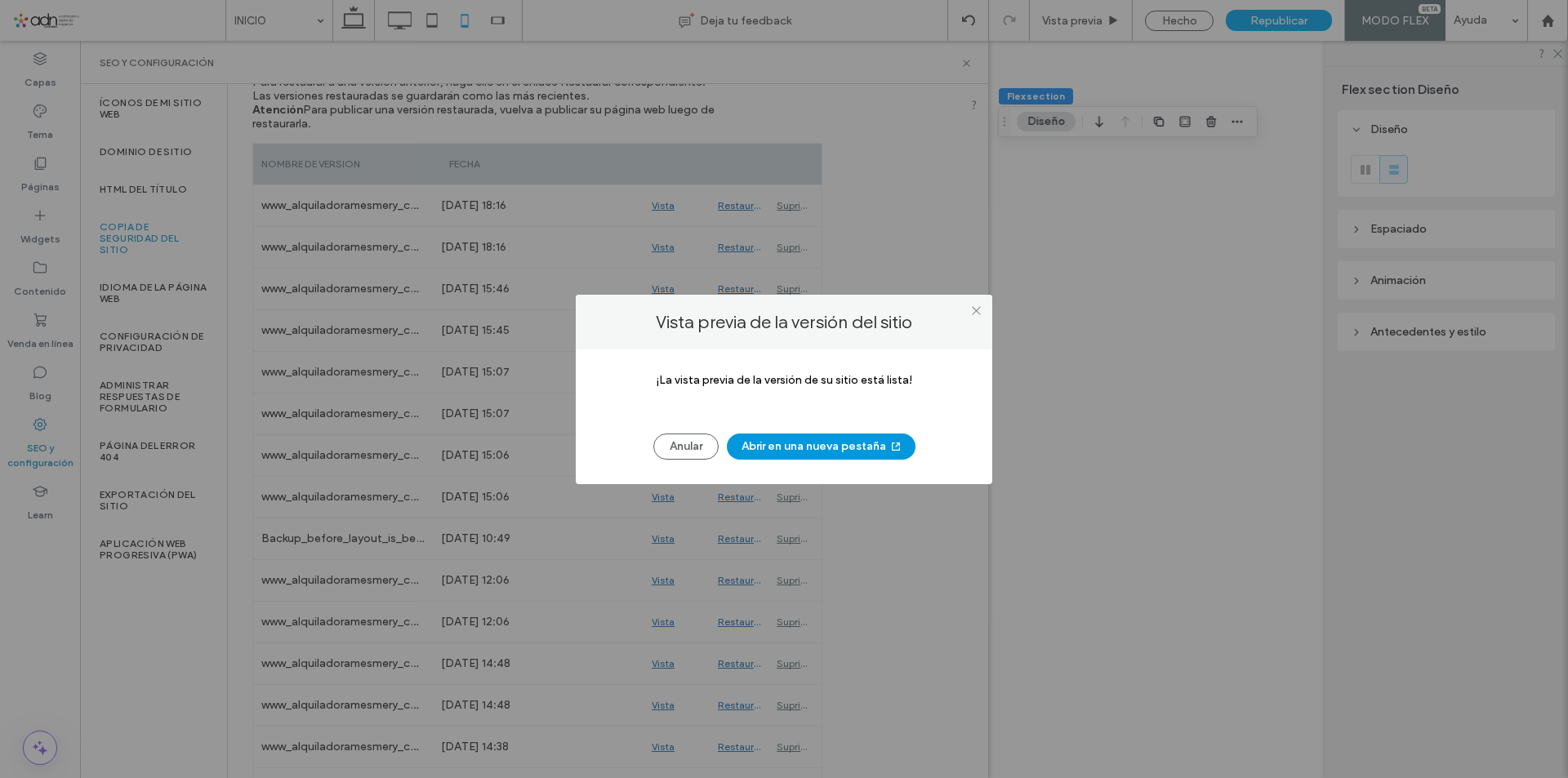
click at [805, 448] on button "Abrir en una nueva pestaña" at bounding box center [821, 447] width 189 height 26
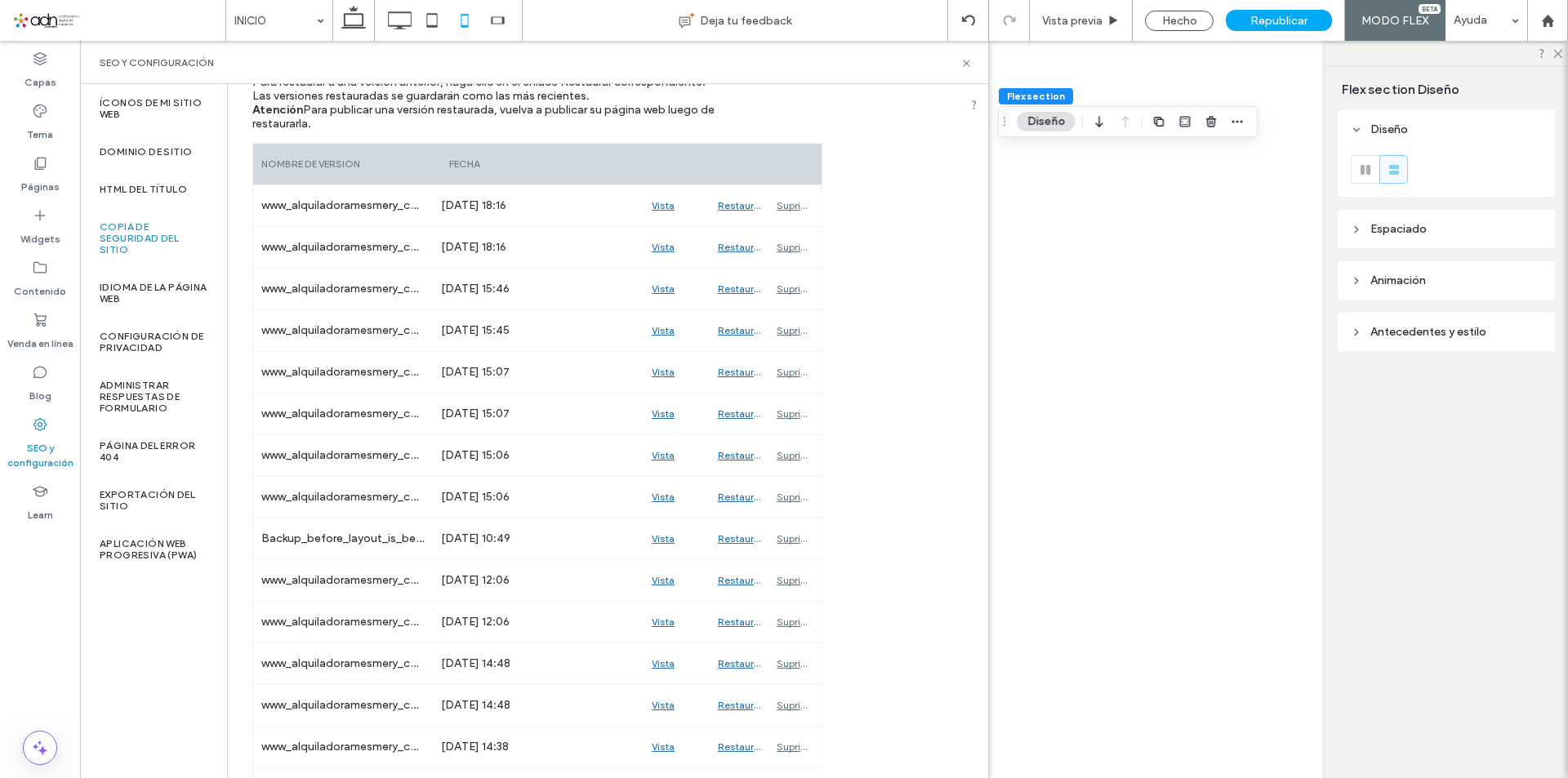
click at [964, 60] on use at bounding box center [966, 63] width 7 height 7
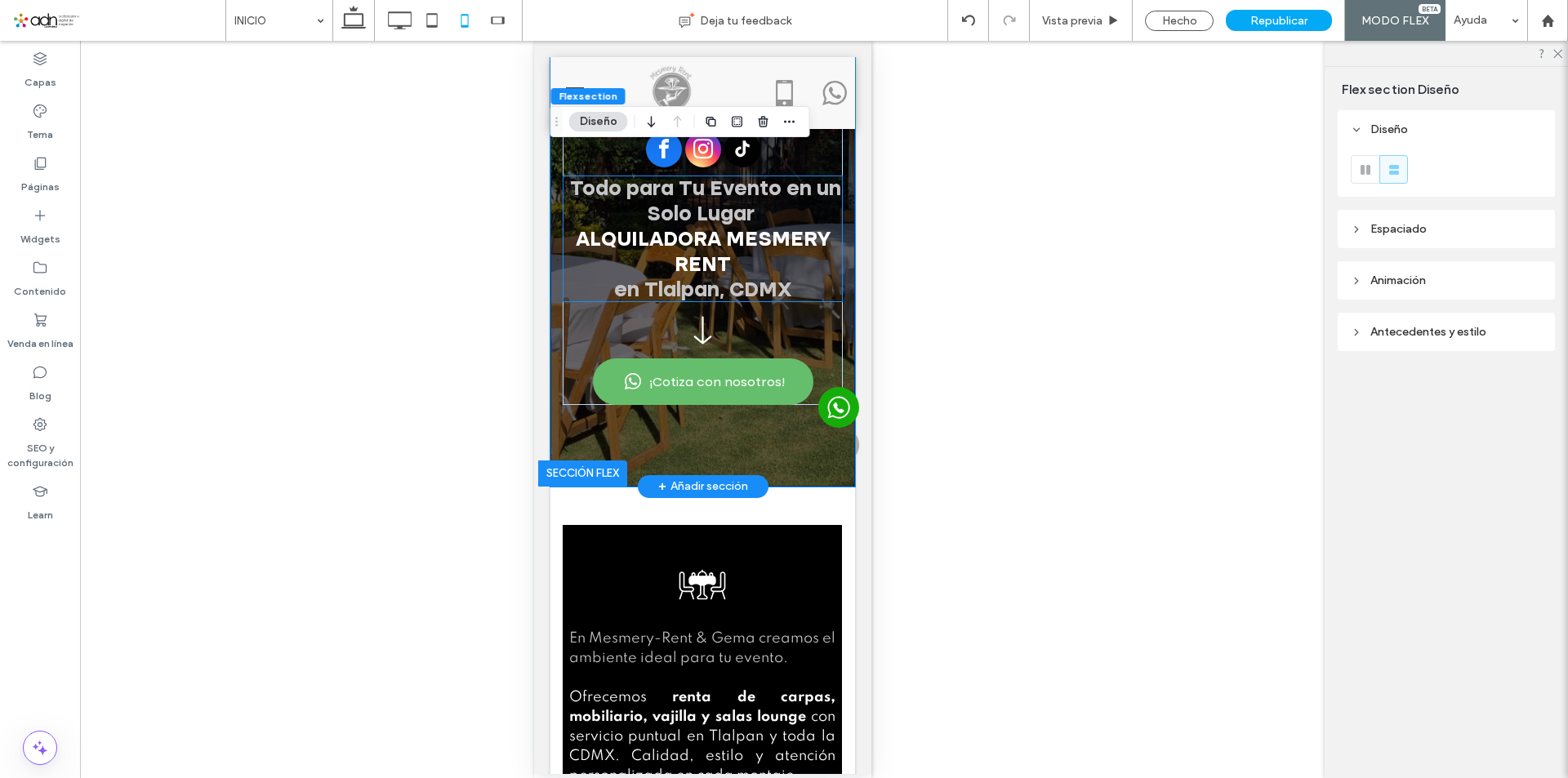
scroll to position [0, 0]
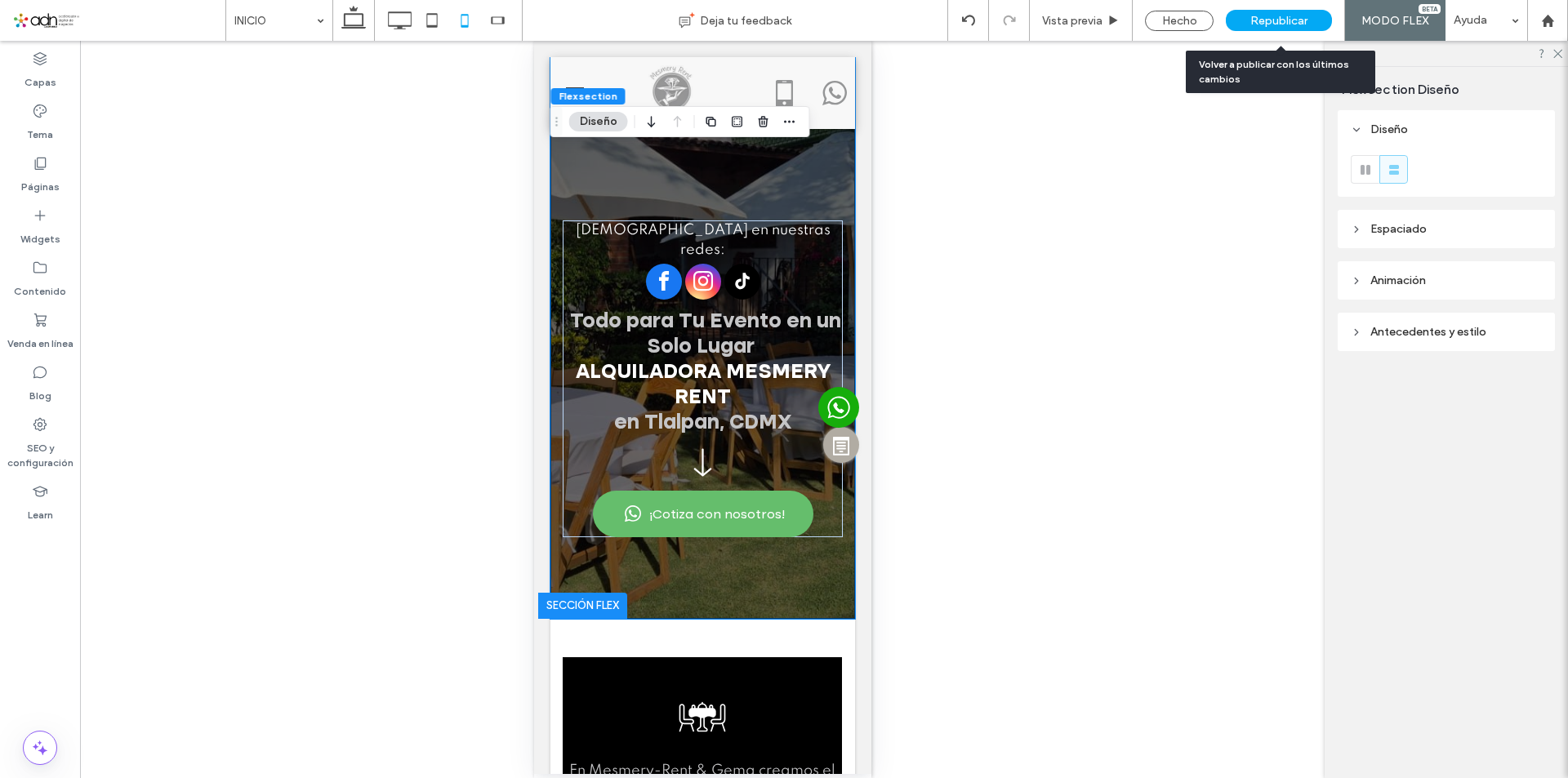
click at [1295, 23] on span "Republicar" at bounding box center [1278, 21] width 57 height 14
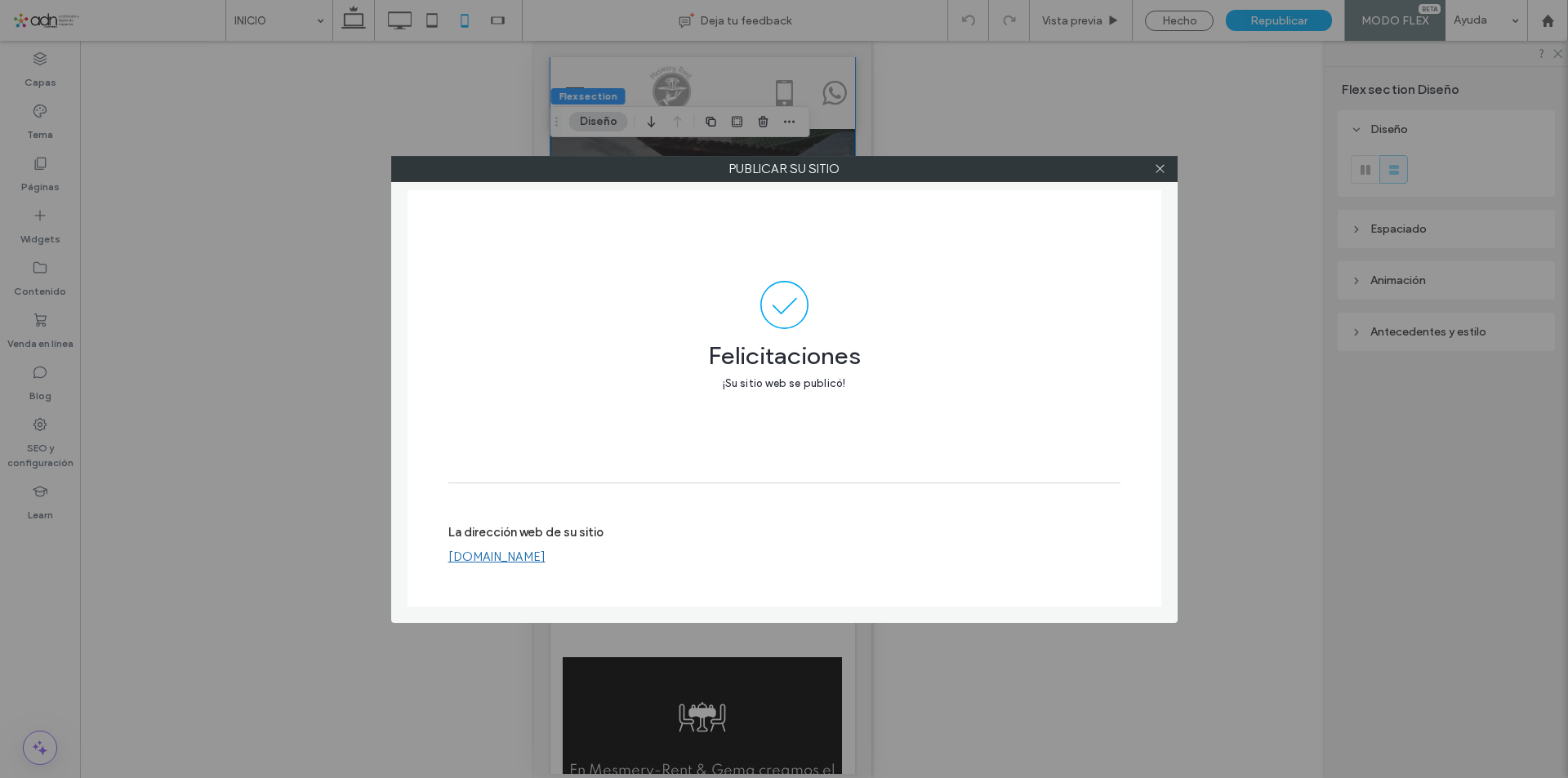
click at [1169, 169] on div at bounding box center [1160, 169] width 24 height 24
click at [1163, 169] on icon at bounding box center [1160, 168] width 12 height 12
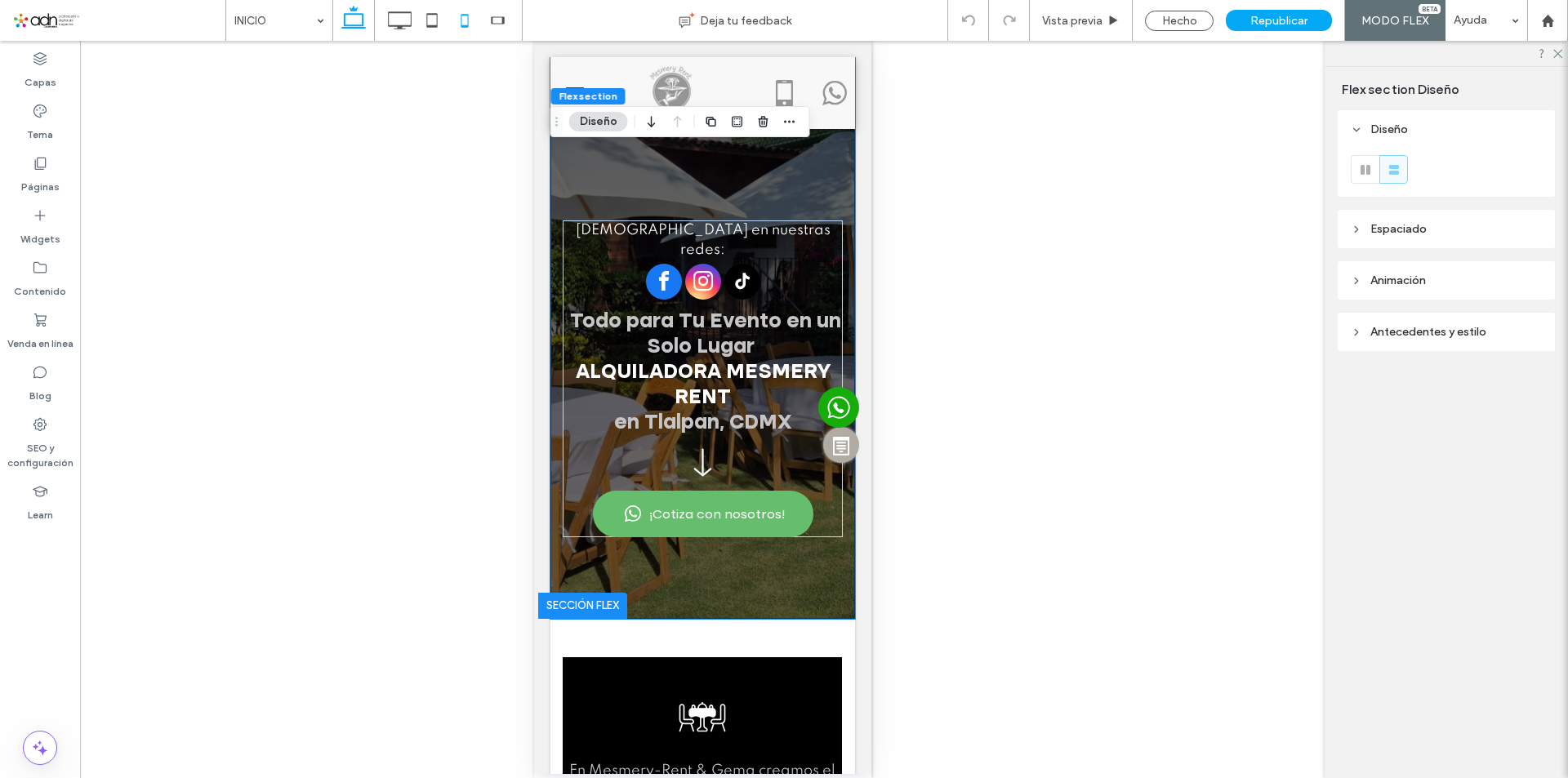
click at [345, 19] on use at bounding box center [354, 17] width 24 height 23
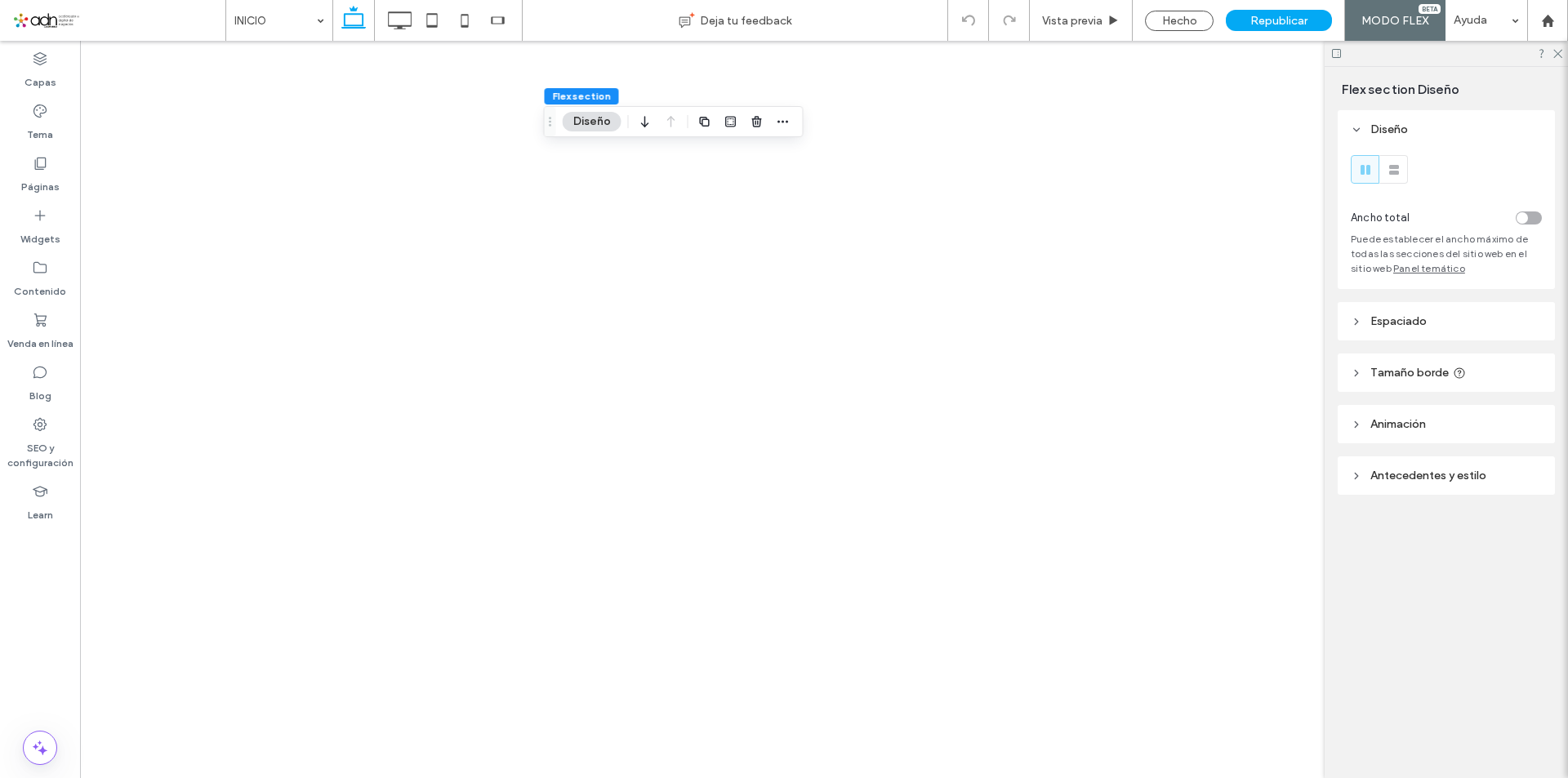
type input "***"
